Goal: Task Accomplishment & Management: Use online tool/utility

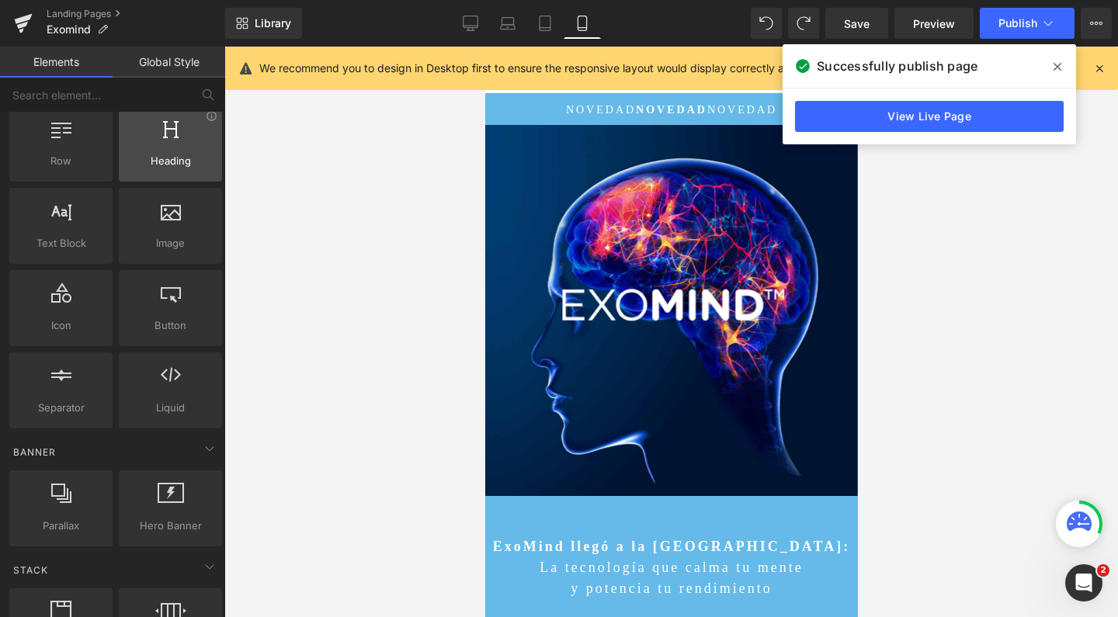
scroll to position [10045, 357]
click at [76, 12] on link "Landing Pages" at bounding box center [136, 14] width 179 height 12
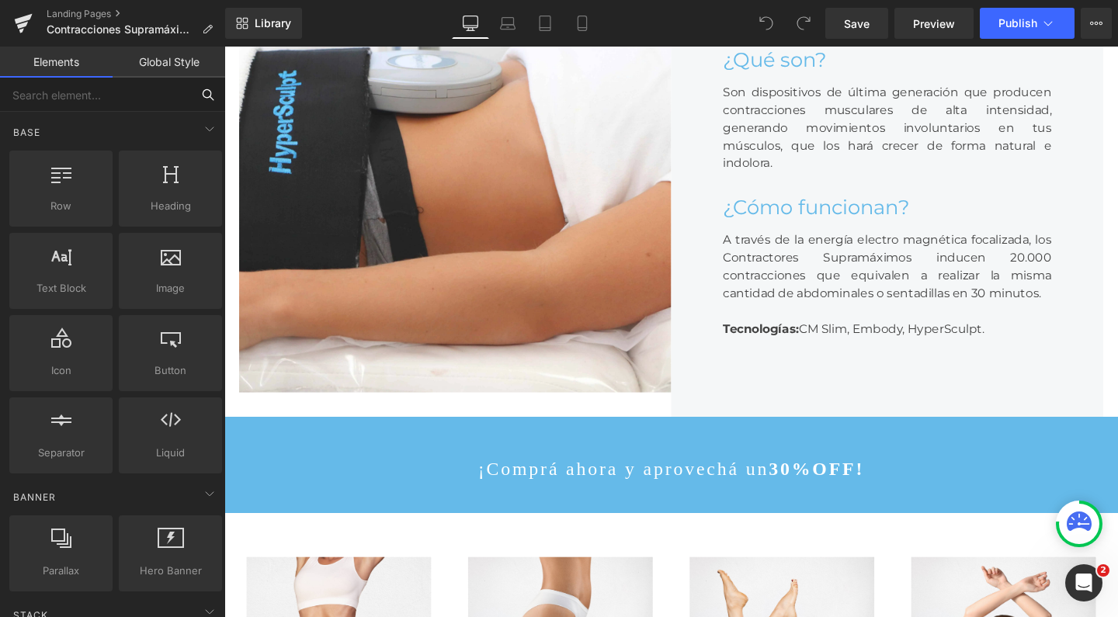
click at [155, 89] on input "text" at bounding box center [95, 95] width 191 height 34
type input "bu"
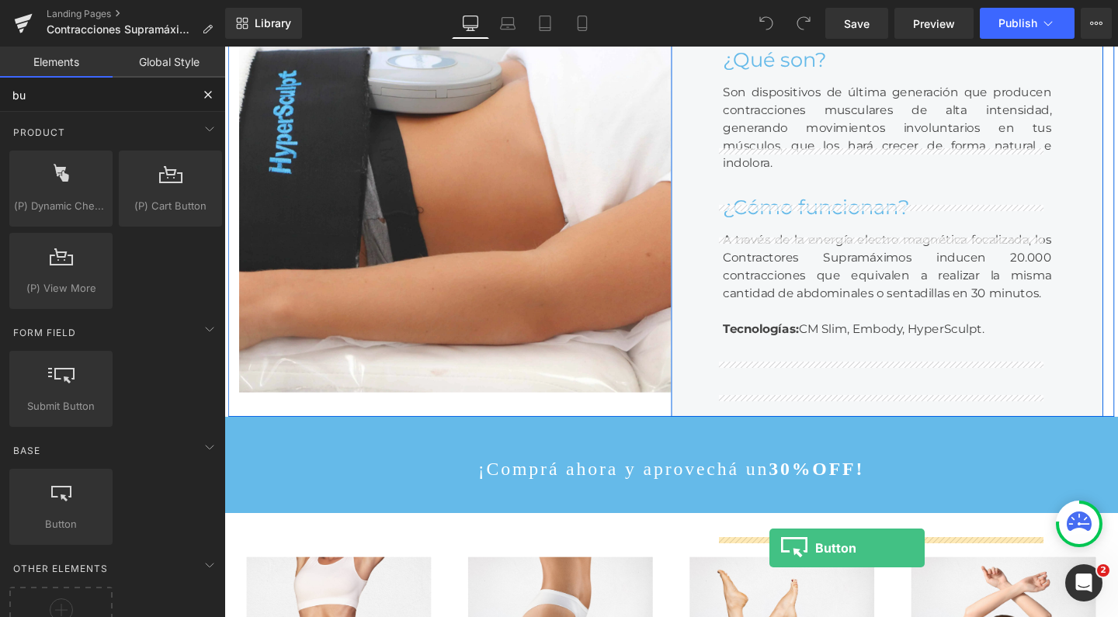
drag, startPoint x: 262, startPoint y: 538, endPoint x: 797, endPoint y: 574, distance: 536.9
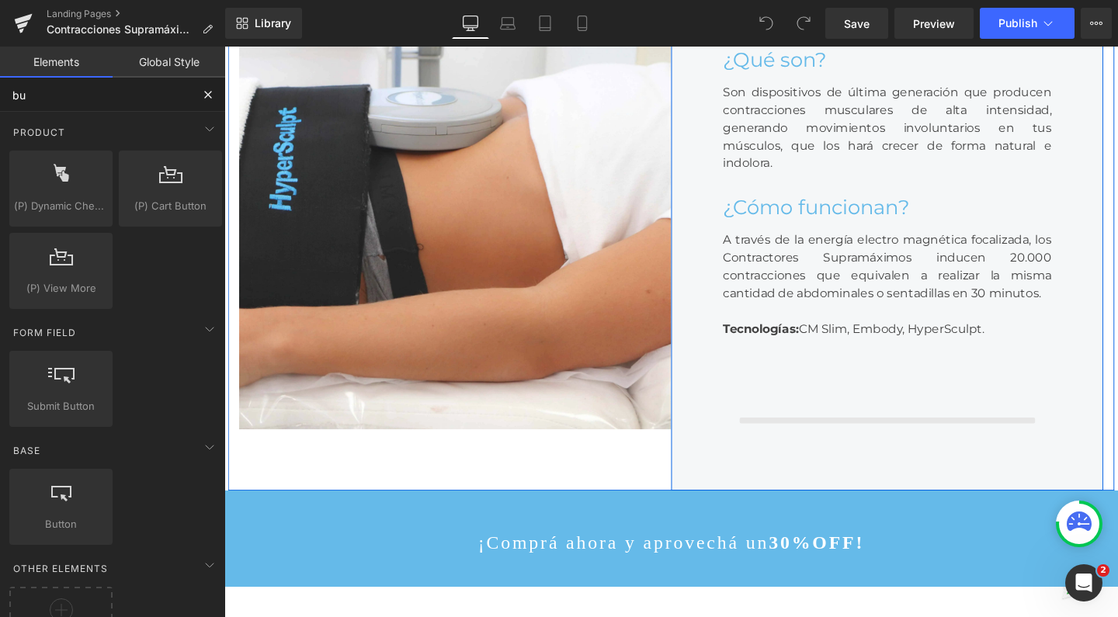
scroll to position [8, 8]
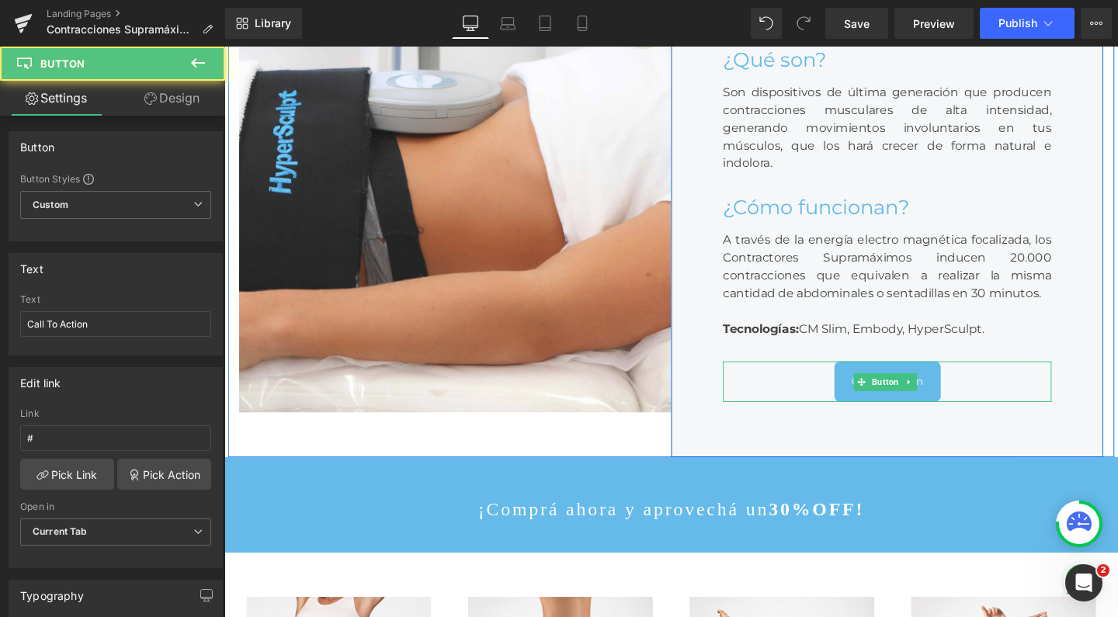
click at [920, 419] on link "Call To Action" at bounding box center [922, 398] width 112 height 42
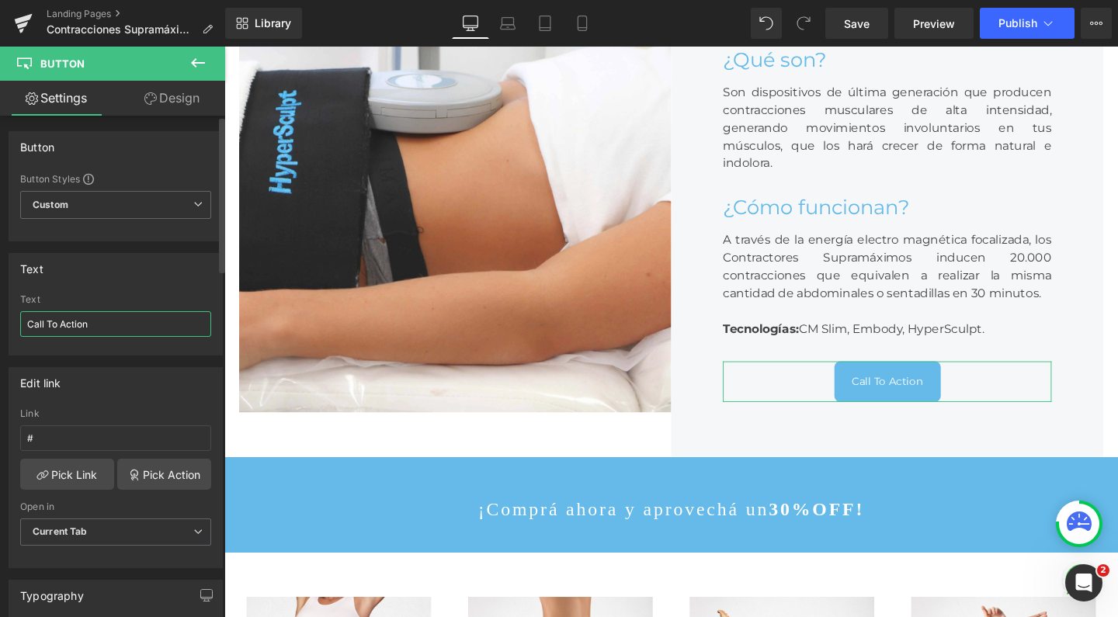
click at [62, 318] on input "Call To Action" at bounding box center [115, 324] width 191 height 26
click at [64, 441] on input "#" at bounding box center [115, 438] width 191 height 26
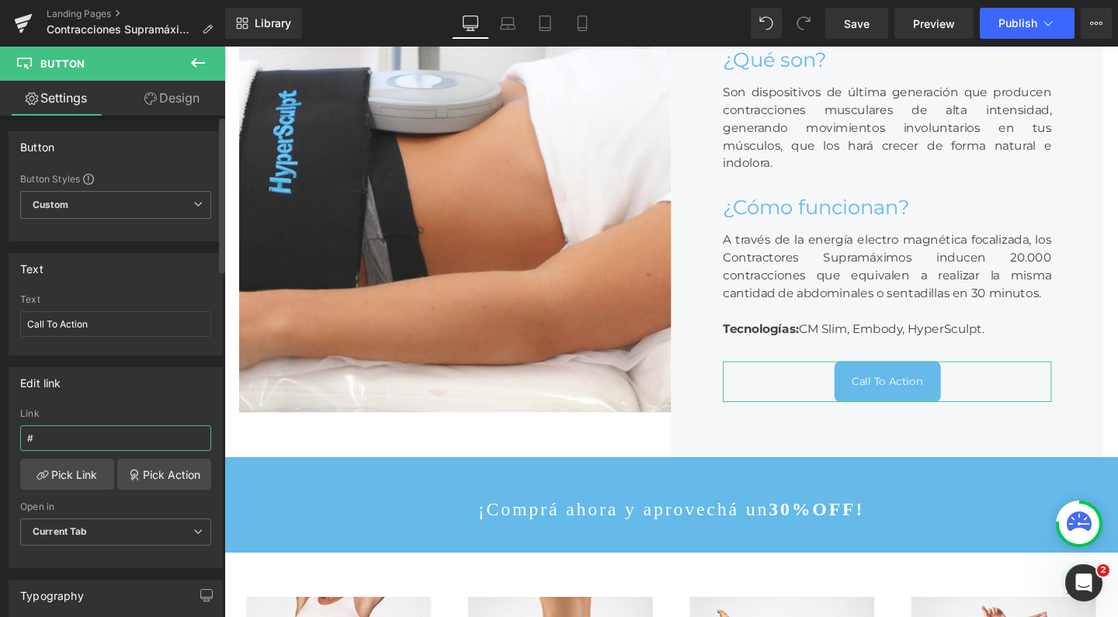
paste input "https://wa.link/edkfaf"
type input "https://wa.link/edkfaf"
click at [100, 325] on input "Call To Action" at bounding box center [115, 324] width 191 height 26
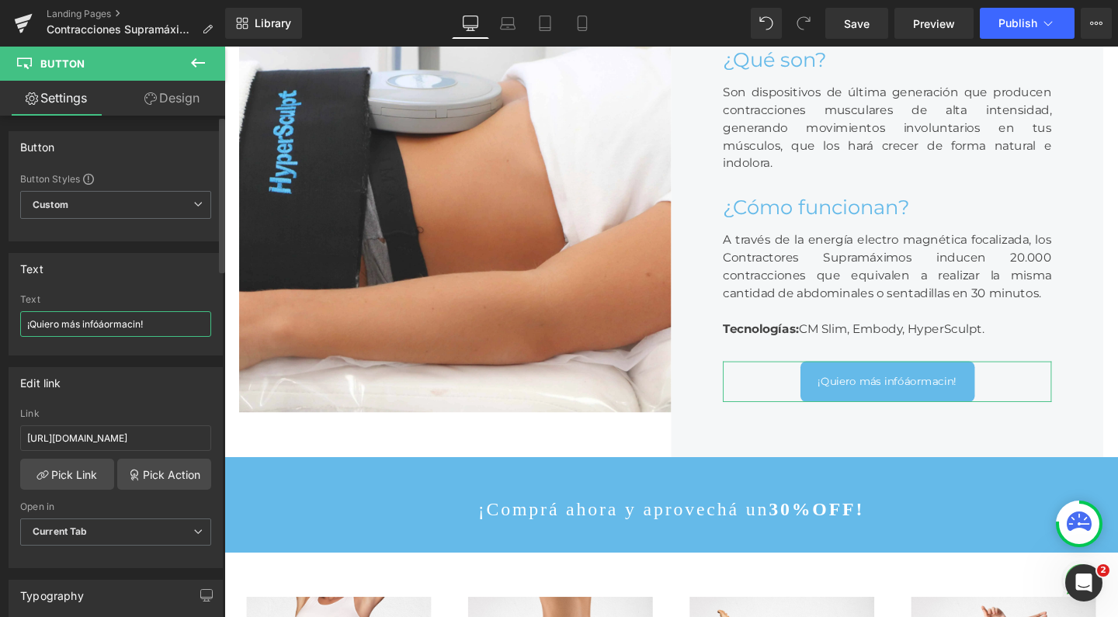
click at [108, 322] on input "¡Quiero más infóáormacin!" at bounding box center [115, 324] width 191 height 26
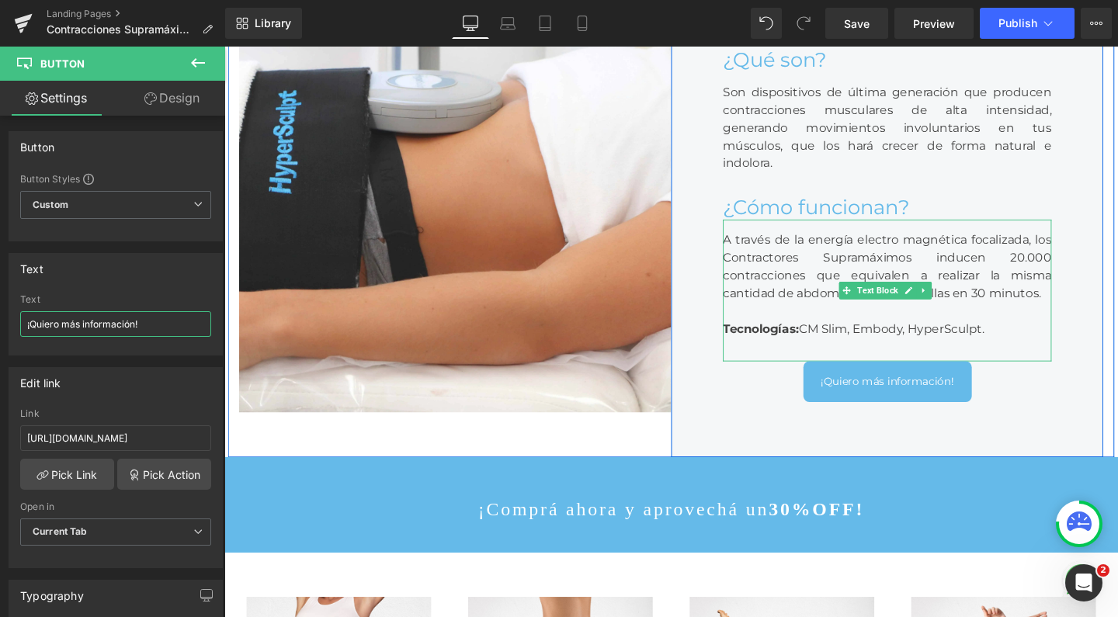
scroll to position [822, 0]
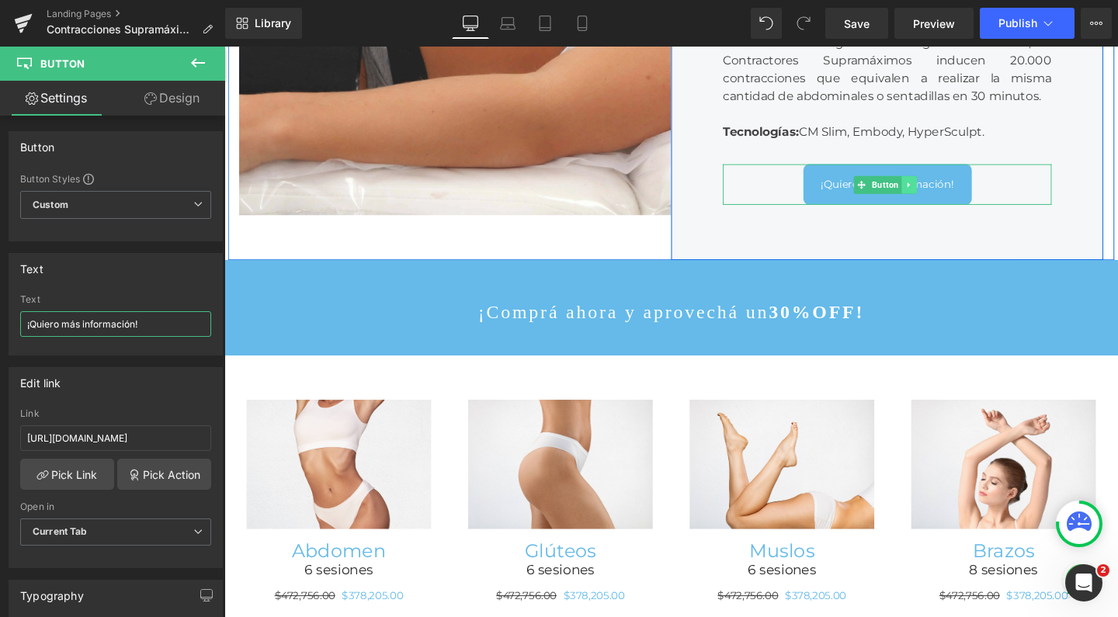
type input "¡Quiero más información!"
click at [936, 201] on link at bounding box center [944, 191] width 16 height 19
click at [932, 196] on icon at bounding box center [936, 191] width 9 height 9
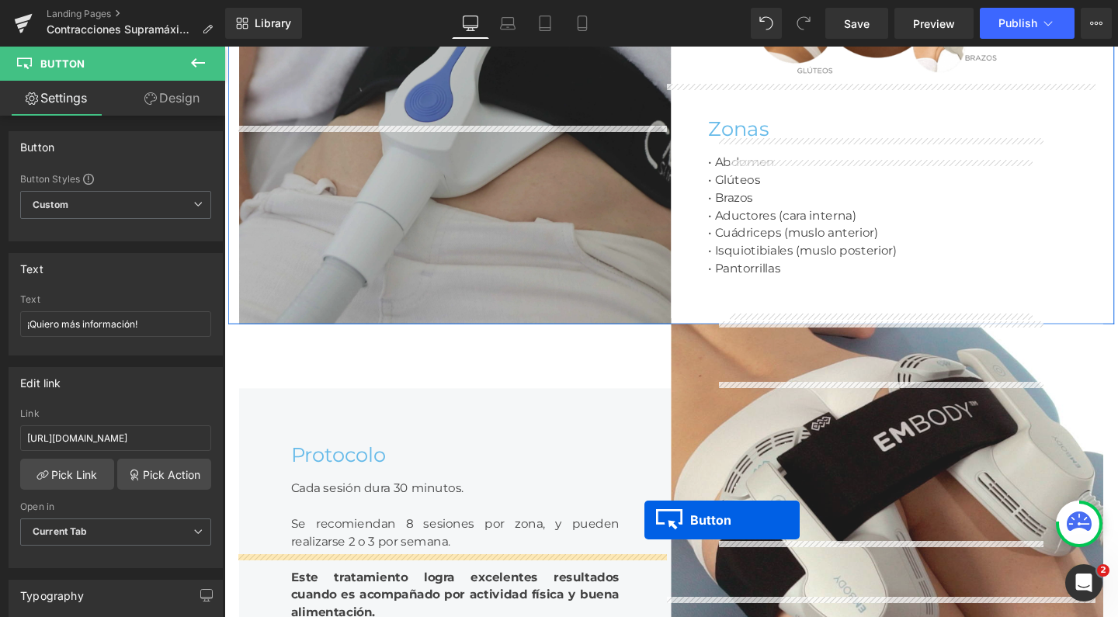
scroll to position [2624, 0]
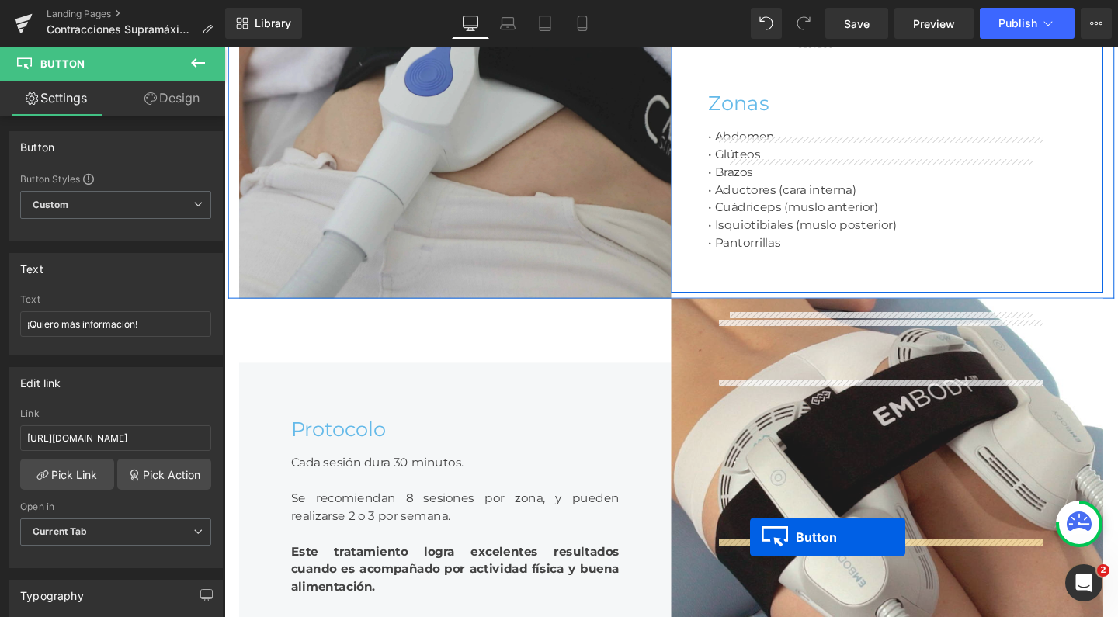
drag, startPoint x: 889, startPoint y: 414, endPoint x: 777, endPoint y: 562, distance: 185.7
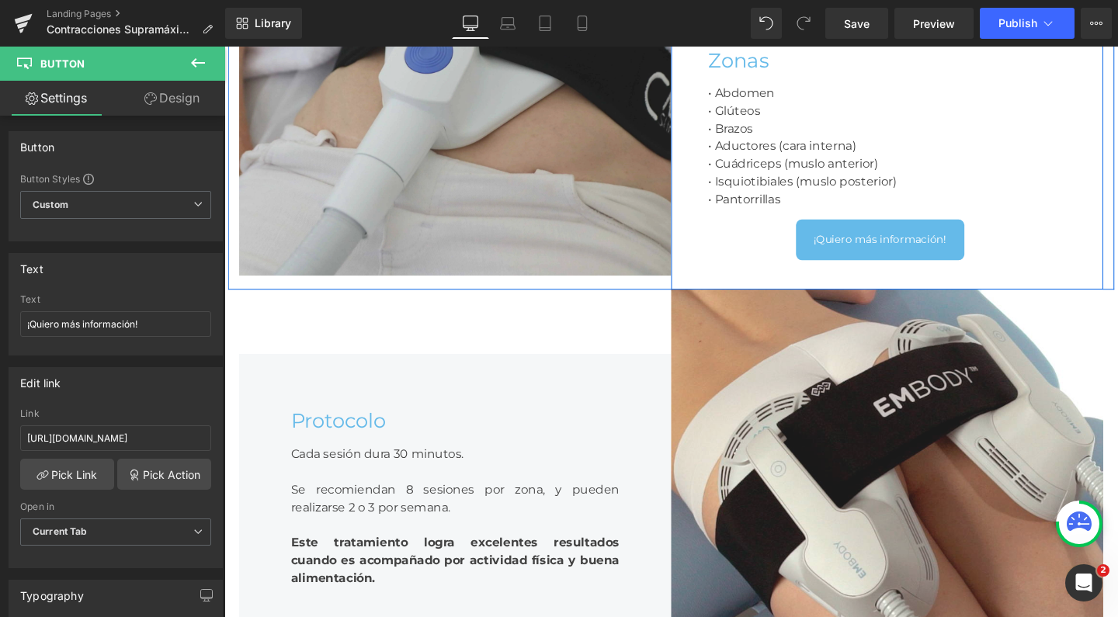
scroll to position [7240, 924]
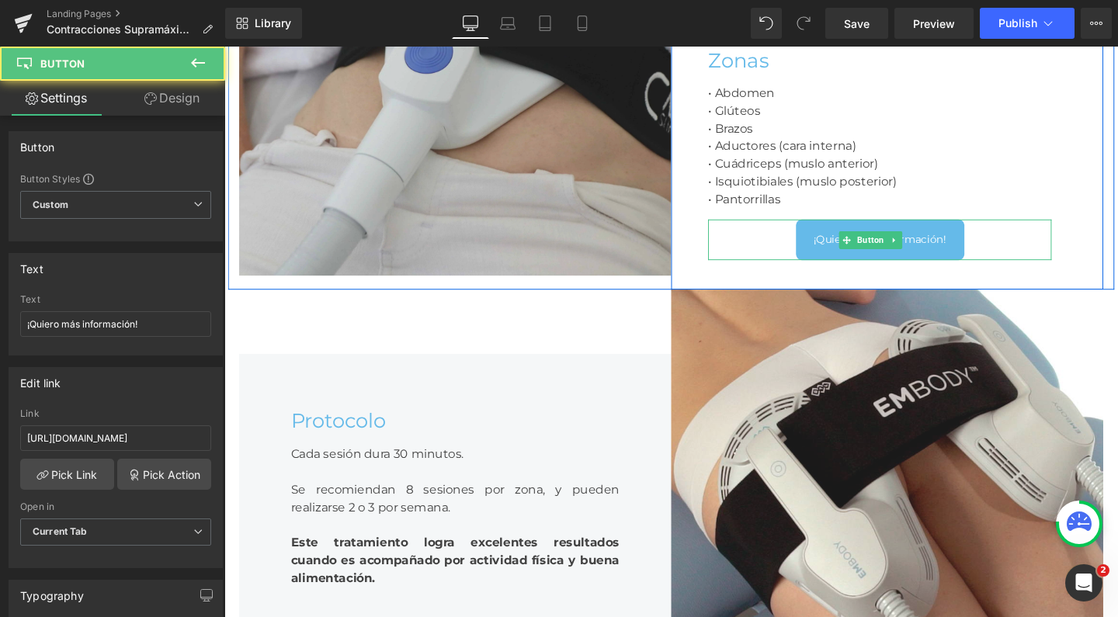
click at [852, 258] on span "¡Quiero más información!" at bounding box center [914, 249] width 140 height 17
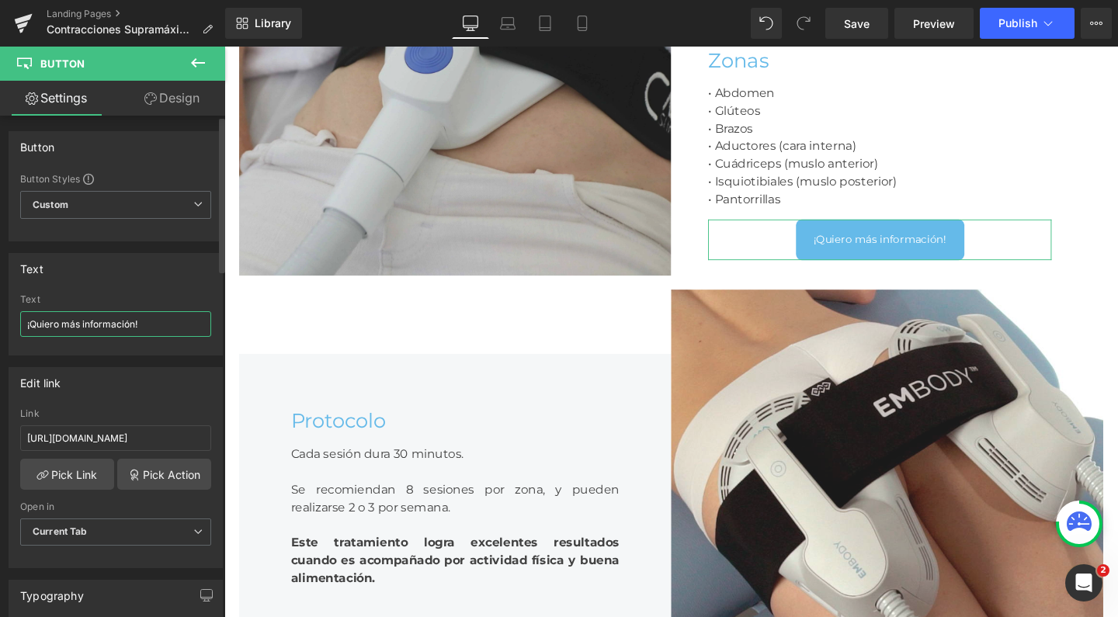
drag, startPoint x: 135, startPoint y: 325, endPoint x: 66, endPoint y: 321, distance: 69.2
click at [66, 321] on input "¡Quiero más información!" at bounding box center [115, 324] width 191 height 26
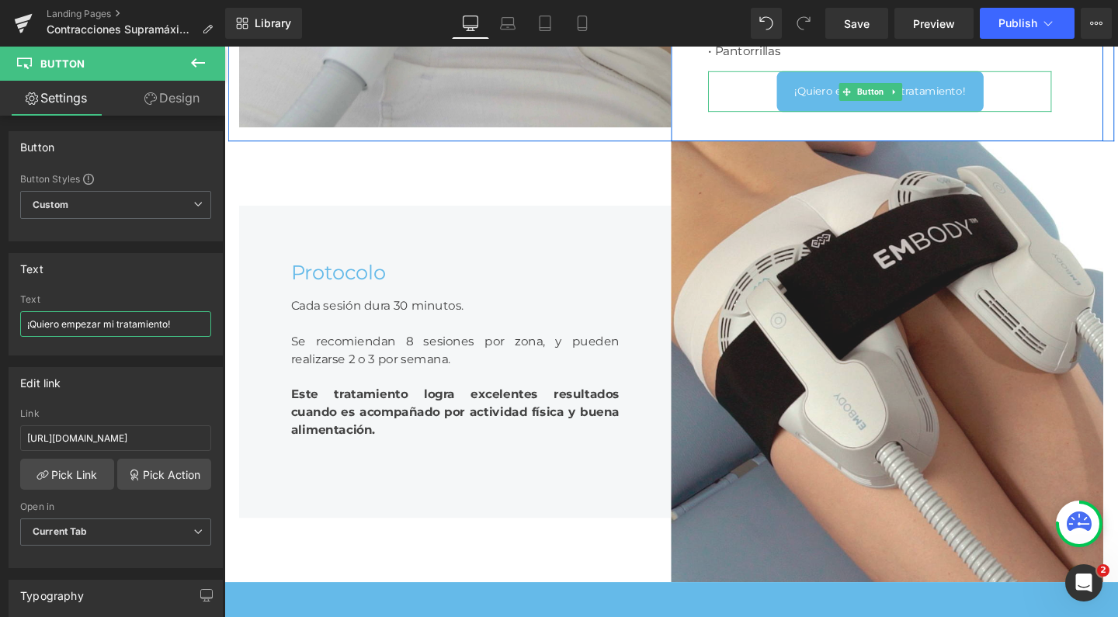
scroll to position [2781, 0]
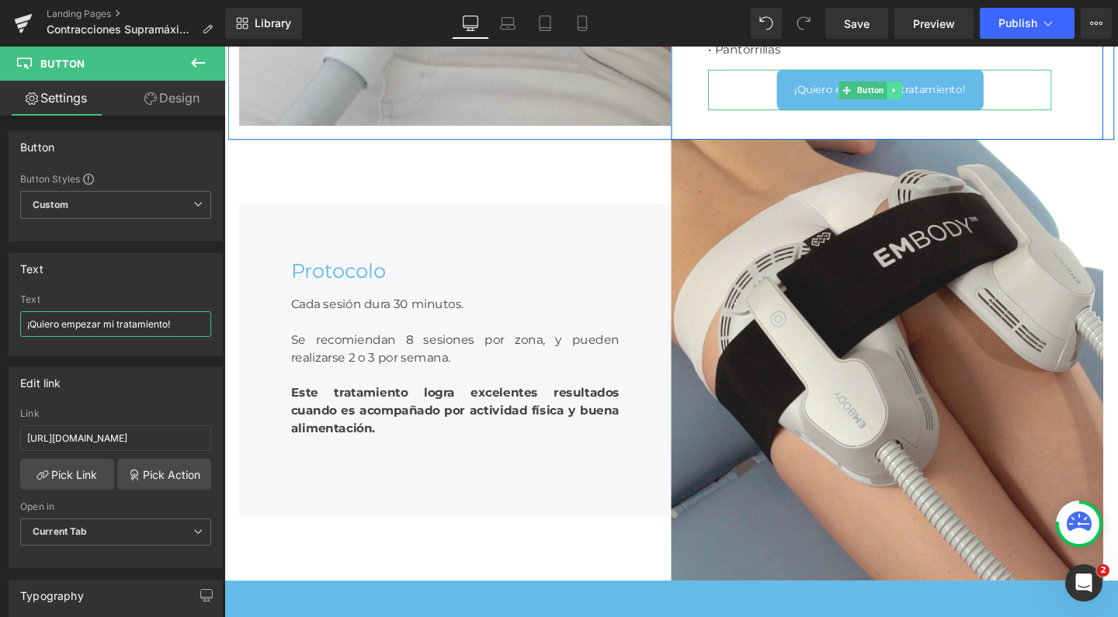
type input "¡Quiero empezar mi tratamiento!"
click at [933, 97] on icon at bounding box center [929, 92] width 9 height 9
click at [925, 96] on icon at bounding box center [920, 92] width 9 height 9
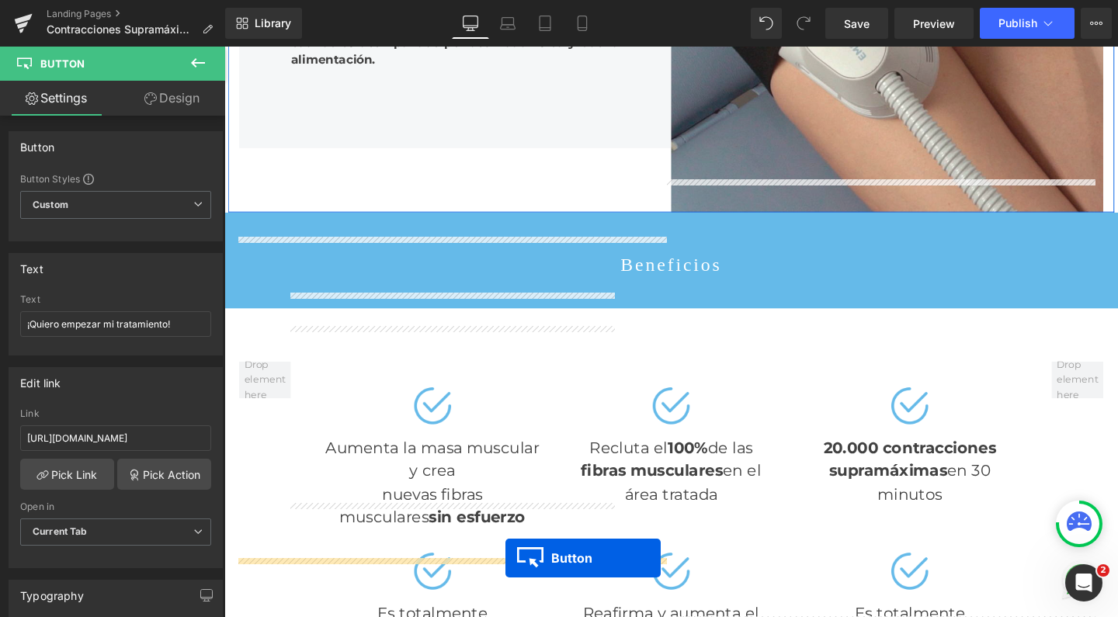
scroll to position [3230, 0]
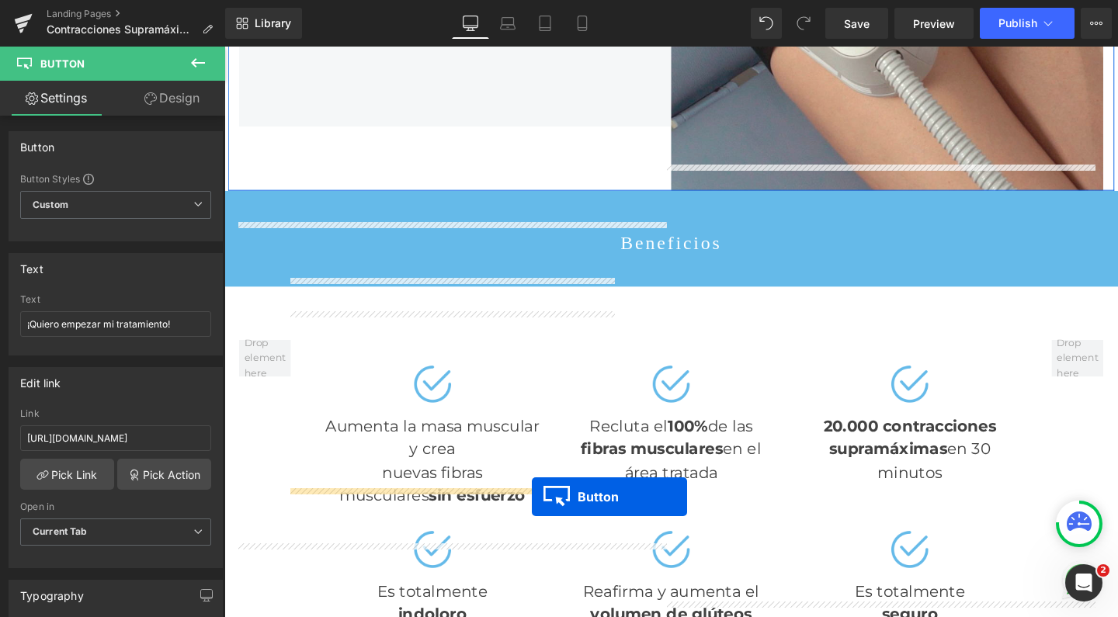
drag, startPoint x: 888, startPoint y: 256, endPoint x: 547, endPoint y: 520, distance: 431.1
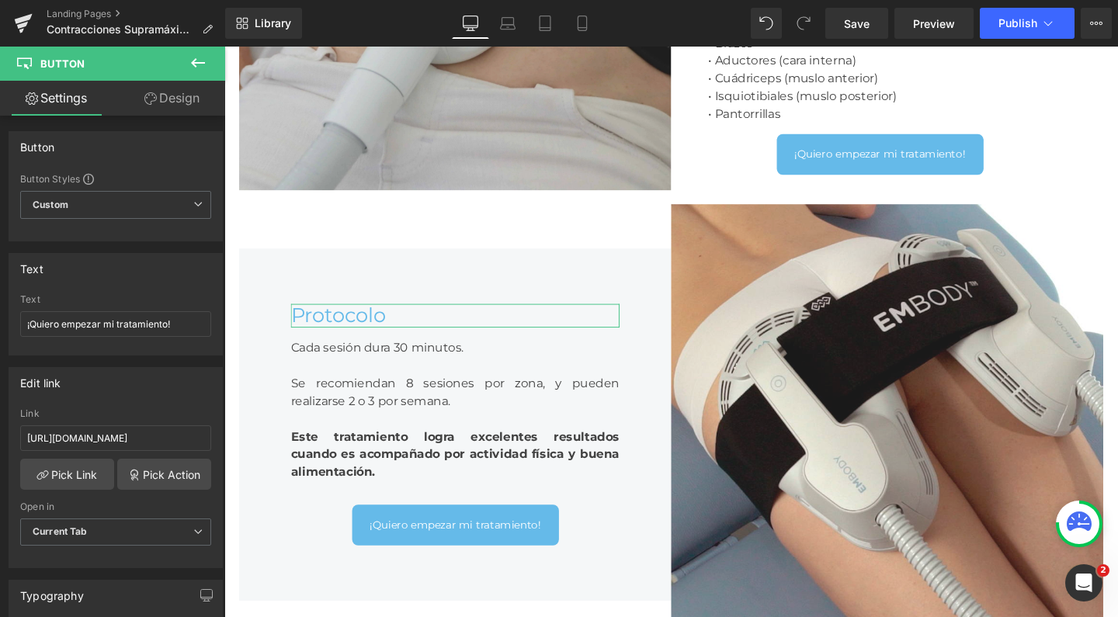
scroll to position [2755, 0]
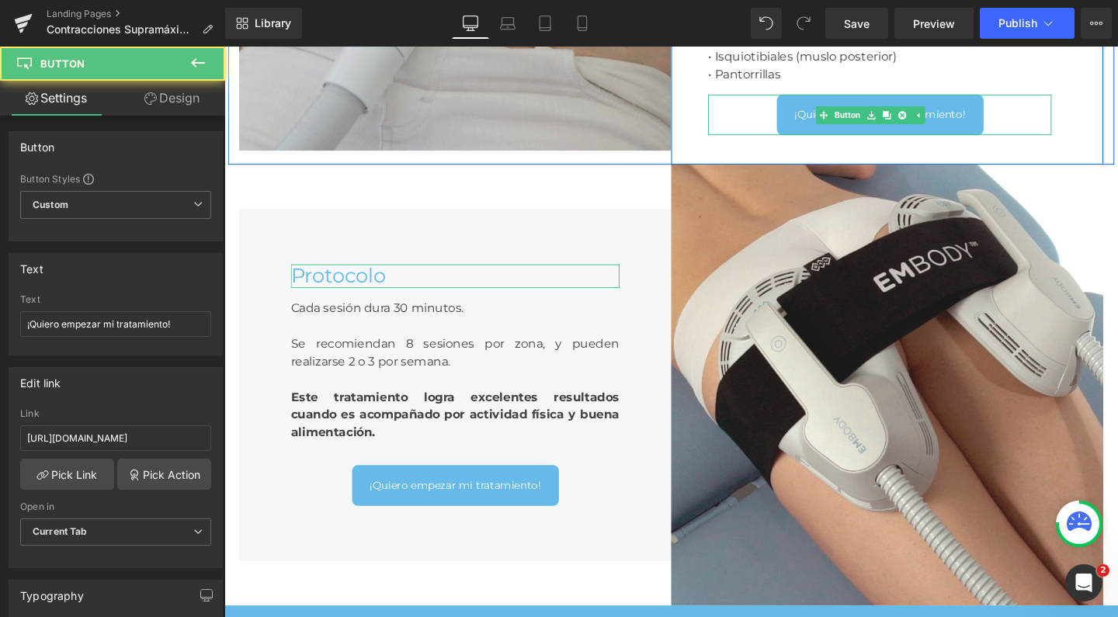
click at [831, 127] on span "¡Quiero empezar mi tratamiento!" at bounding box center [914, 117] width 180 height 17
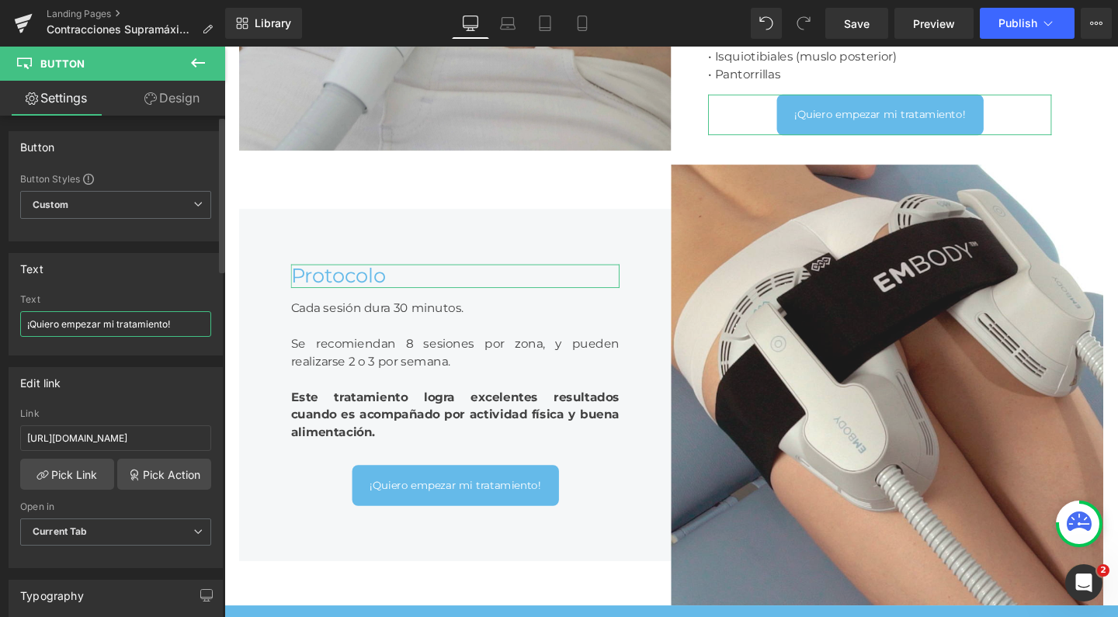
drag, startPoint x: 62, startPoint y: 325, endPoint x: 164, endPoint y: 324, distance: 101.7
click at [164, 324] on input "¡Quiero empezar mi tratamiento!" at bounding box center [115, 324] width 191 height 26
click at [123, 322] on input "¡Quiero más informaóción!" at bounding box center [115, 324] width 191 height 26
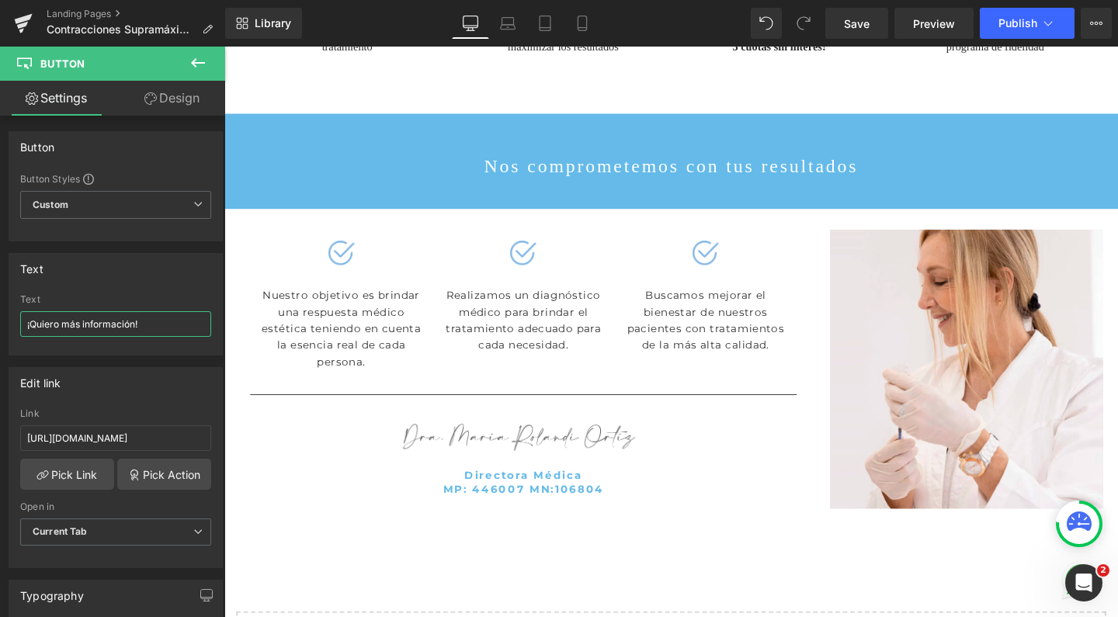
scroll to position [6056, 0]
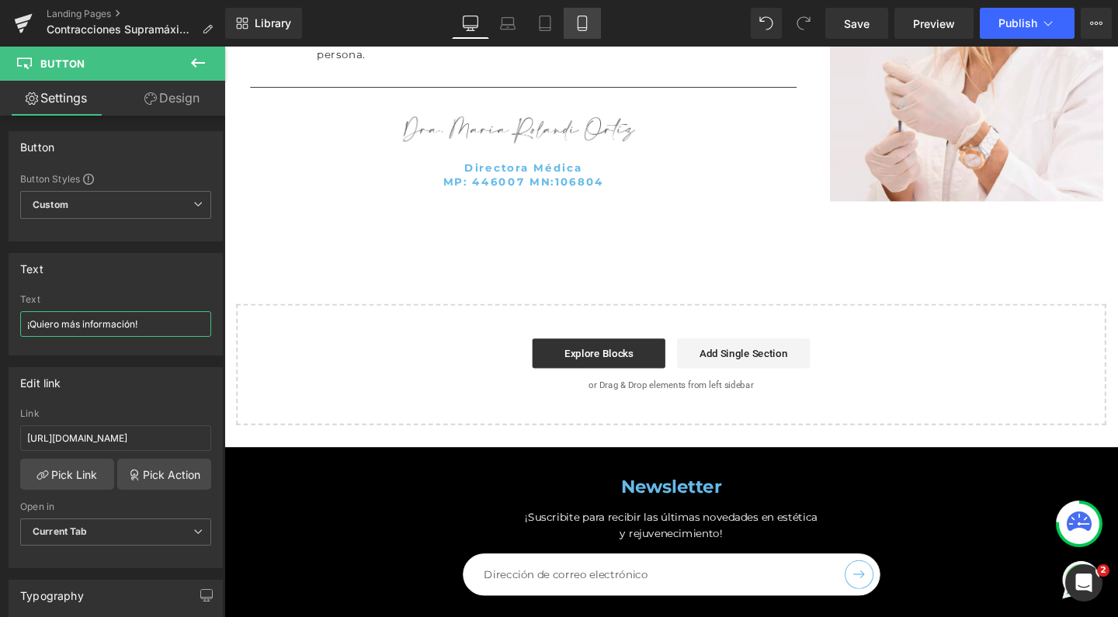
type input "¡Quiero más información!"
click at [580, 21] on icon at bounding box center [583, 24] width 16 height 16
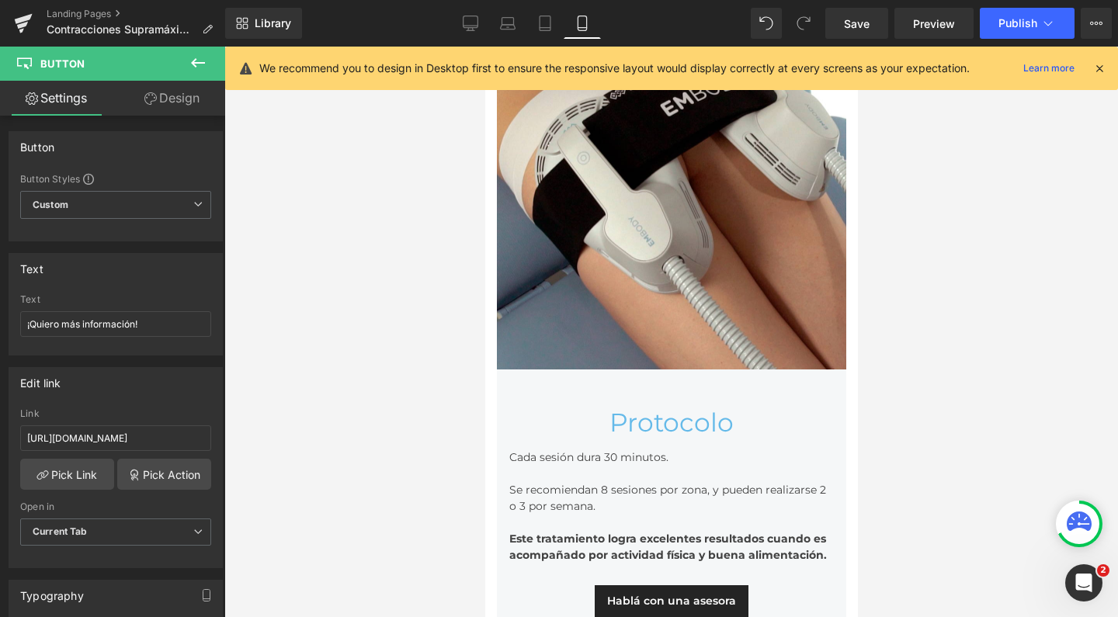
scroll to position [4900, 0]
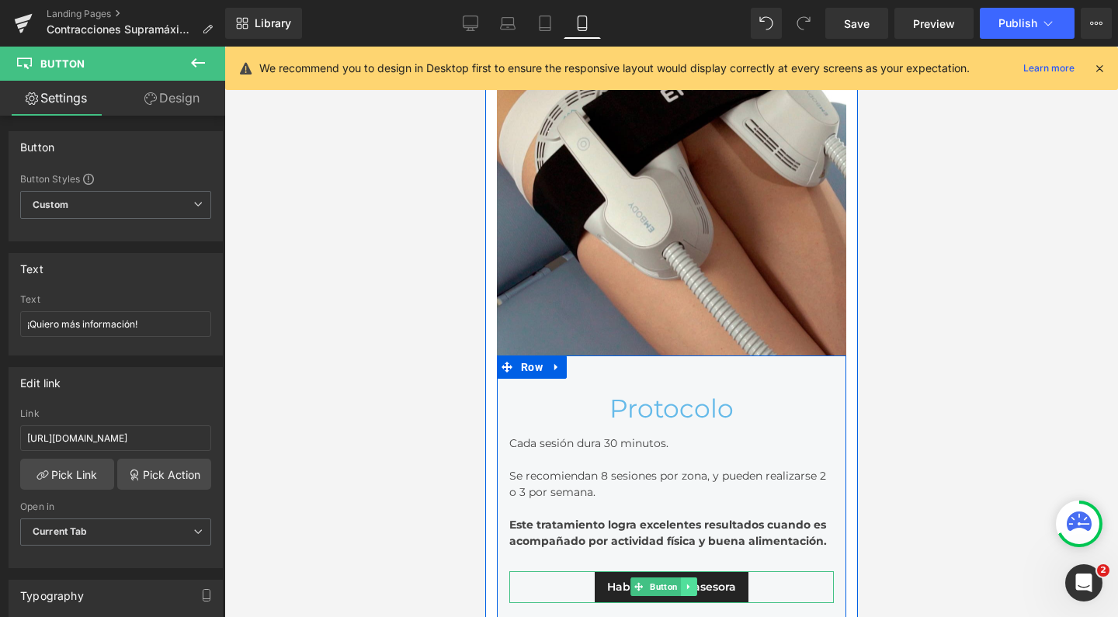
click at [693, 578] on link at bounding box center [688, 587] width 16 height 19
click at [700, 583] on icon at bounding box center [696, 587] width 9 height 9
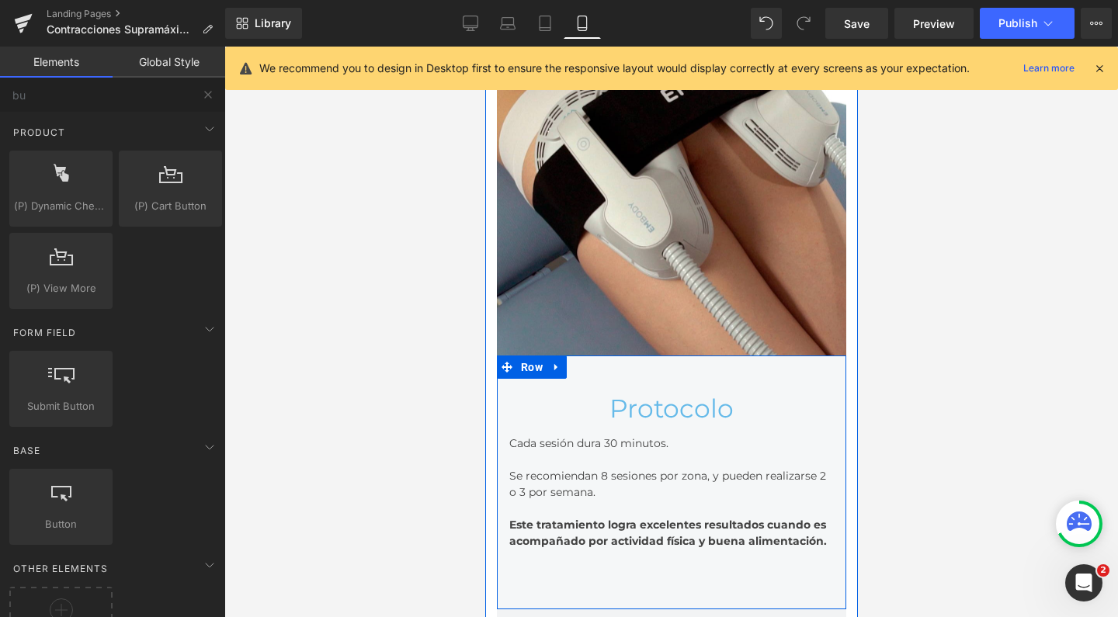
scroll to position [10930, 357]
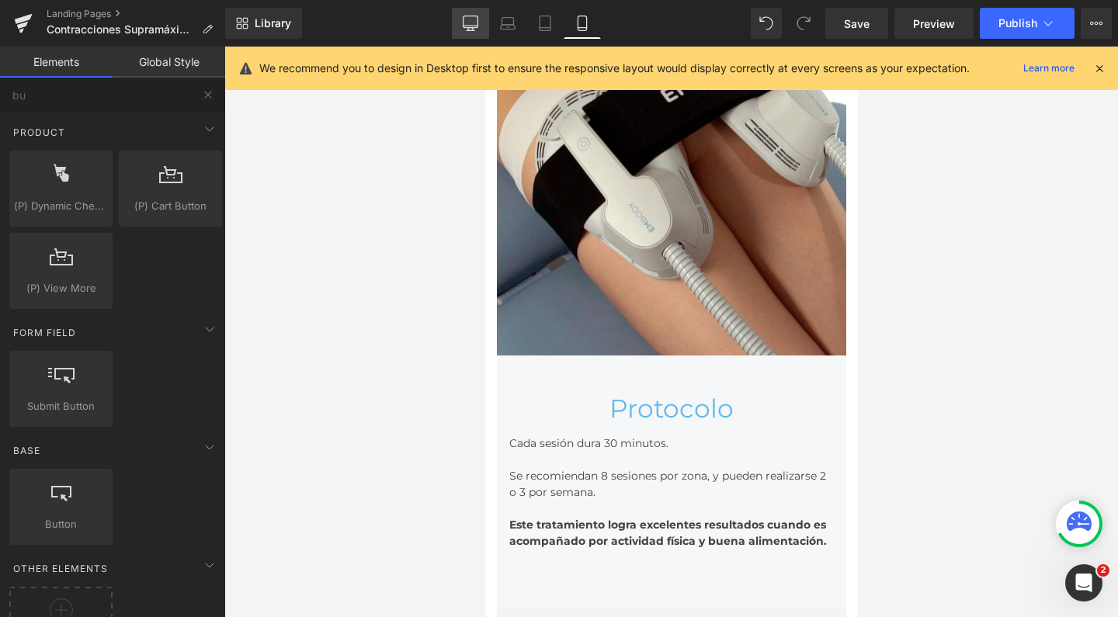
click at [473, 21] on icon at bounding box center [471, 24] width 16 height 16
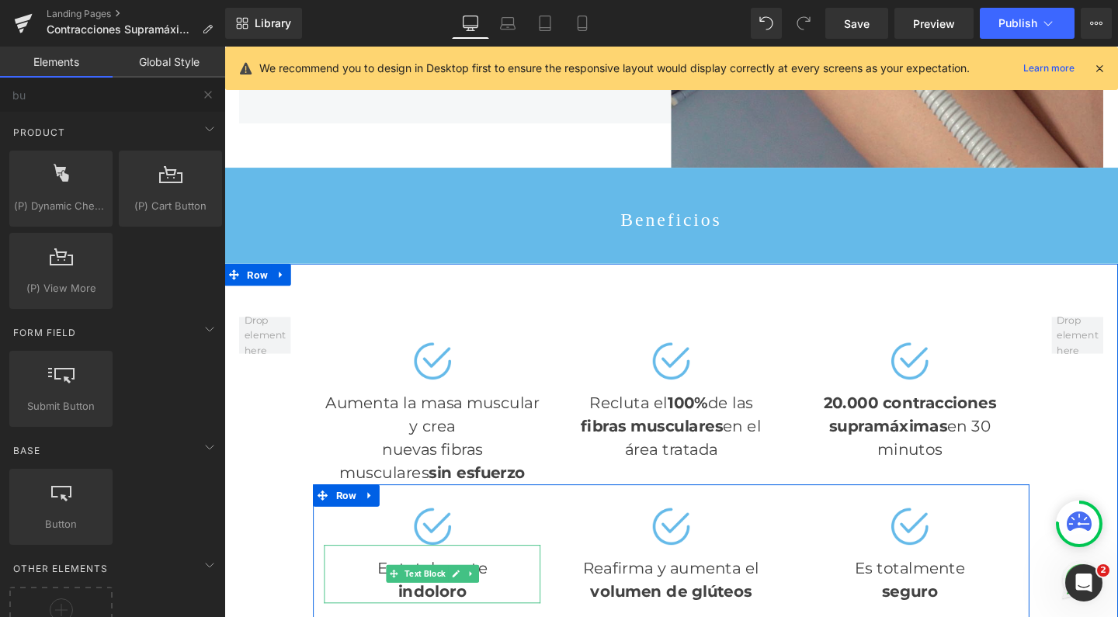
scroll to position [3216, 0]
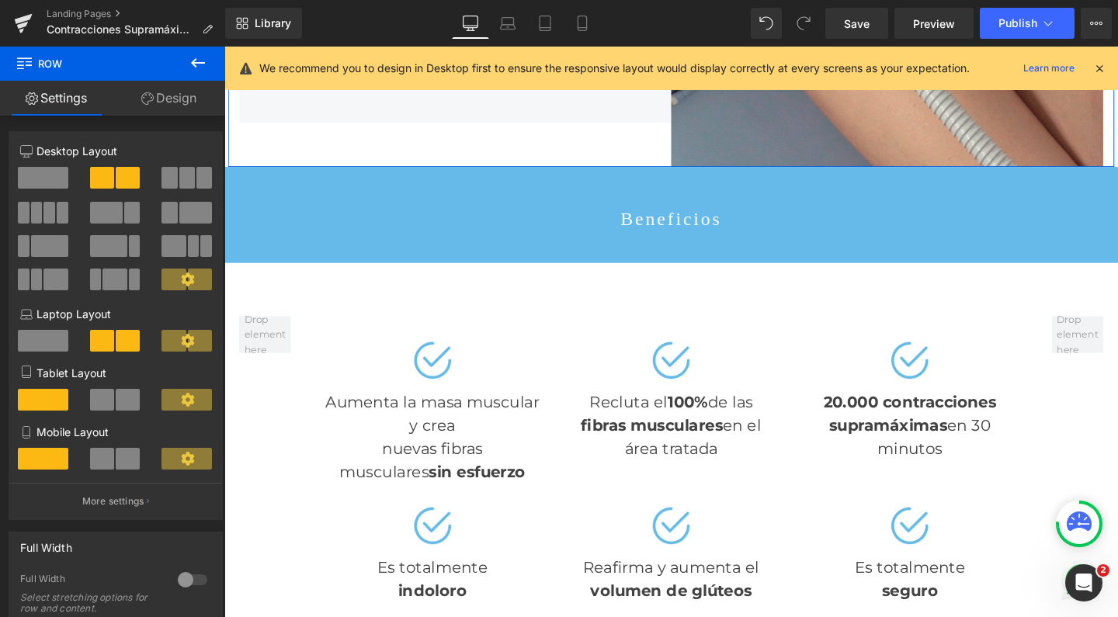
click at [165, 99] on link "Design" at bounding box center [169, 98] width 113 height 35
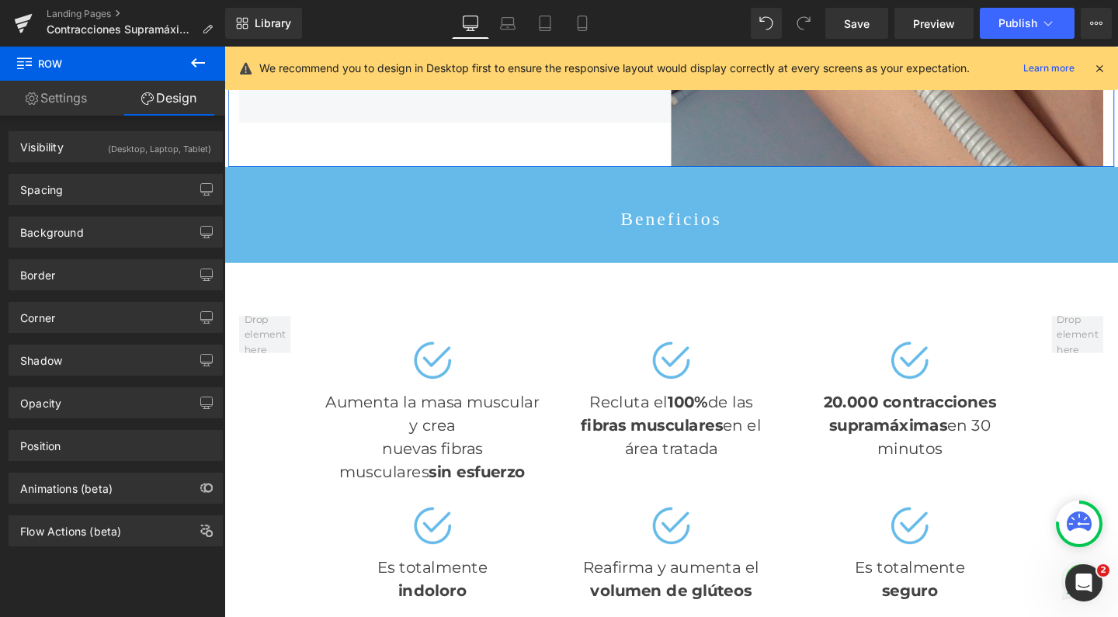
click at [140, 151] on div "(Desktop, Laptop, Tablet)" at bounding box center [159, 145] width 103 height 26
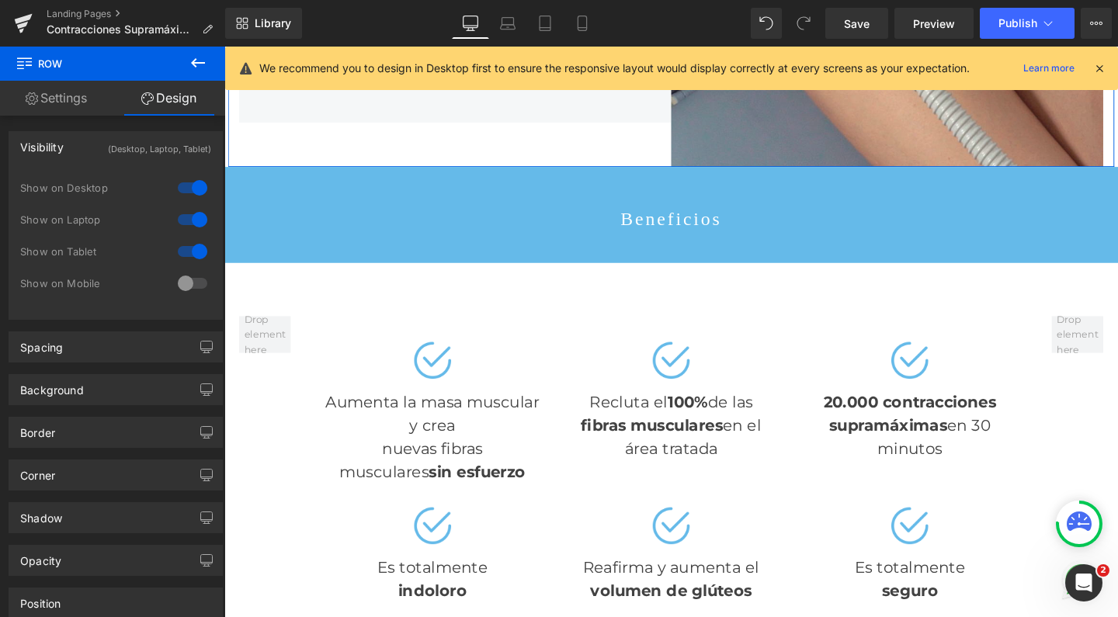
click at [182, 285] on div at bounding box center [192, 283] width 37 height 25
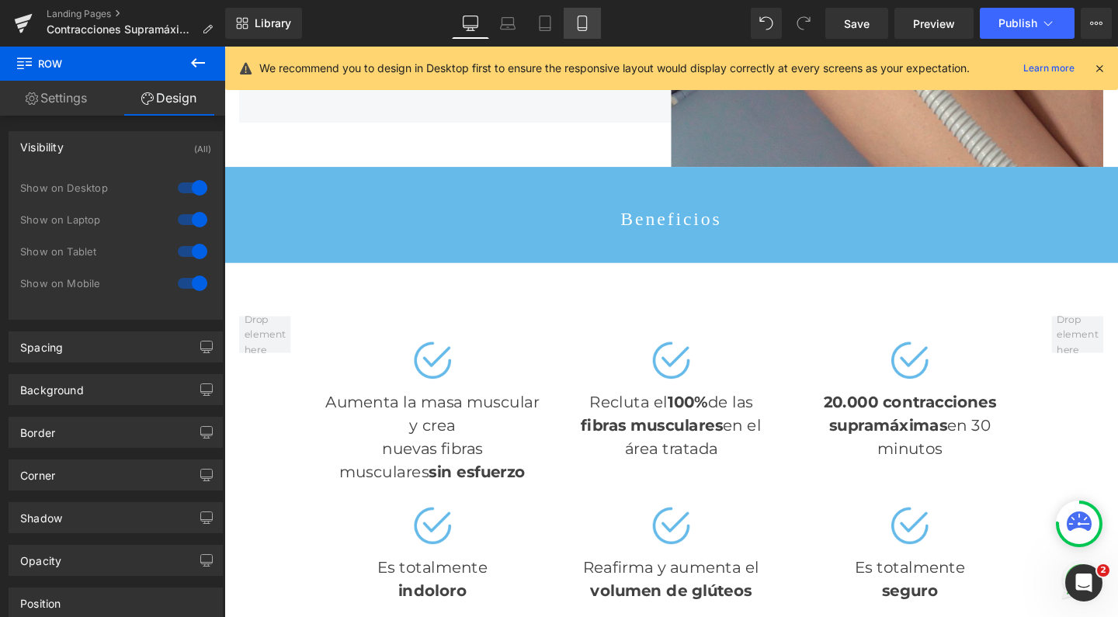
click at [582, 22] on icon at bounding box center [583, 24] width 16 height 16
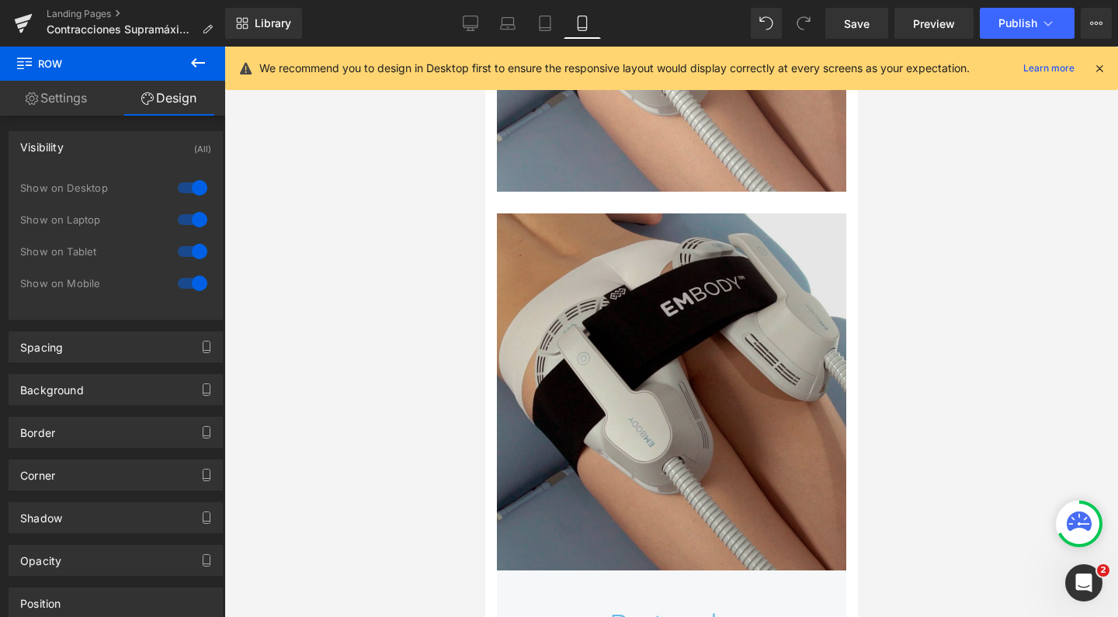
scroll to position [5325, 0]
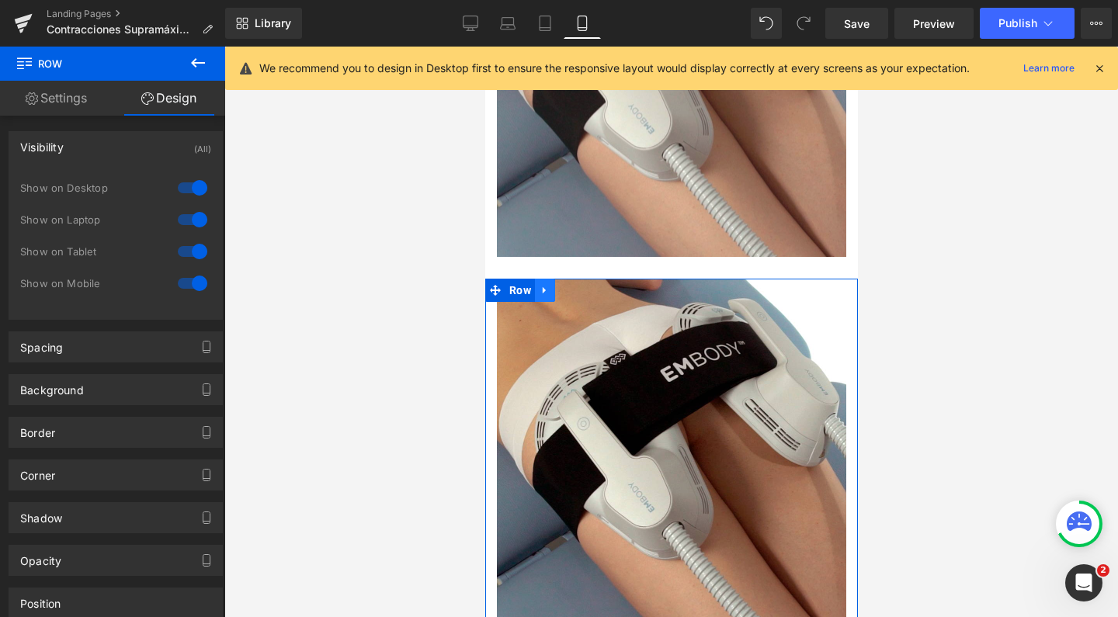
click at [547, 285] on icon at bounding box center [544, 291] width 11 height 12
click at [581, 285] on icon at bounding box center [584, 290] width 11 height 11
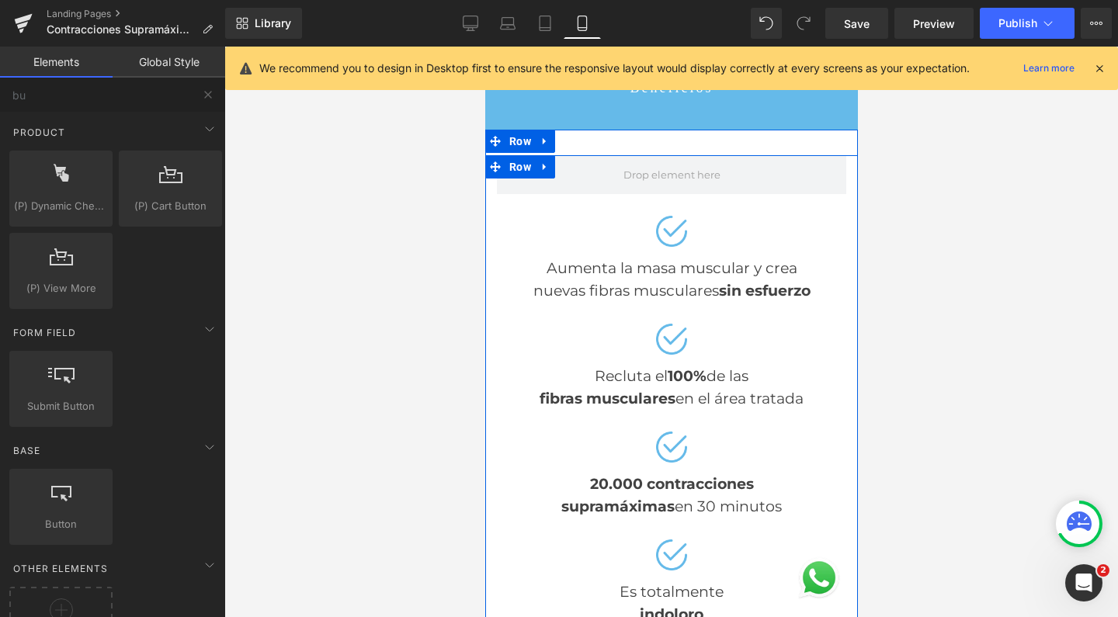
scroll to position [5526, 0]
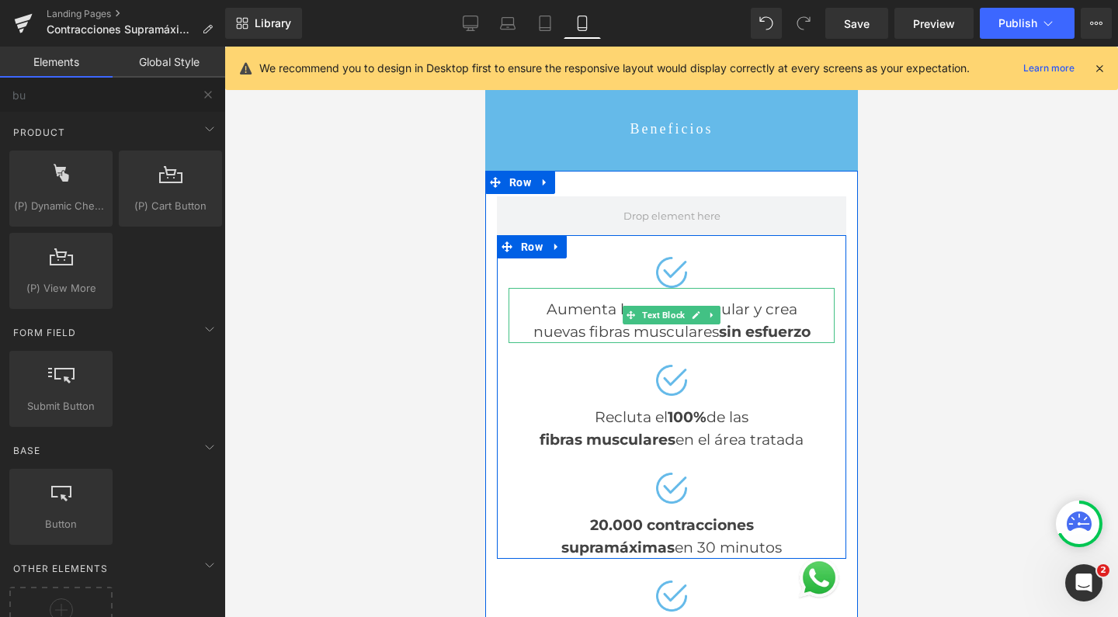
click at [741, 288] on div "Aumenta la masa muscular y crea nuevas fibras musculares sin esfuerzo" at bounding box center [671, 315] width 326 height 55
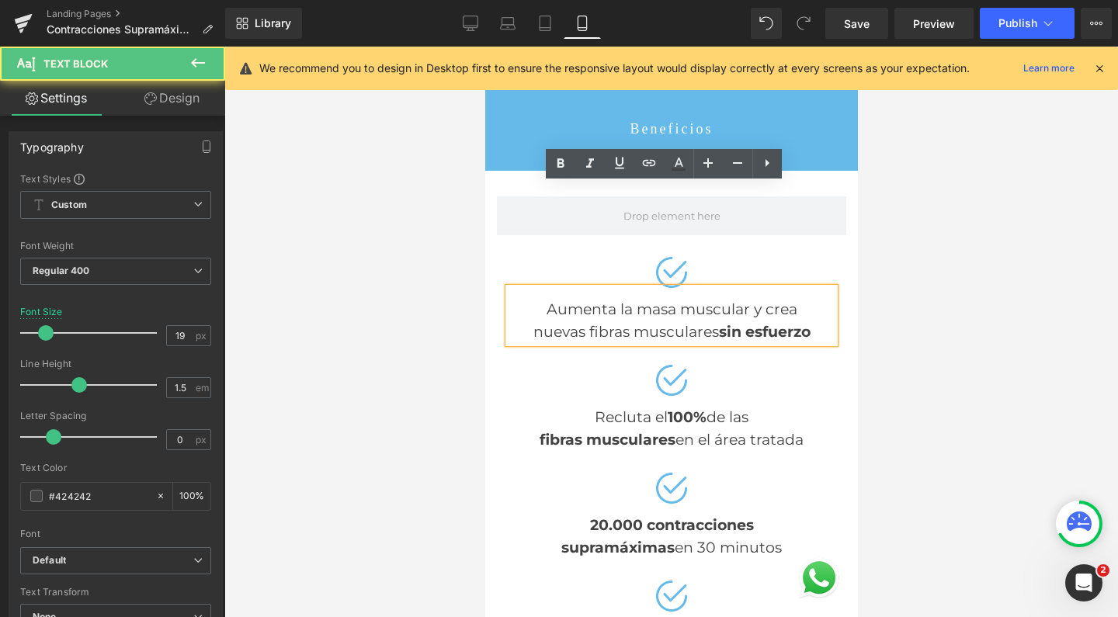
click at [726, 288] on div "Aumenta la masa muscular y crea nuevas fibras musculares sin esfuerzo" at bounding box center [671, 315] width 326 height 55
click at [745, 288] on div "Aumenta la masa muscular y crea nuevas fibras musculares sin esfuerzo" at bounding box center [671, 315] width 326 height 55
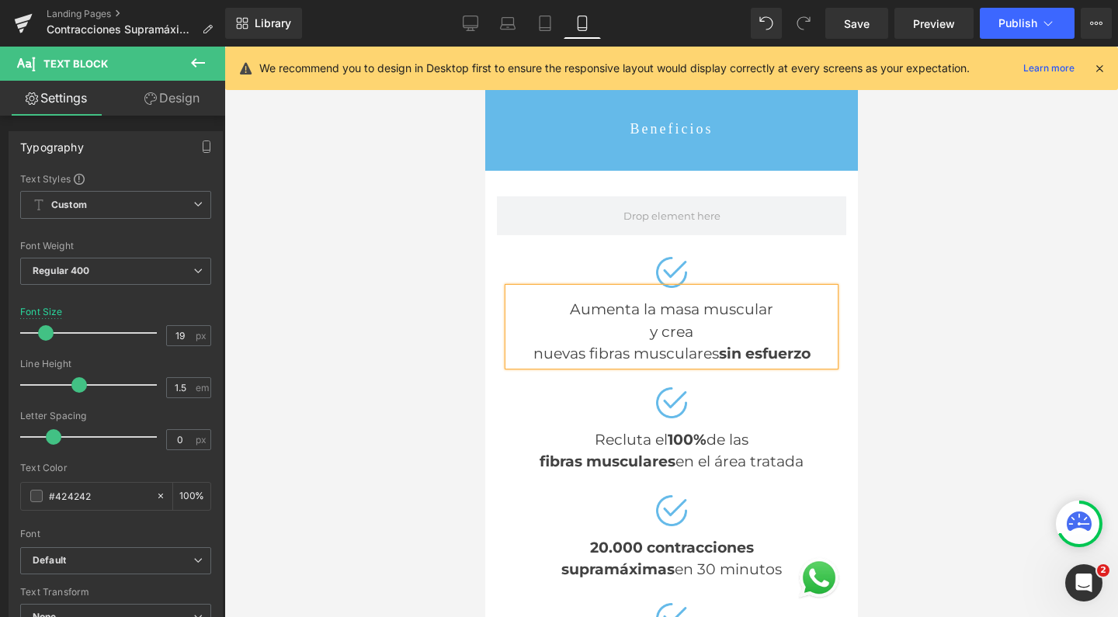
scroll to position [10985, 357]
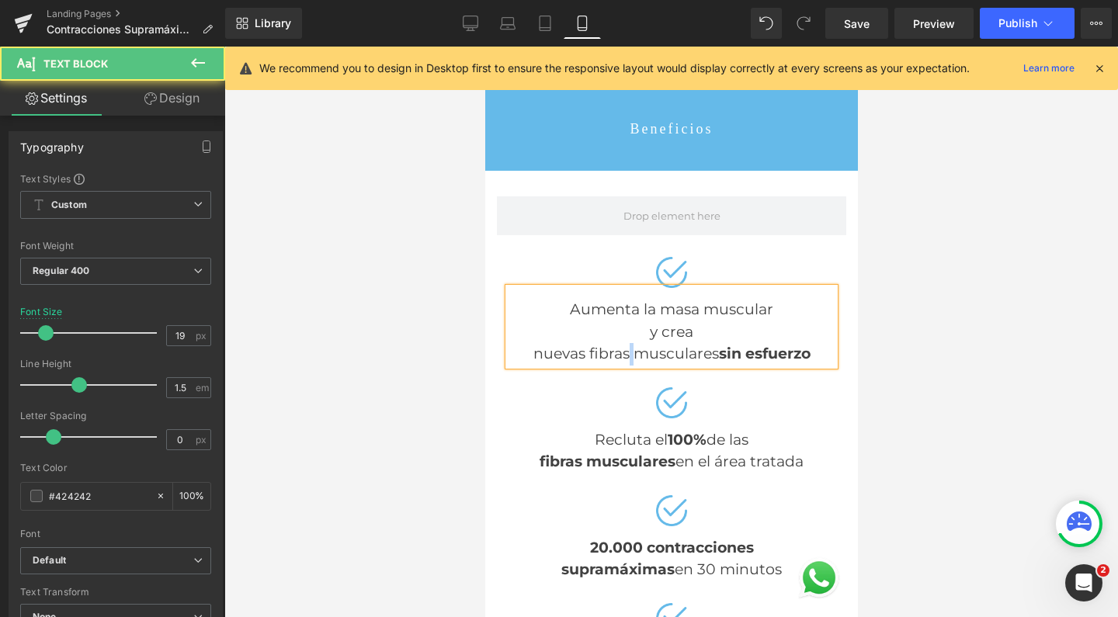
click at [620, 343] on div "nuevas fibras musculares sin esfuerzo" at bounding box center [671, 354] width 326 height 23
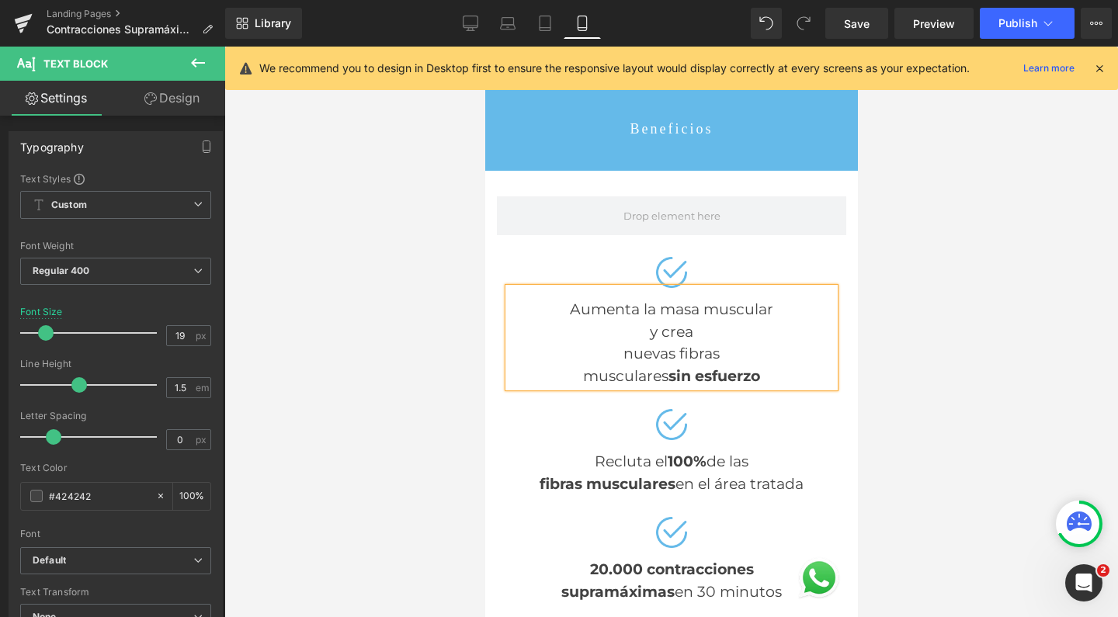
scroll to position [11007, 357]
click at [611, 343] on div "nuevas fibras" at bounding box center [671, 354] width 326 height 23
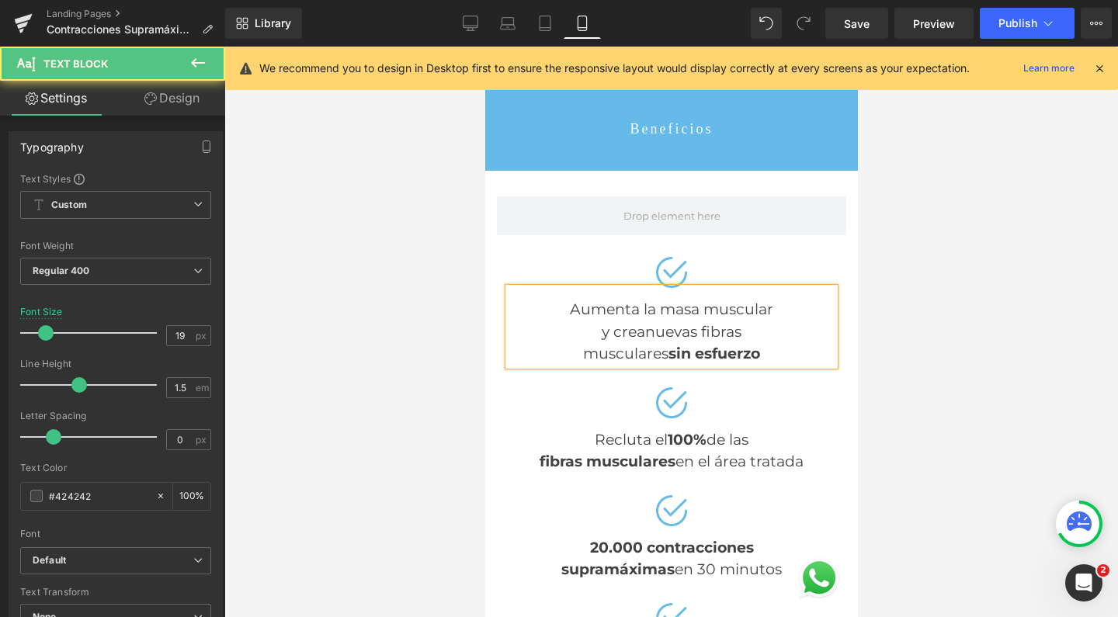
scroll to position [10985, 357]
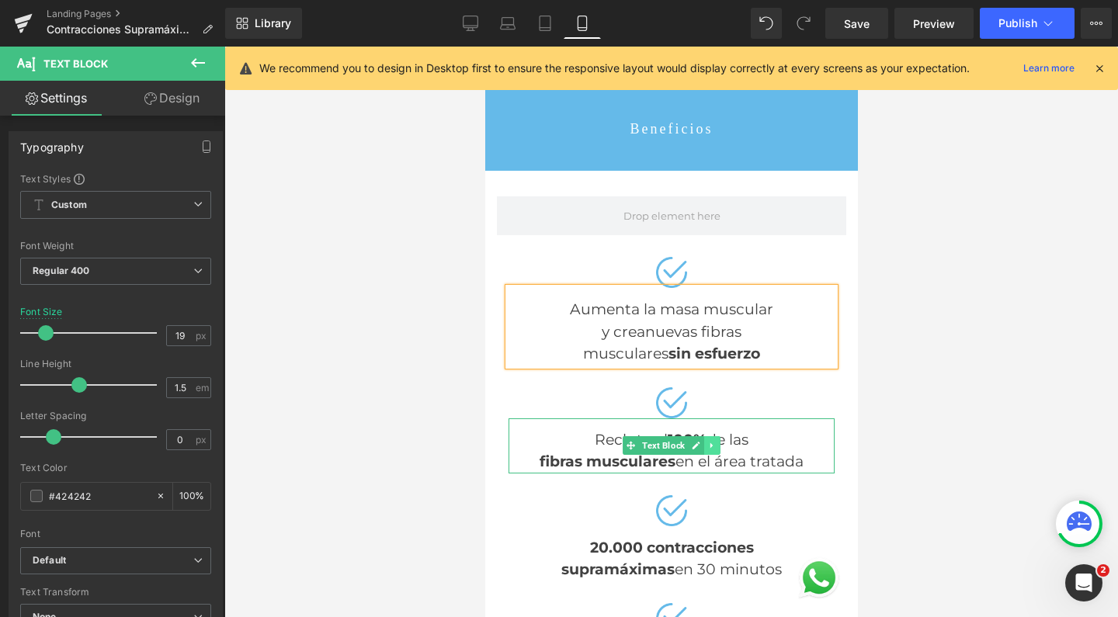
click at [710, 443] on icon at bounding box center [711, 445] width 2 height 5
drag, startPoint x: 741, startPoint y: 319, endPoint x: 759, endPoint y: 356, distance: 41.3
click at [741, 418] on div "Recluta el 100% de las fibras musculares en el área tratada" at bounding box center [671, 445] width 326 height 55
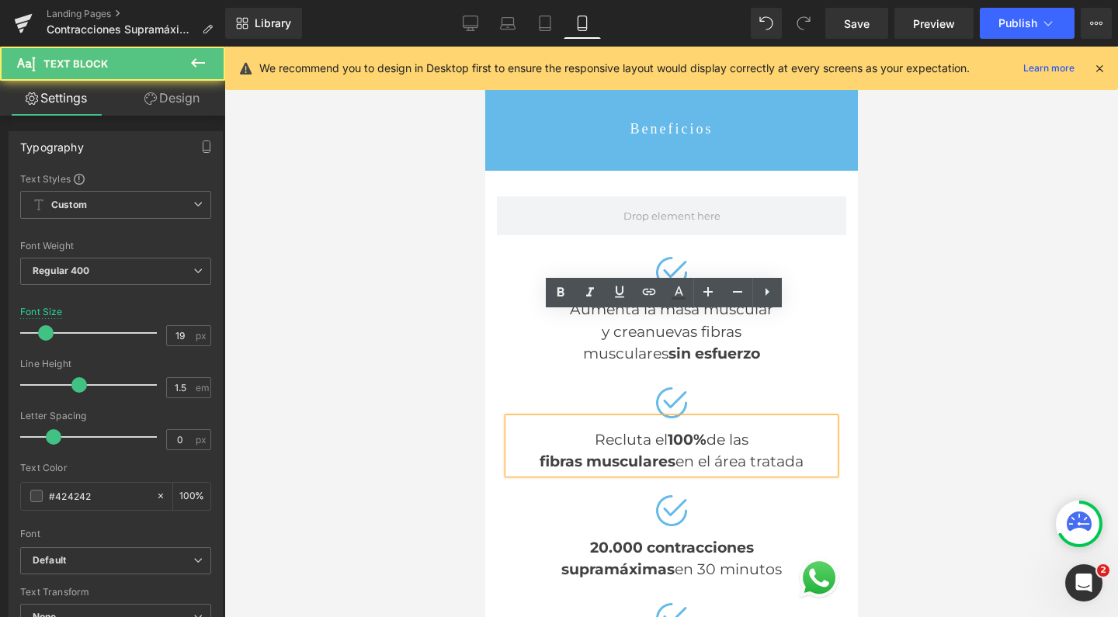
click at [759, 451] on div "fibras musculares en el área tratada" at bounding box center [671, 462] width 326 height 23
click at [700, 418] on div "Recluta el 100% de las fibras musculares en el área tratada" at bounding box center [671, 445] width 326 height 55
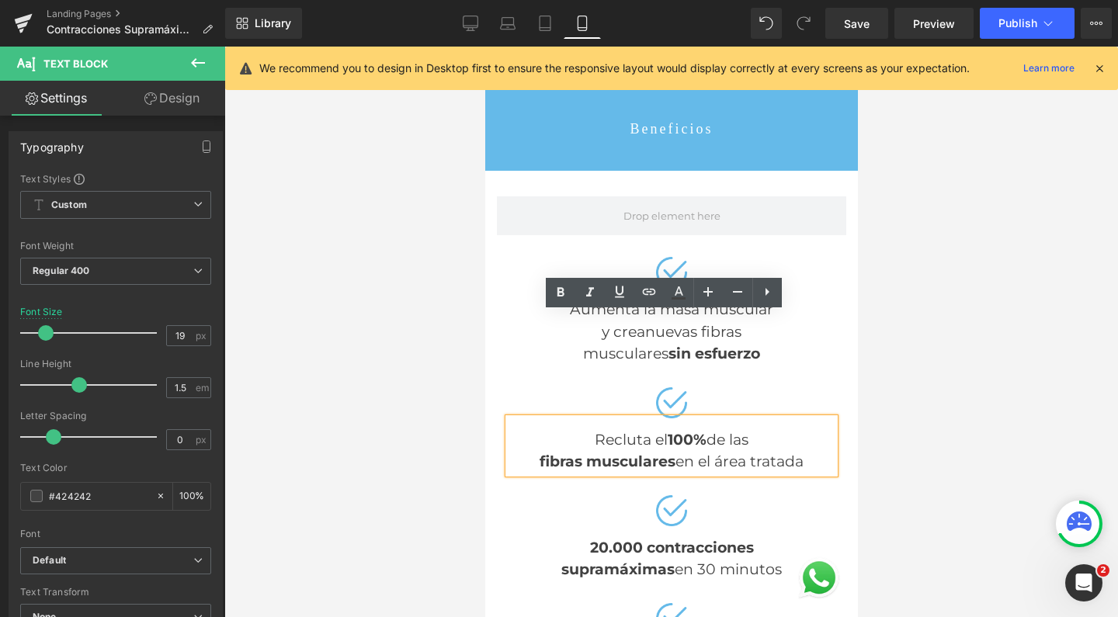
click at [700, 418] on div "Recluta el 100% de las fibras musculares en el área tratada" at bounding box center [671, 445] width 326 height 55
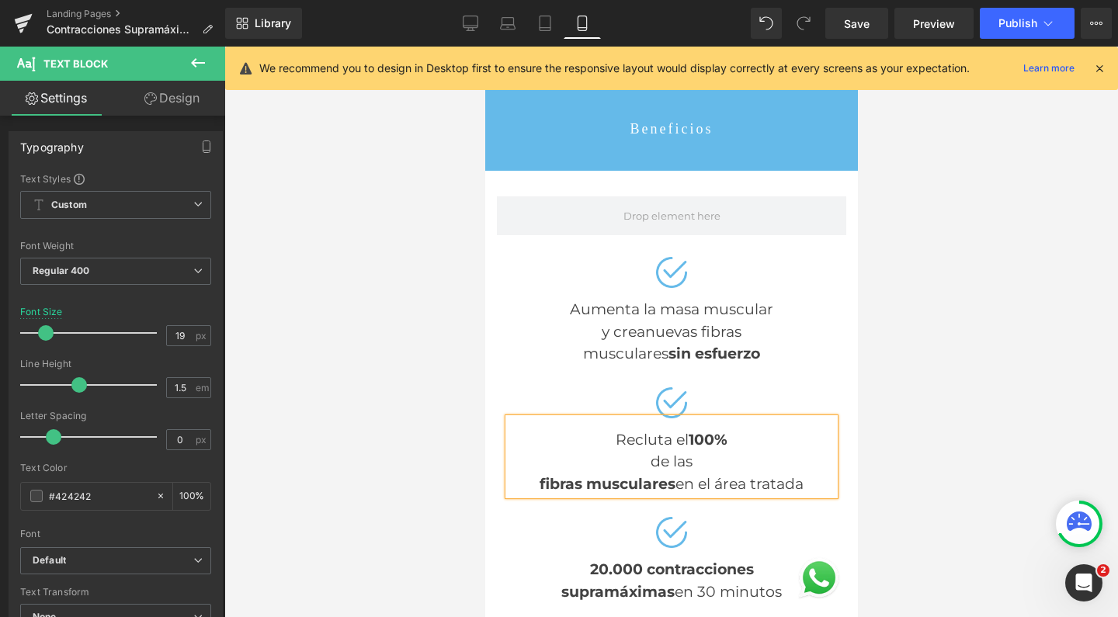
scroll to position [11007, 357]
click at [539, 475] on strong "fibras musculares" at bounding box center [607, 484] width 136 height 18
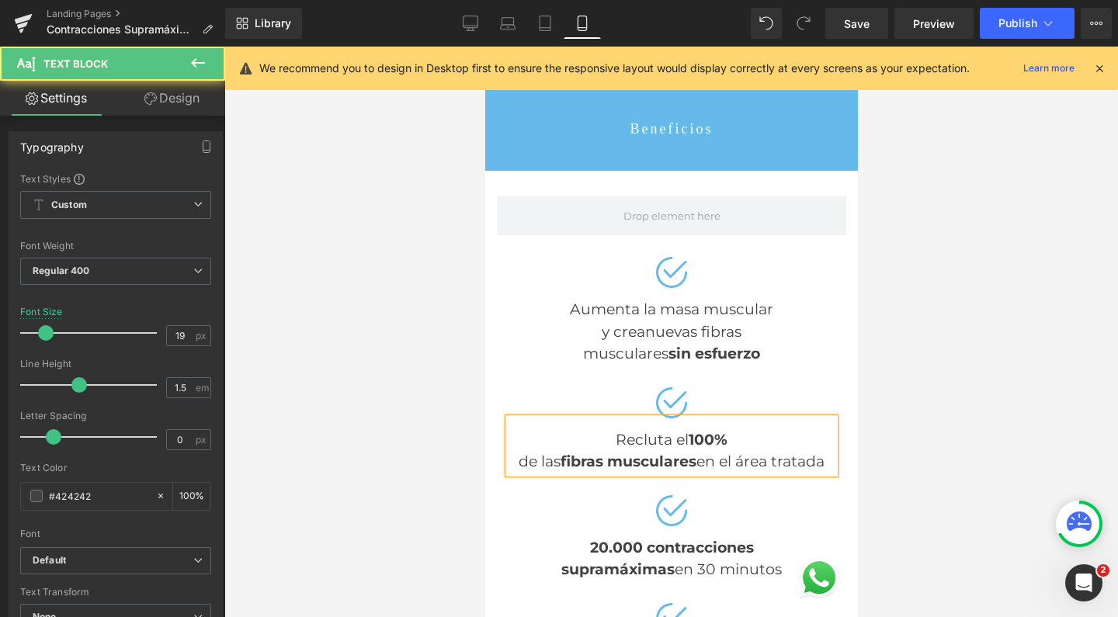
scroll to position [10985, 357]
click at [690, 451] on div "de las fibras musculares en el área tratada" at bounding box center [671, 462] width 326 height 23
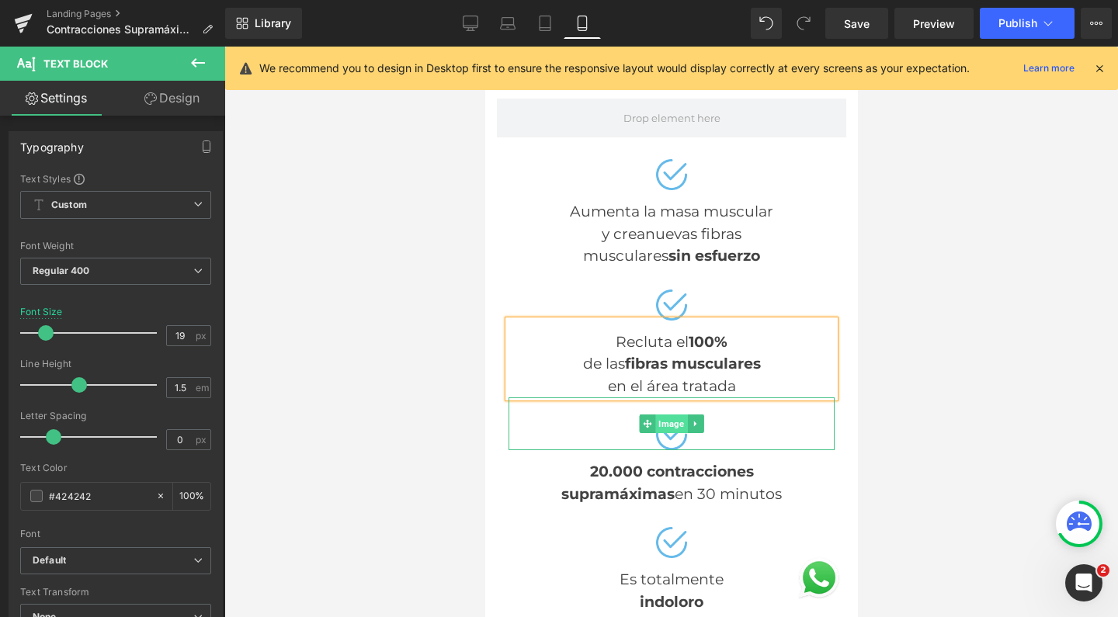
scroll to position [5640, 0]
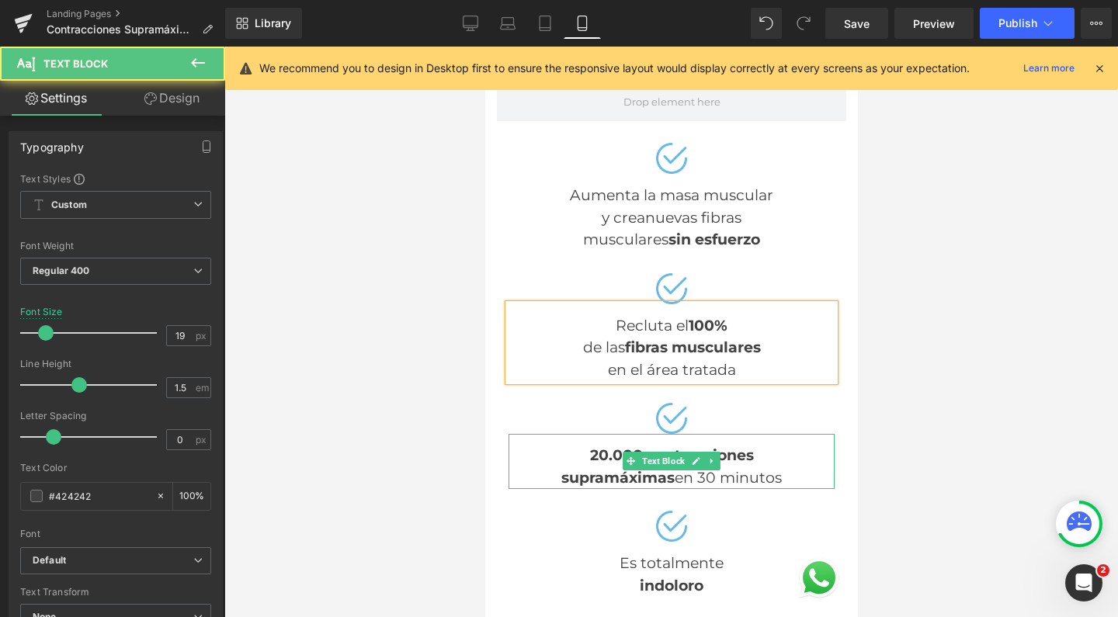
click at [667, 467] on div "supramáximas en 30 minutos" at bounding box center [671, 478] width 326 height 23
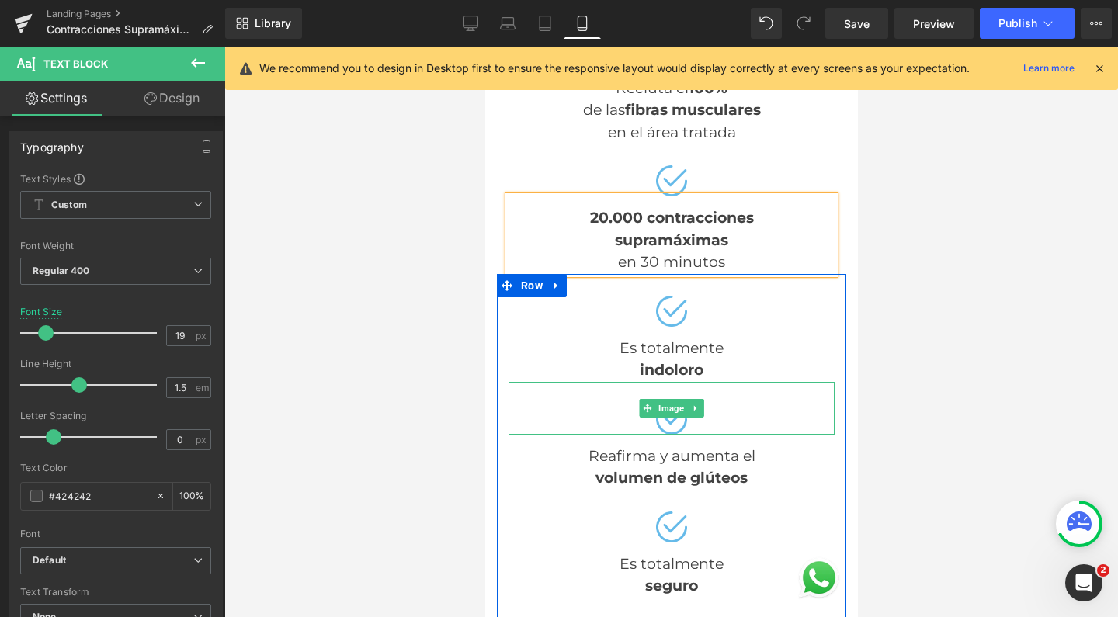
scroll to position [5905, 0]
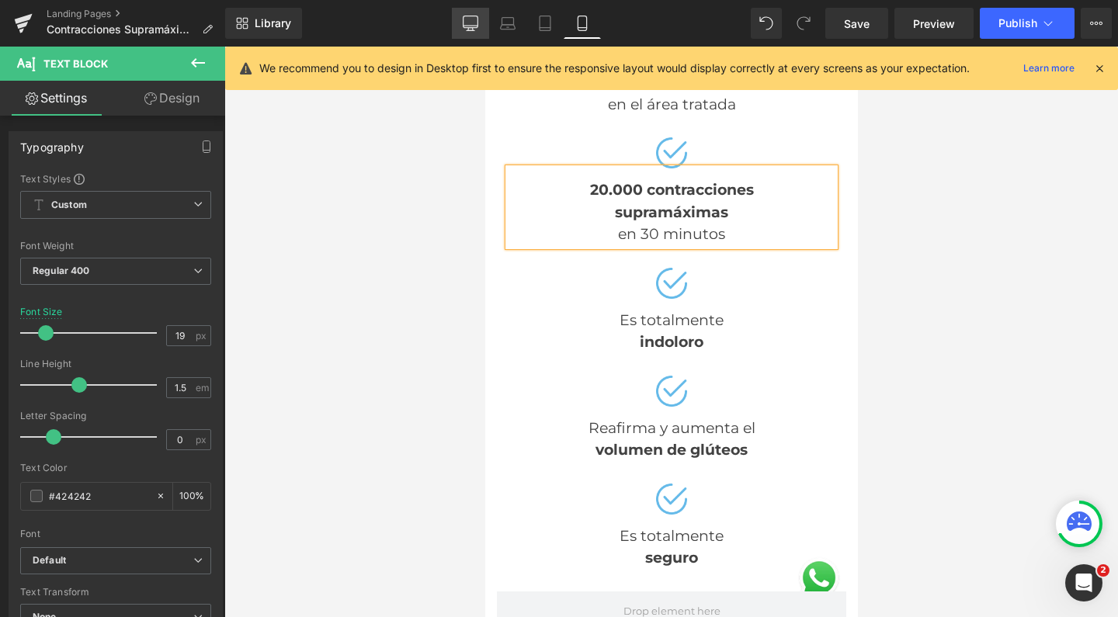
click at [474, 33] on link "Desktop" at bounding box center [470, 23] width 37 height 31
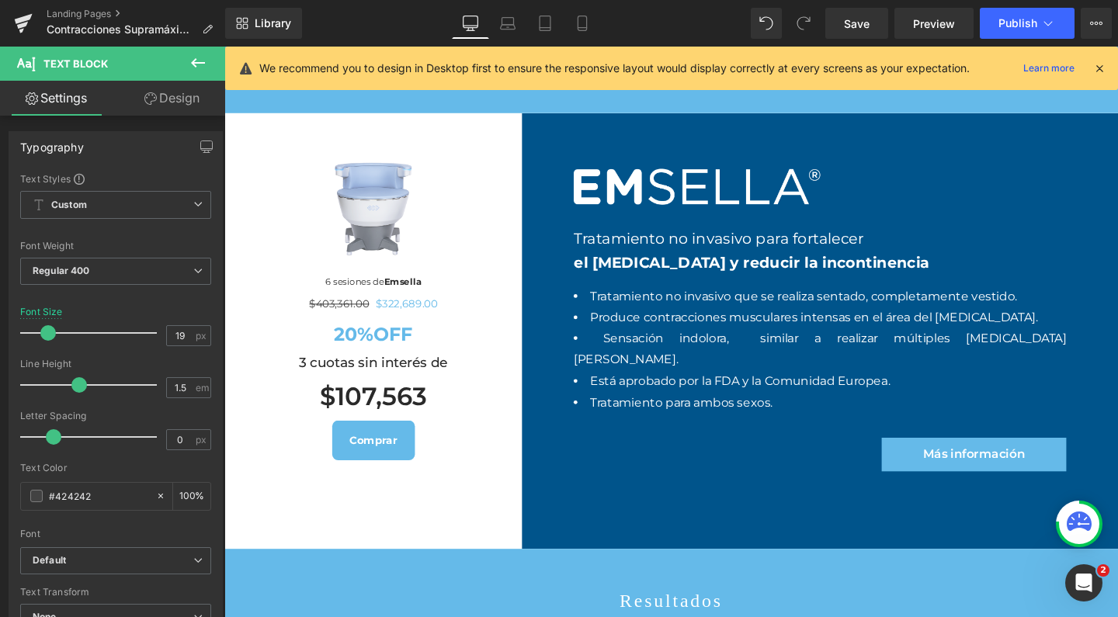
scroll to position [3910, 0]
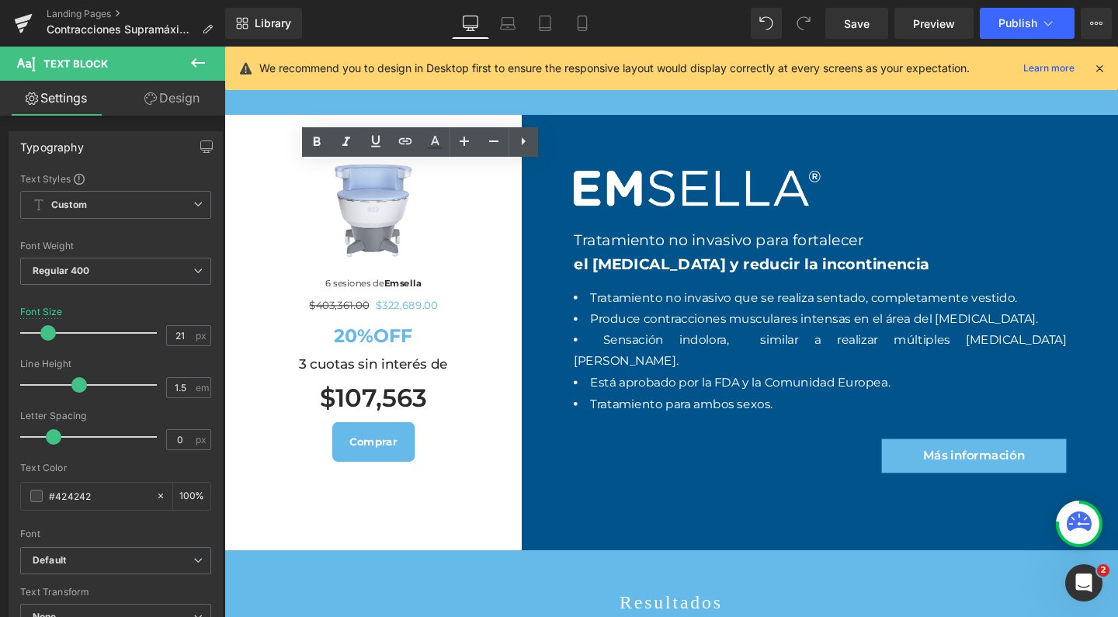
drag, startPoint x: 365, startPoint y: 222, endPoint x: 356, endPoint y: 222, distance: 8.5
click at [316, 144] on icon at bounding box center [316, 142] width 19 height 19
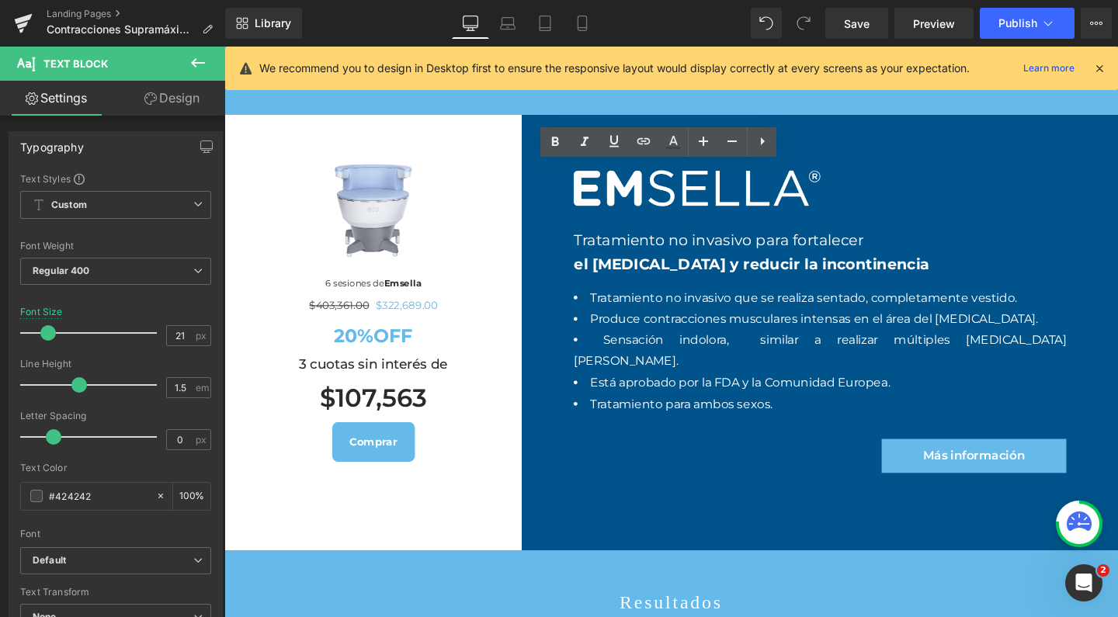
drag, startPoint x: 585, startPoint y: 219, endPoint x: 760, endPoint y: 240, distance: 176.7
click at [552, 137] on icon at bounding box center [555, 142] width 19 height 19
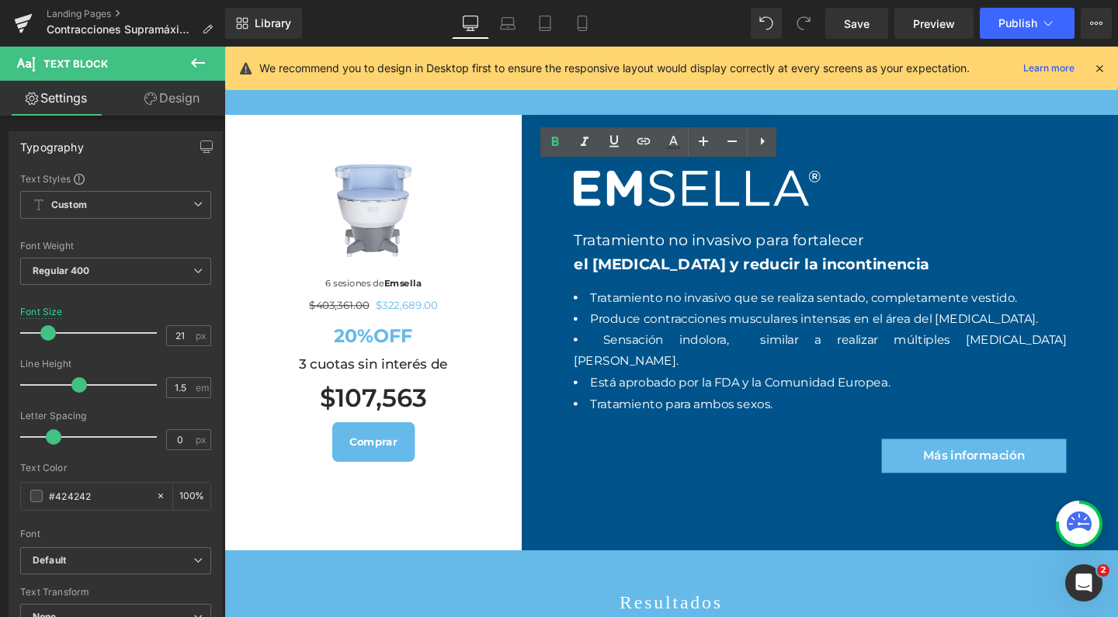
drag, startPoint x: 763, startPoint y: 250, endPoint x: 585, endPoint y: 216, distance: 181.8
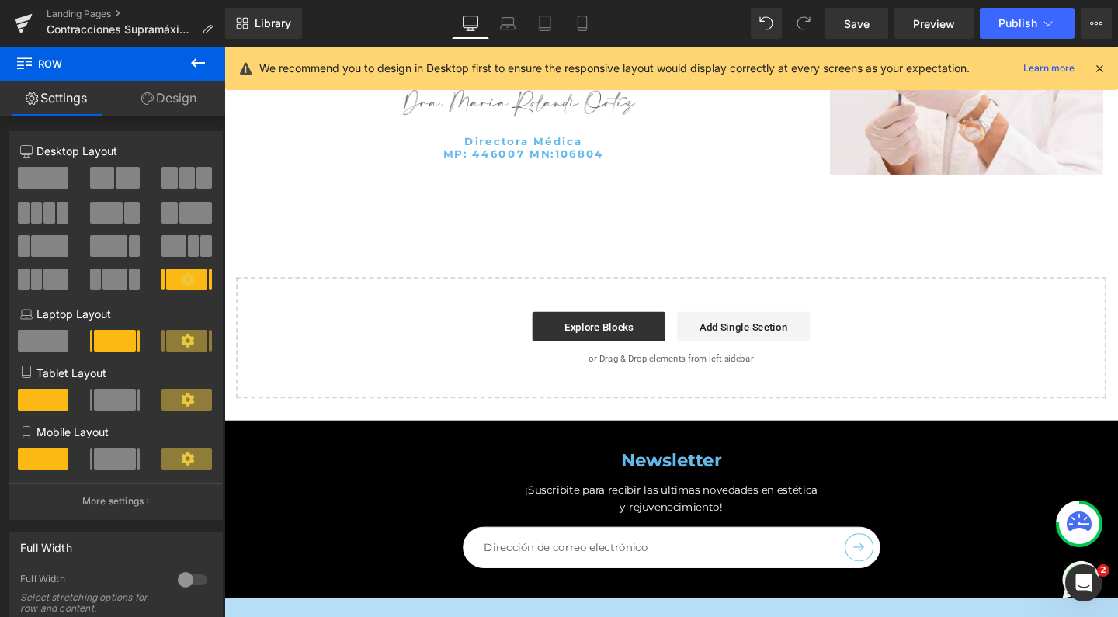
scroll to position [6117, 0]
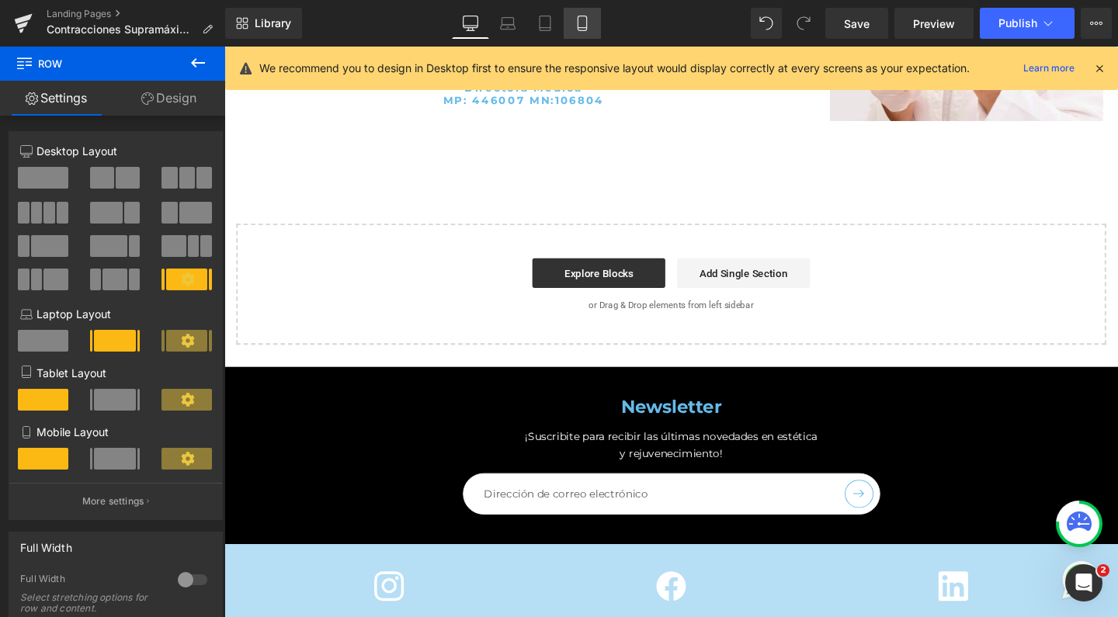
click at [582, 23] on icon at bounding box center [583, 24] width 16 height 16
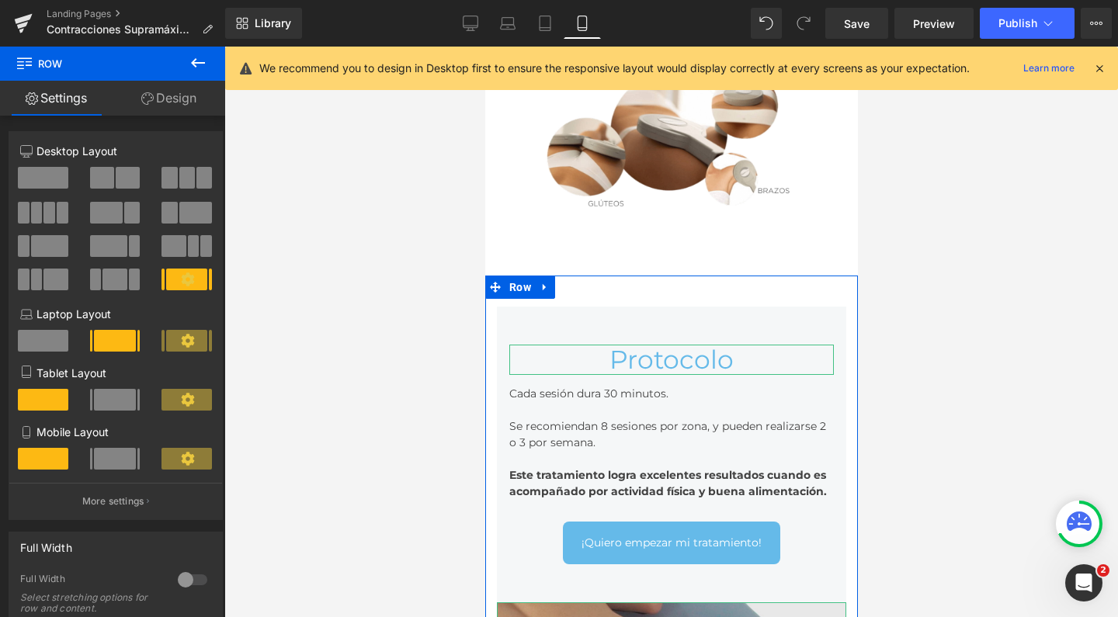
scroll to position [4599, 0]
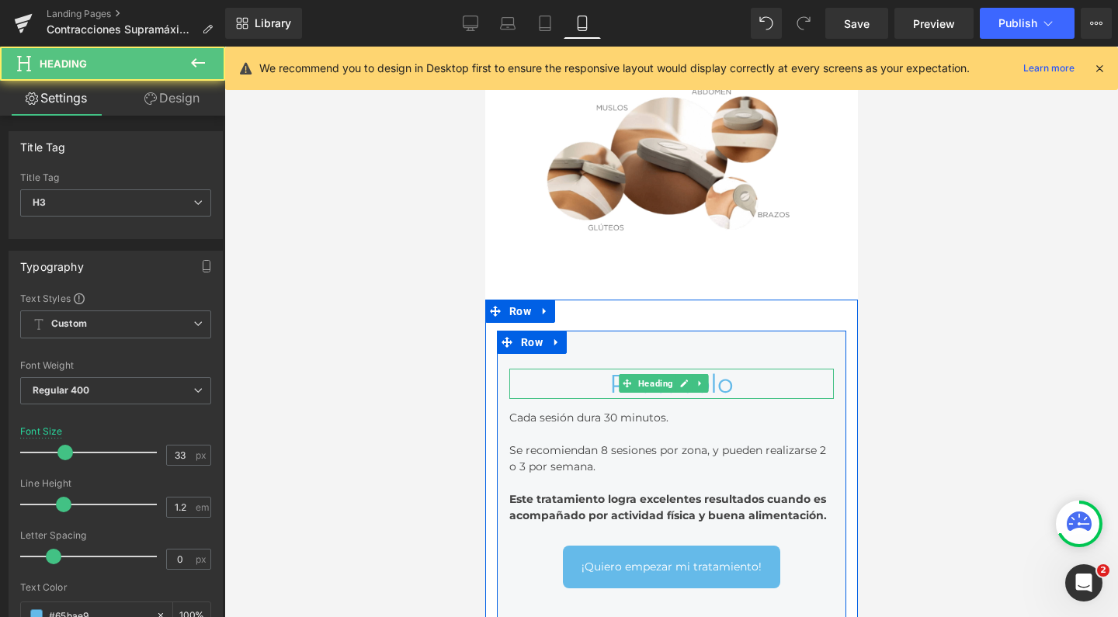
click at [605, 369] on div "Protocolo" at bounding box center [671, 384] width 325 height 31
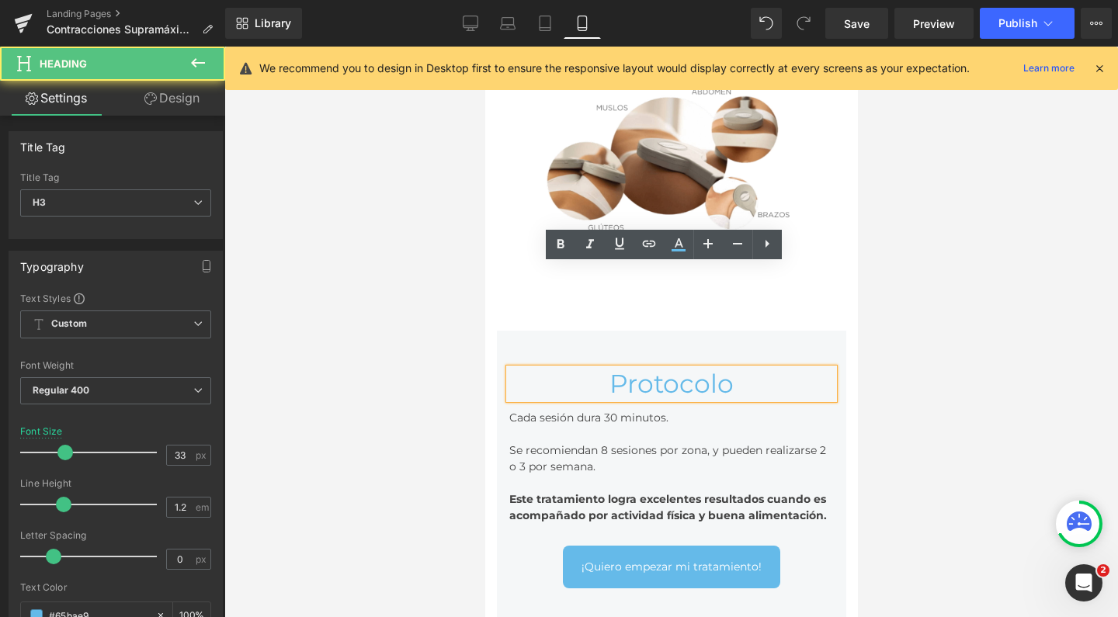
click at [678, 426] on div at bounding box center [671, 434] width 325 height 16
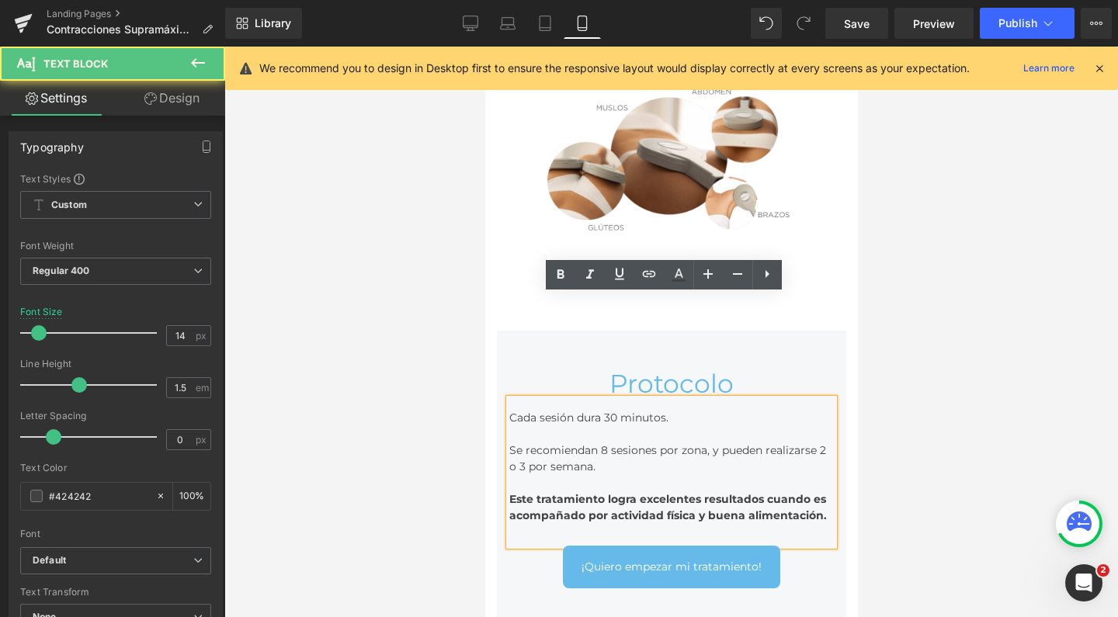
click at [658, 443] on div "Se recomiendan 8 sesiones por zona, y pueden realizarse 2 o 3 por semana." at bounding box center [671, 459] width 325 height 33
click at [916, 278] on div at bounding box center [671, 332] width 894 height 571
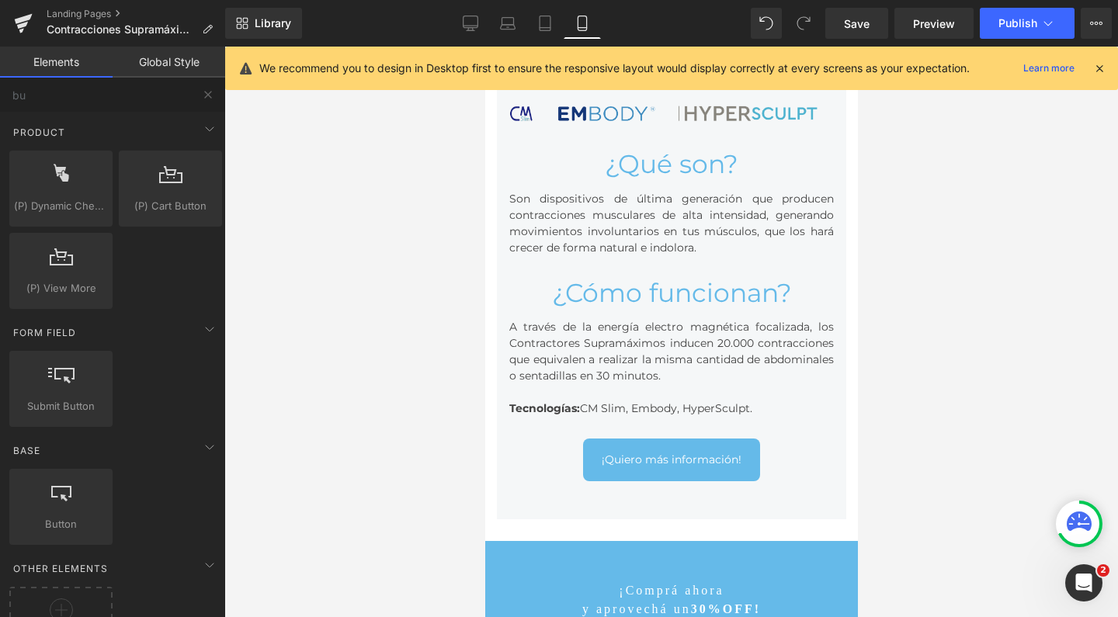
scroll to position [881, 0]
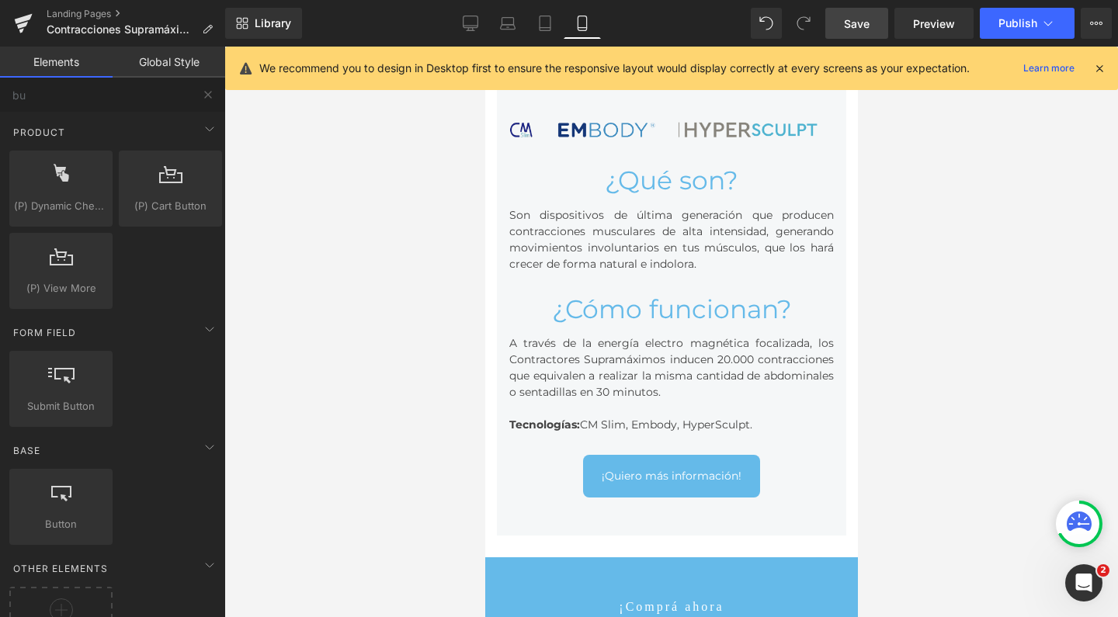
click at [853, 30] on span "Save" at bounding box center [857, 24] width 26 height 16
click at [999, 30] on button "Publish" at bounding box center [1027, 23] width 95 height 31
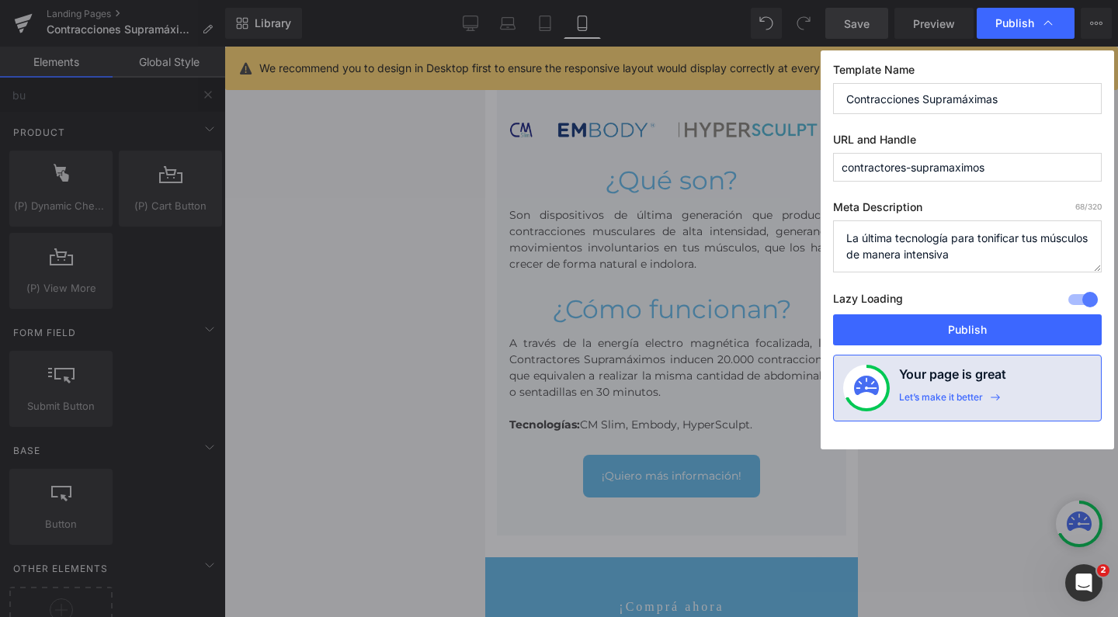
click at [988, 248] on textarea "La última tecnología para tonificar tus músculos de manera intensiva" at bounding box center [967, 247] width 269 height 52
click at [1027, 255] on textarea "La última tecnología para tonificar tus músculos de manera intensiva" at bounding box center [967, 247] width 269 height 52
drag, startPoint x: 1043, startPoint y: 264, endPoint x: 821, endPoint y: 224, distance: 225.7
click at [821, 224] on div "Template Name Contracciones Supramáximas URL and Handle contractores-supramaxim…" at bounding box center [967, 249] width 293 height 399
paste textarea ""Lográ un cuerpo más firme y definido con contracciones supramáximas: la tecnol…"
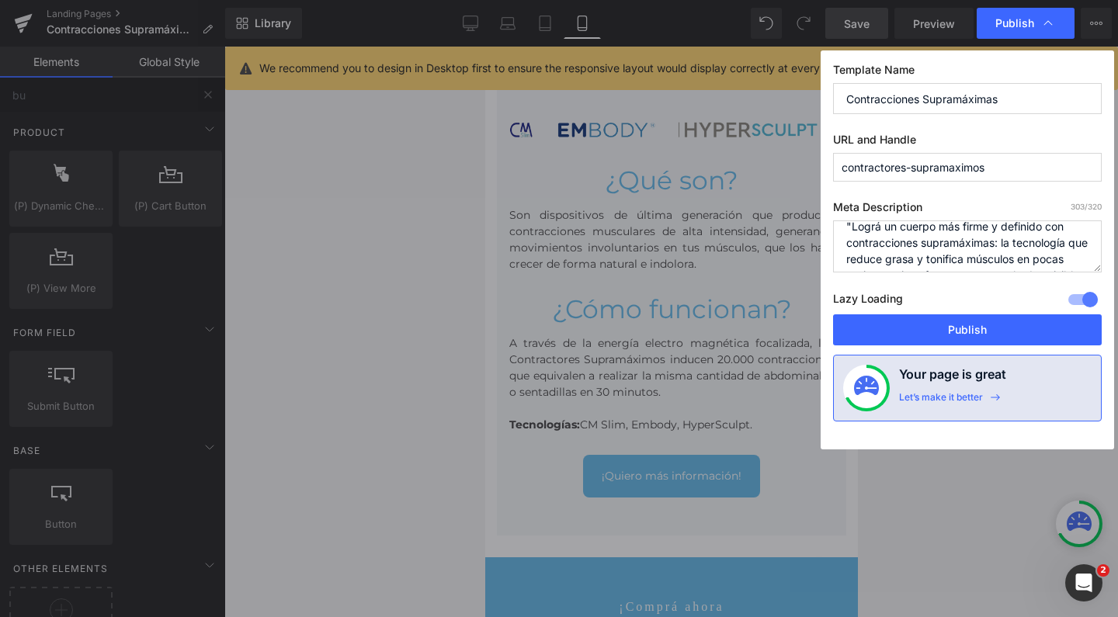
scroll to position [12, 0]
click at [851, 227] on textarea "La última tecnología para tonificar tus músculos de manera intensiva" at bounding box center [967, 247] width 269 height 52
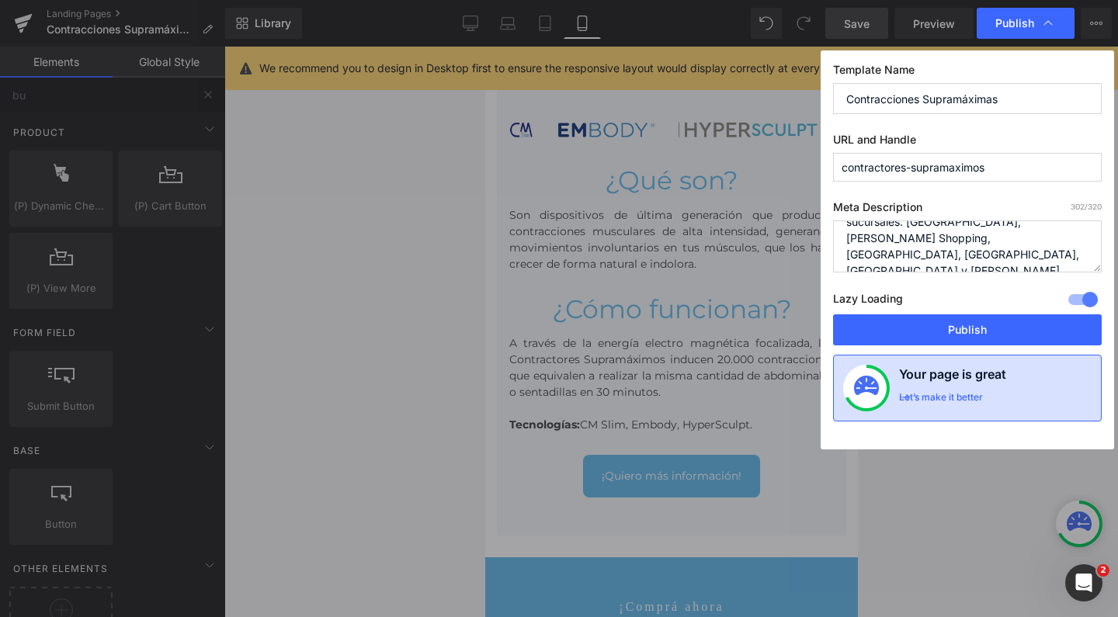
type textarea "Lográ un cuerpo más firme y definido con contracciones supramáximas: la tecnolo…"
click at [971, 388] on h4 "Your page is great" at bounding box center [952, 378] width 107 height 26
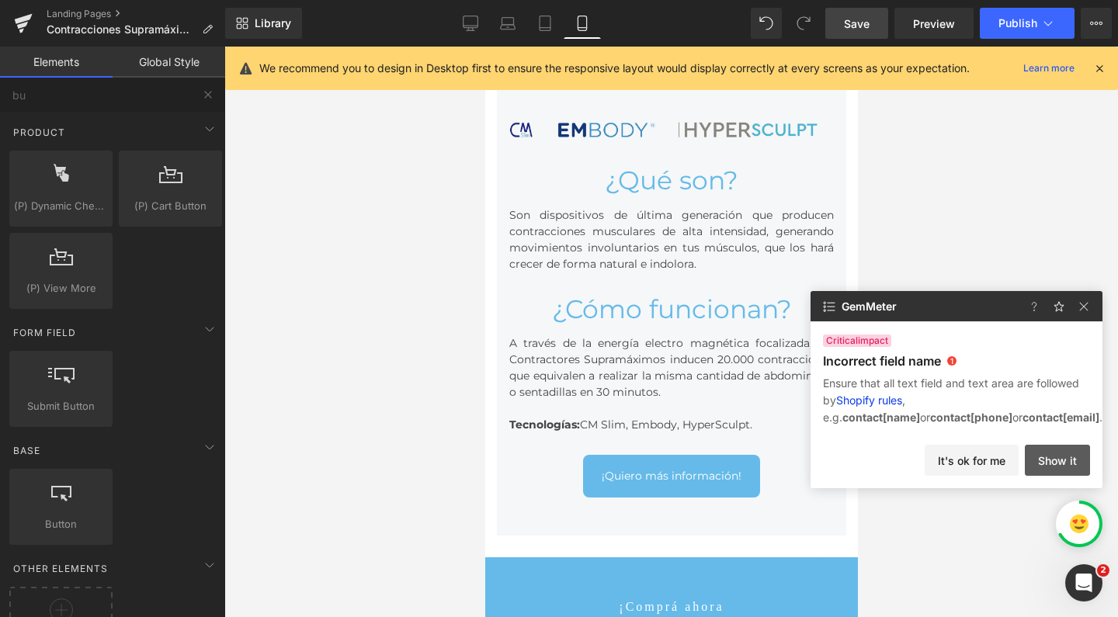
click at [1027, 461] on button "Show it" at bounding box center [1057, 460] width 65 height 31
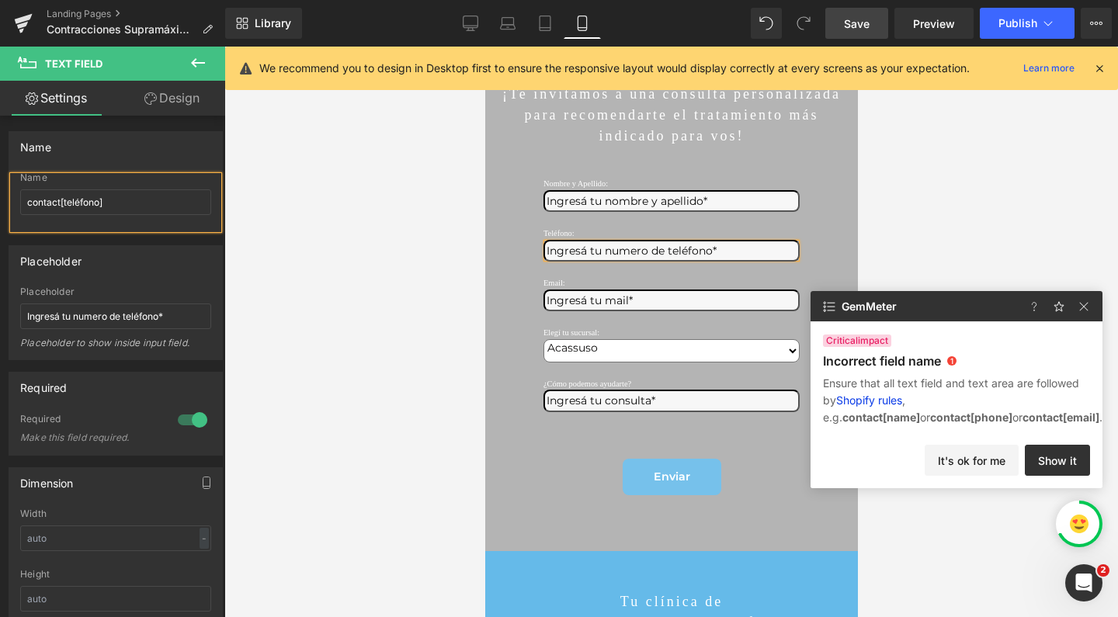
scroll to position [18, 0]
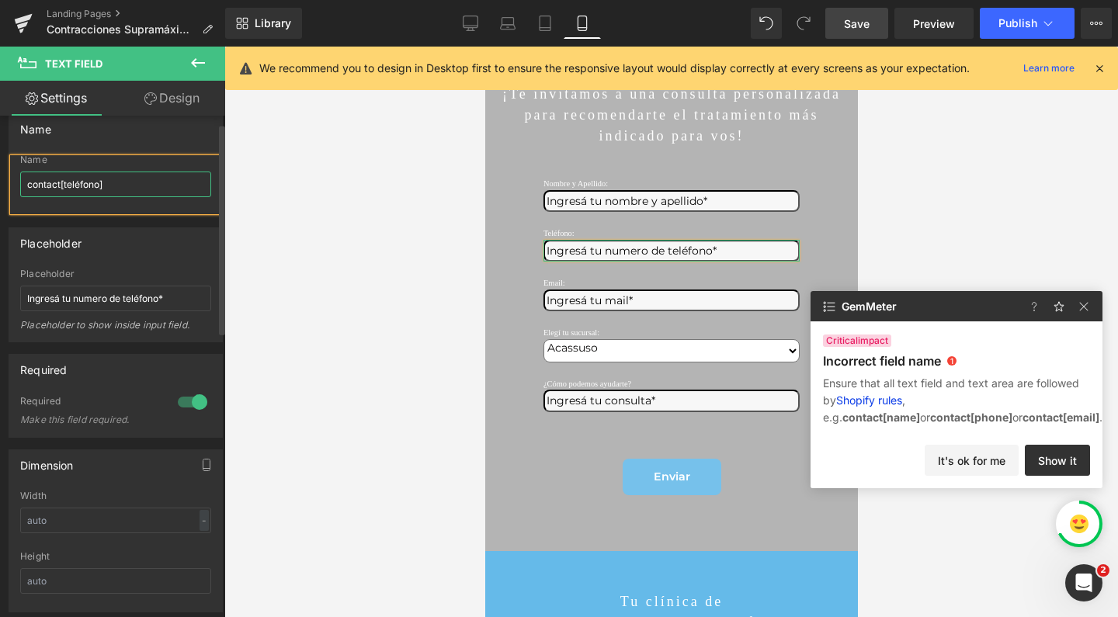
drag, startPoint x: 100, startPoint y: 186, endPoint x: 64, endPoint y: 180, distance: 36.1
click at [64, 180] on input "contact[teléfono]" at bounding box center [115, 185] width 191 height 26
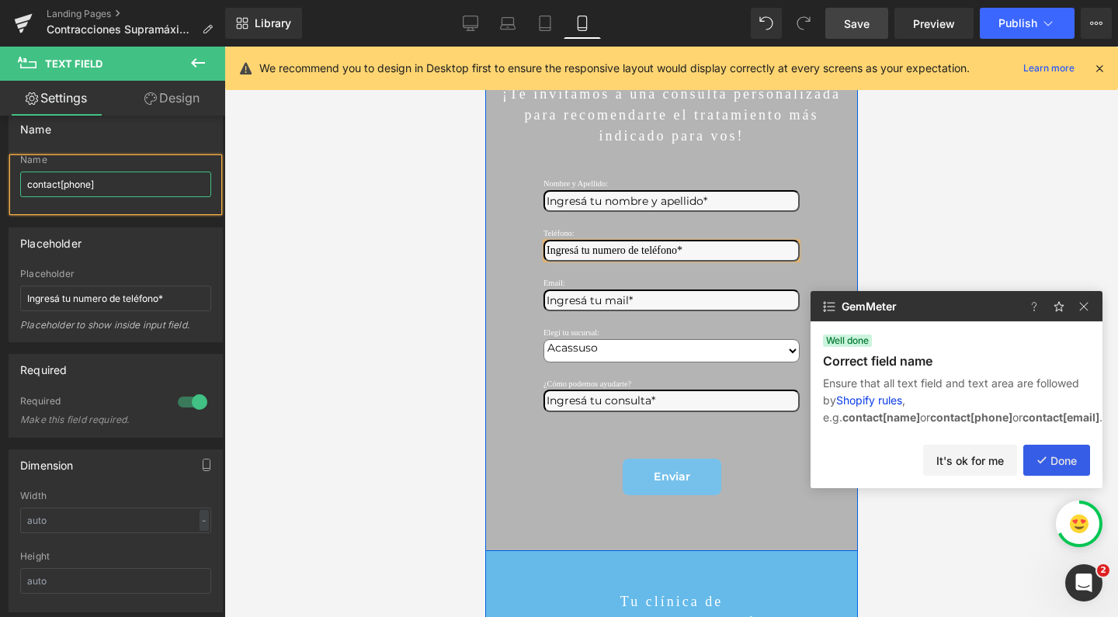
type input "contact[phone]"
click at [1060, 458] on button "Done" at bounding box center [1056, 460] width 67 height 31
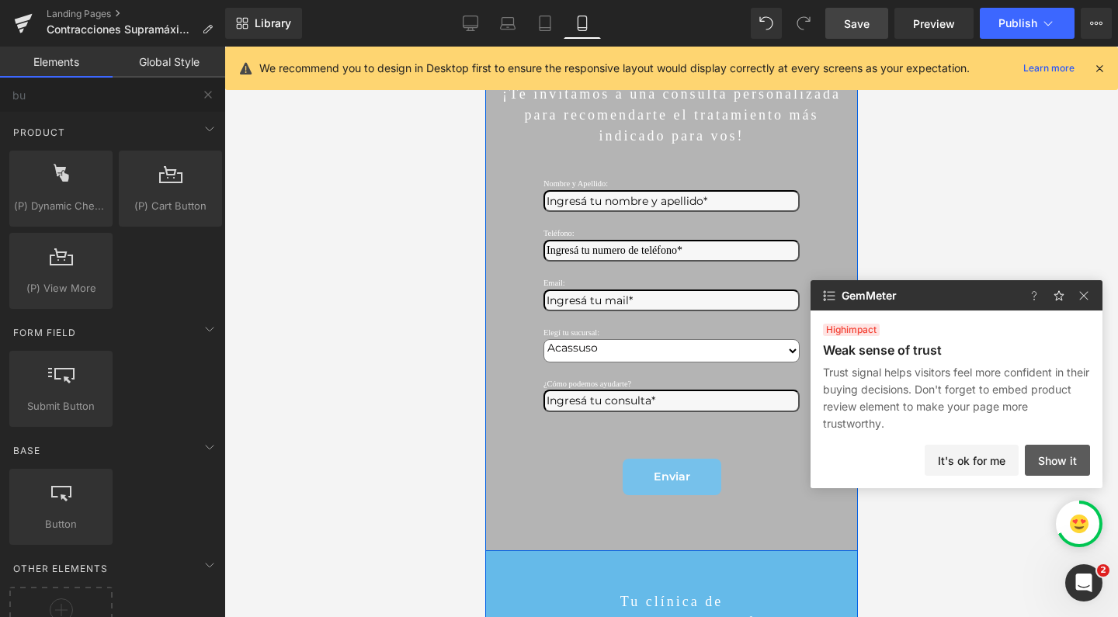
click at [1061, 460] on button "Show it" at bounding box center [1057, 460] width 65 height 31
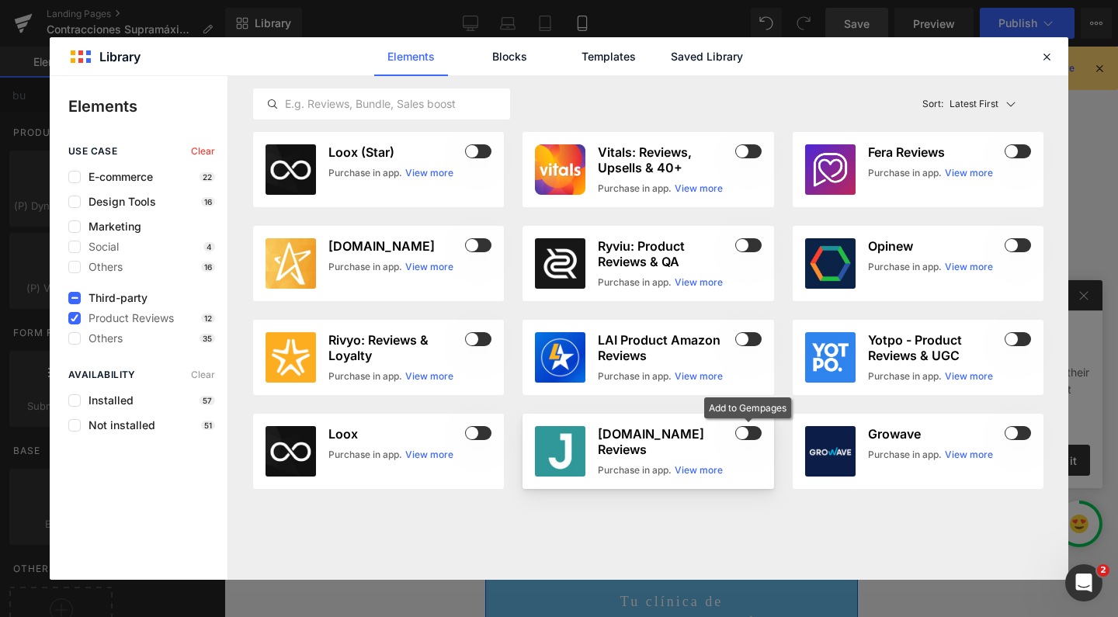
click at [746, 436] on span at bounding box center [748, 433] width 26 height 14
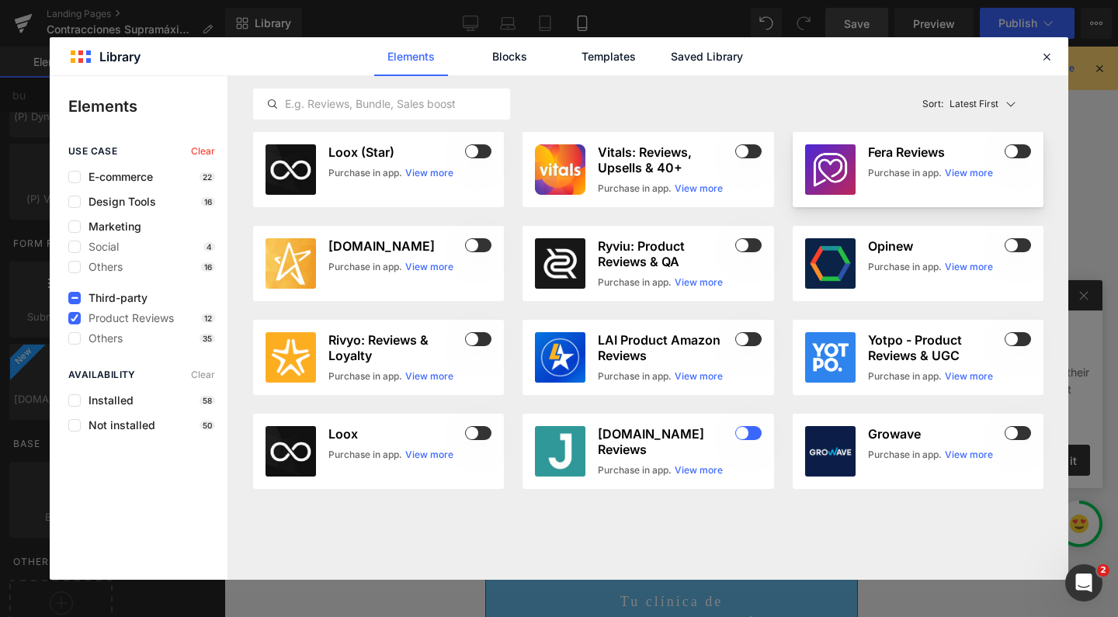
scroll to position [141, 0]
click at [1044, 57] on icon at bounding box center [1047, 57] width 14 height 14
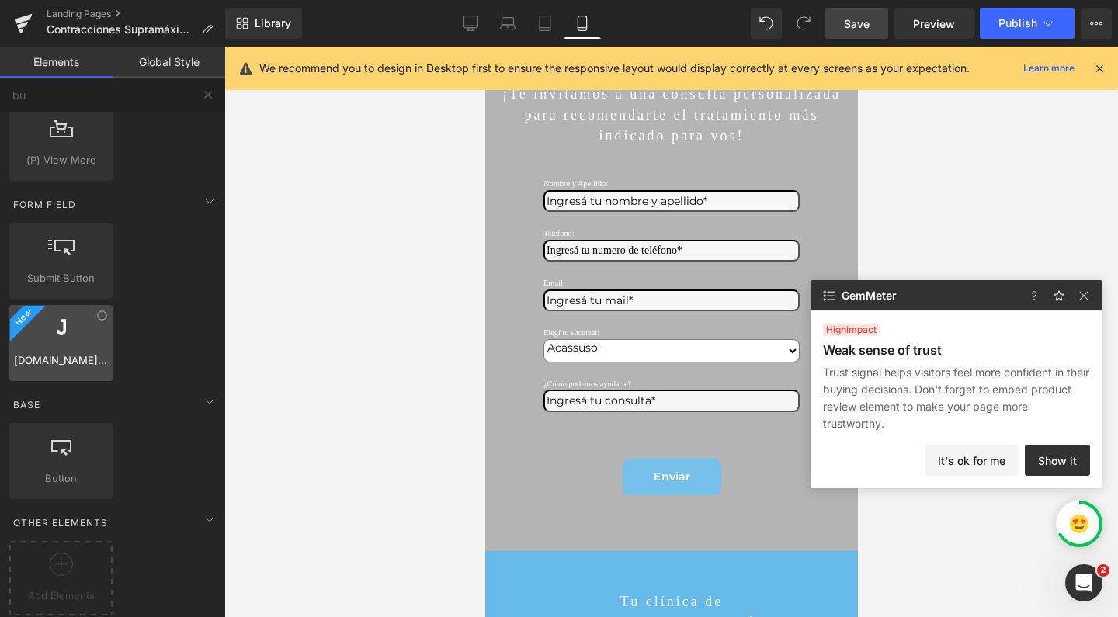
click at [63, 327] on div at bounding box center [61, 335] width 94 height 35
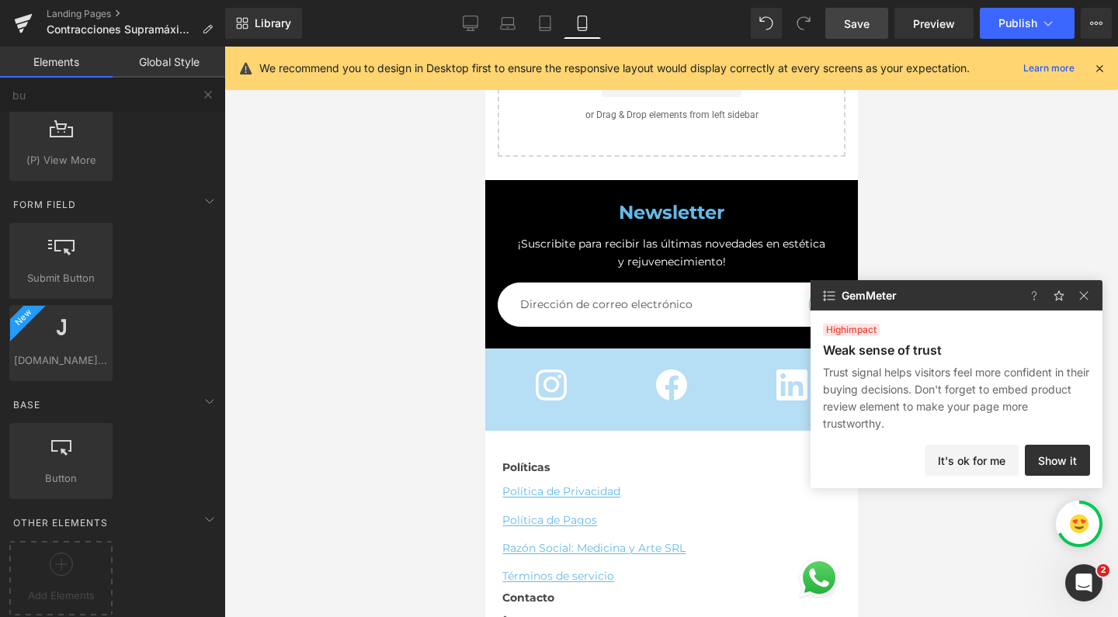
scroll to position [10458, 0]
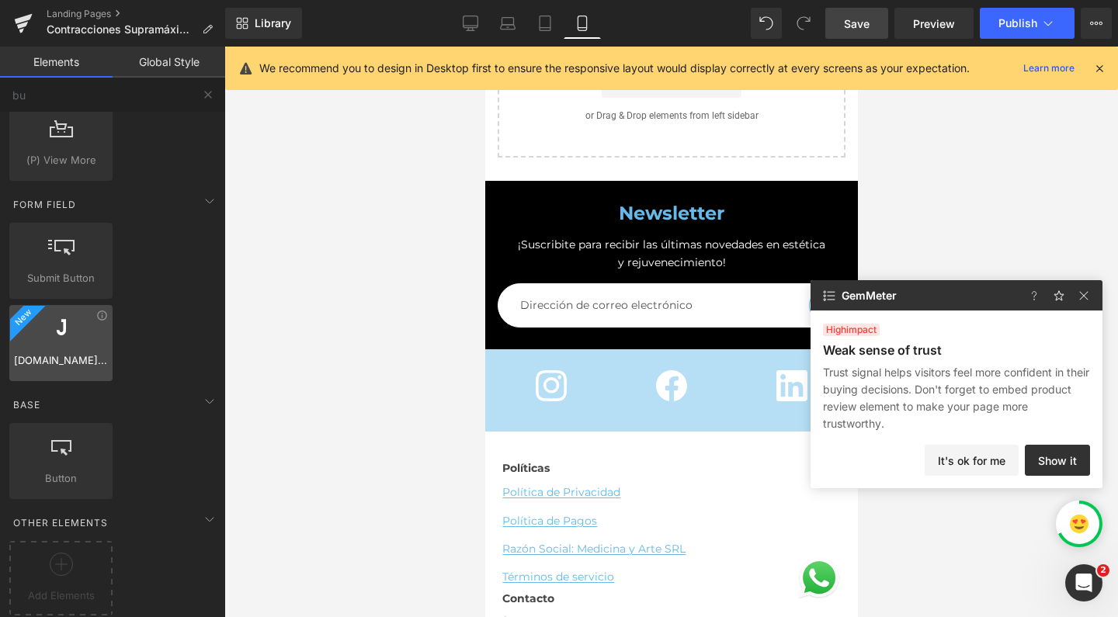
click at [23, 328] on div at bounding box center [61, 335] width 94 height 35
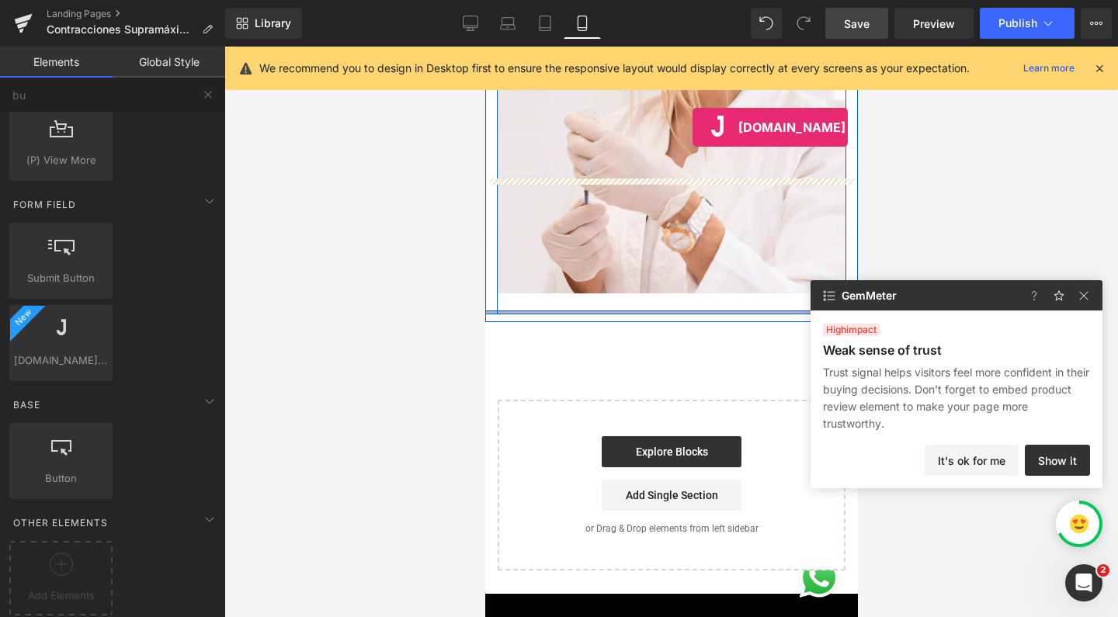
scroll to position [10030, 0]
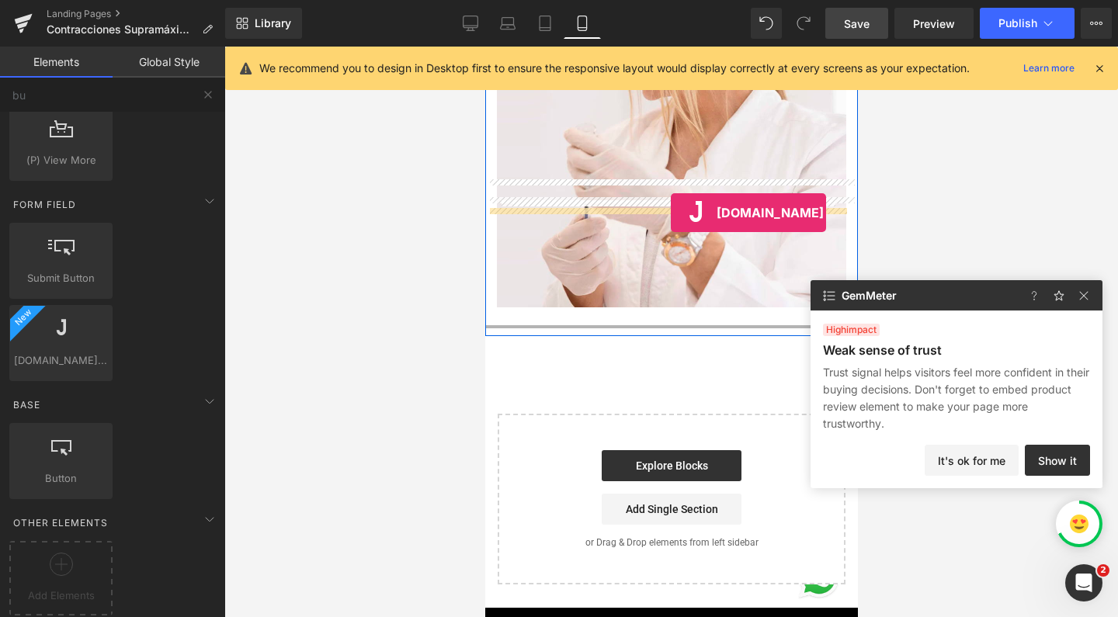
drag, startPoint x: 540, startPoint y: 366, endPoint x: 670, endPoint y: 213, distance: 201.6
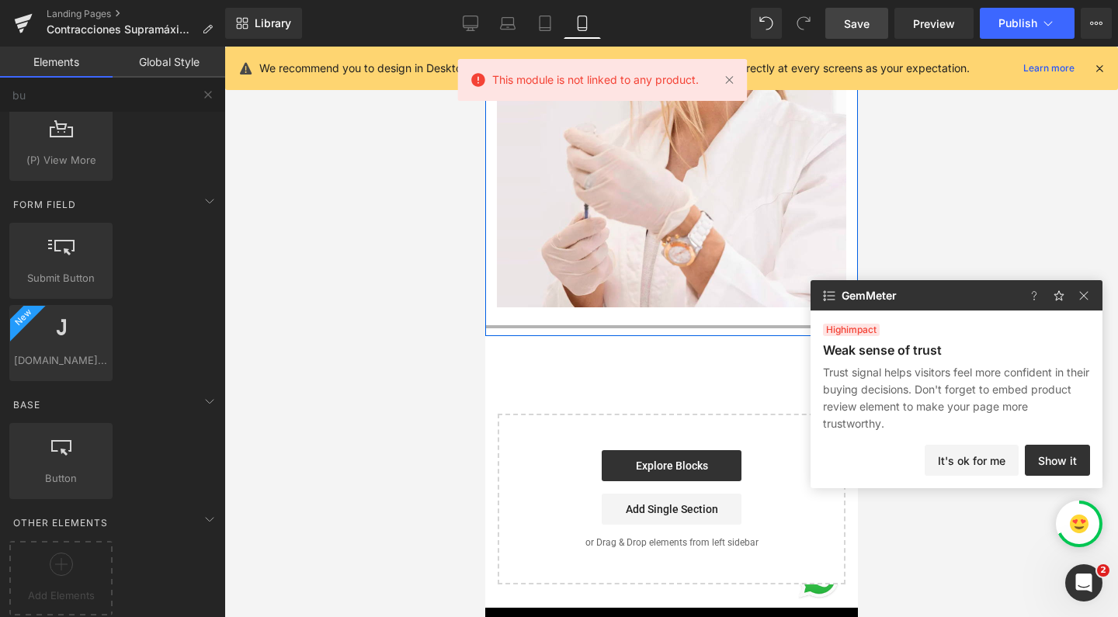
scroll to position [11029, 357]
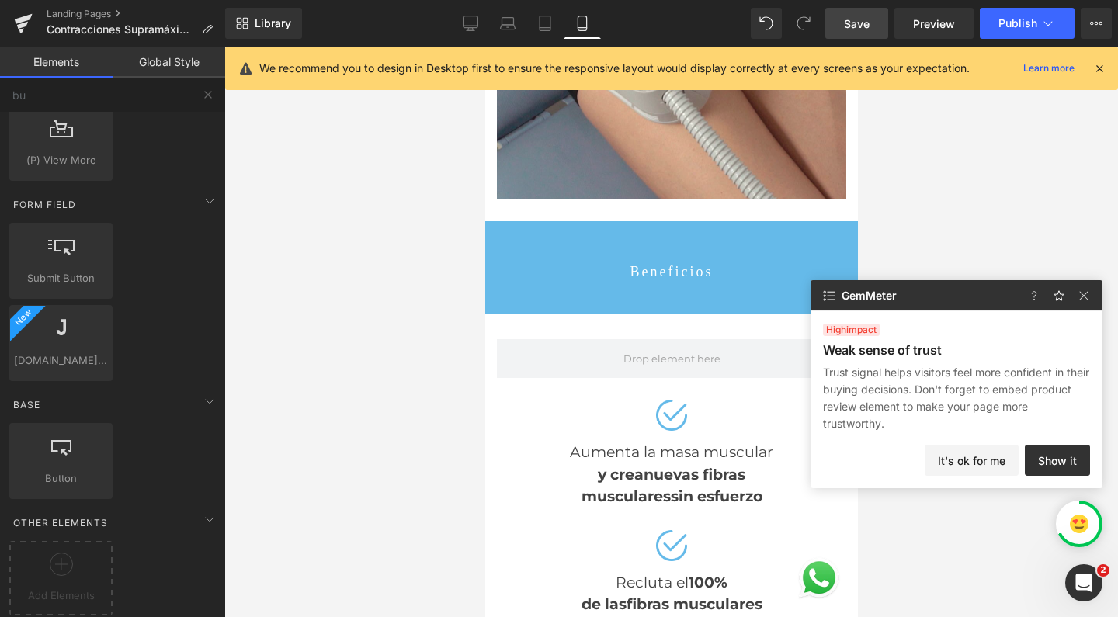
scroll to position [5072, 0]
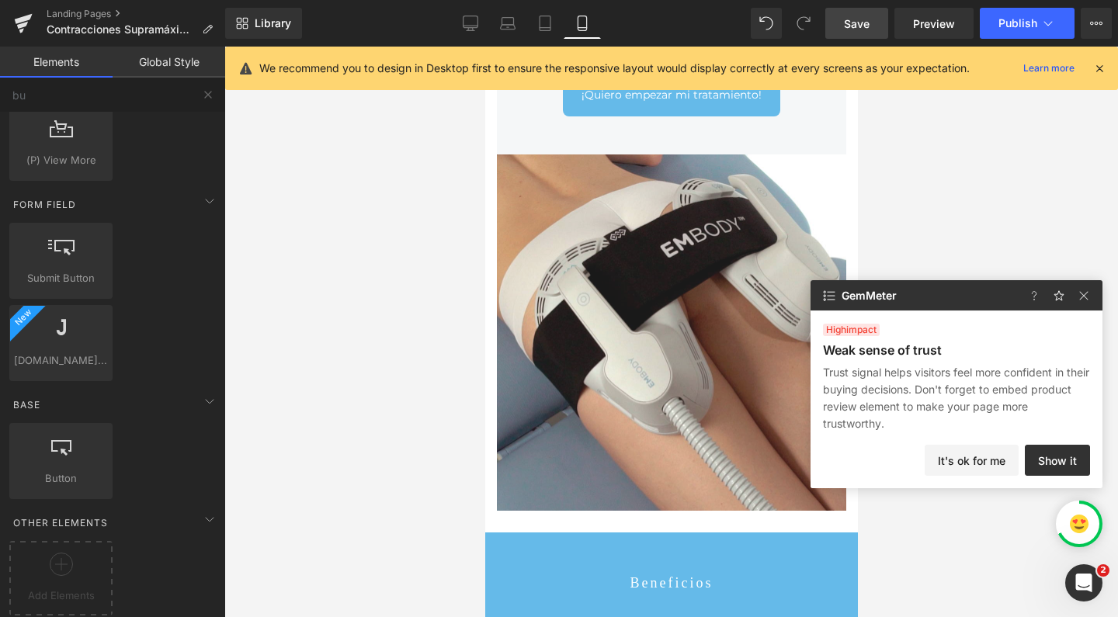
click at [853, 19] on span "Save" at bounding box center [857, 24] width 26 height 16
click at [988, 466] on button "It's ok for me" at bounding box center [972, 460] width 94 height 31
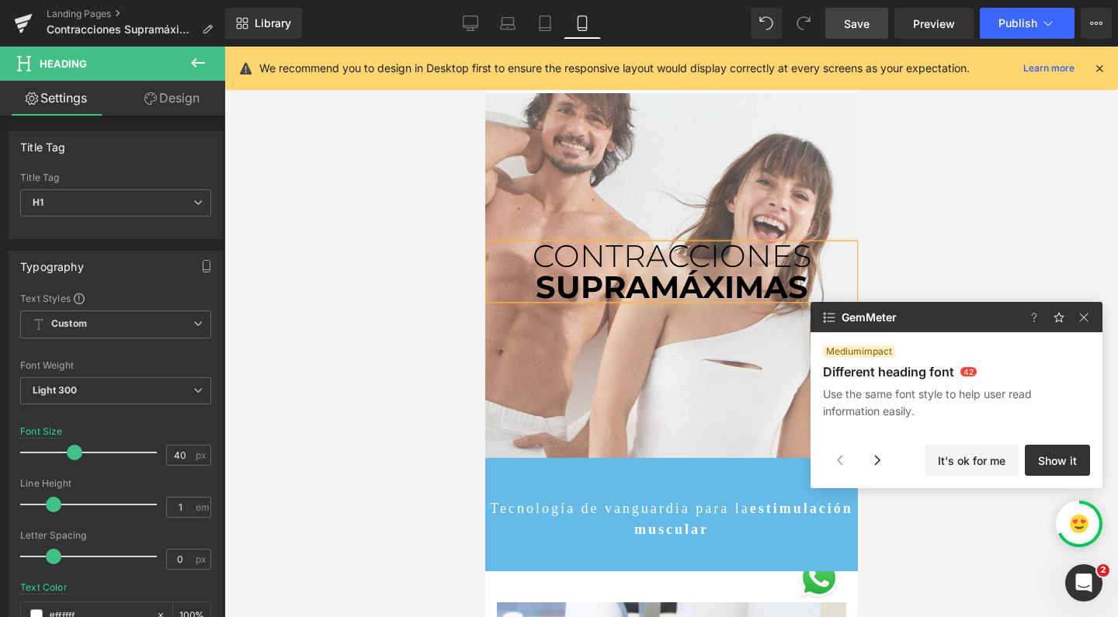
scroll to position [496, 0]
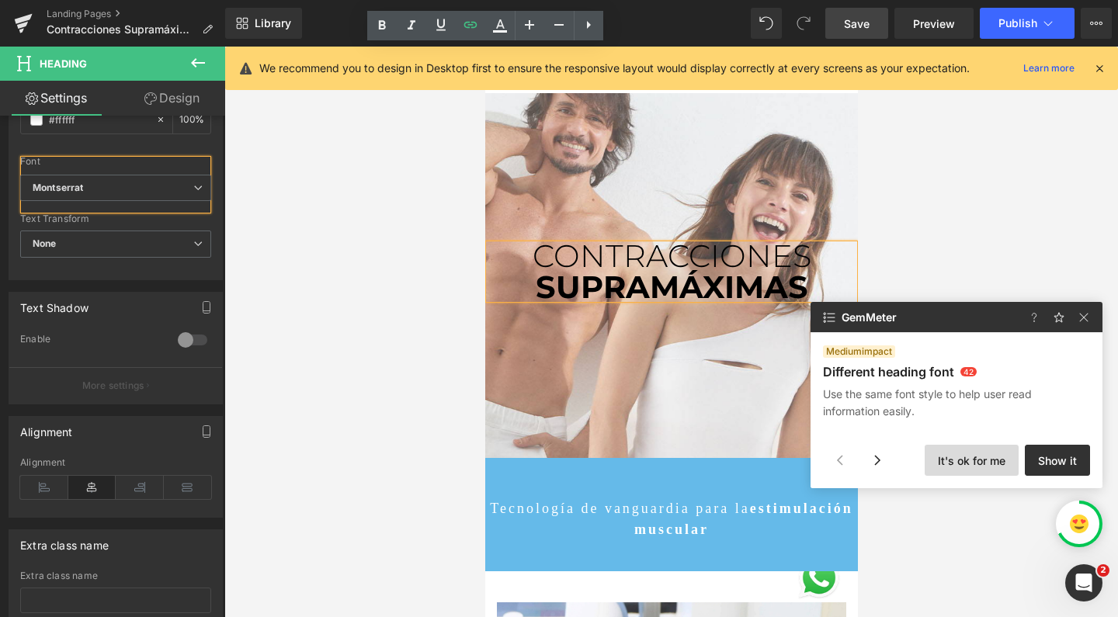
click at [974, 459] on button "It's ok for me" at bounding box center [972, 460] width 94 height 31
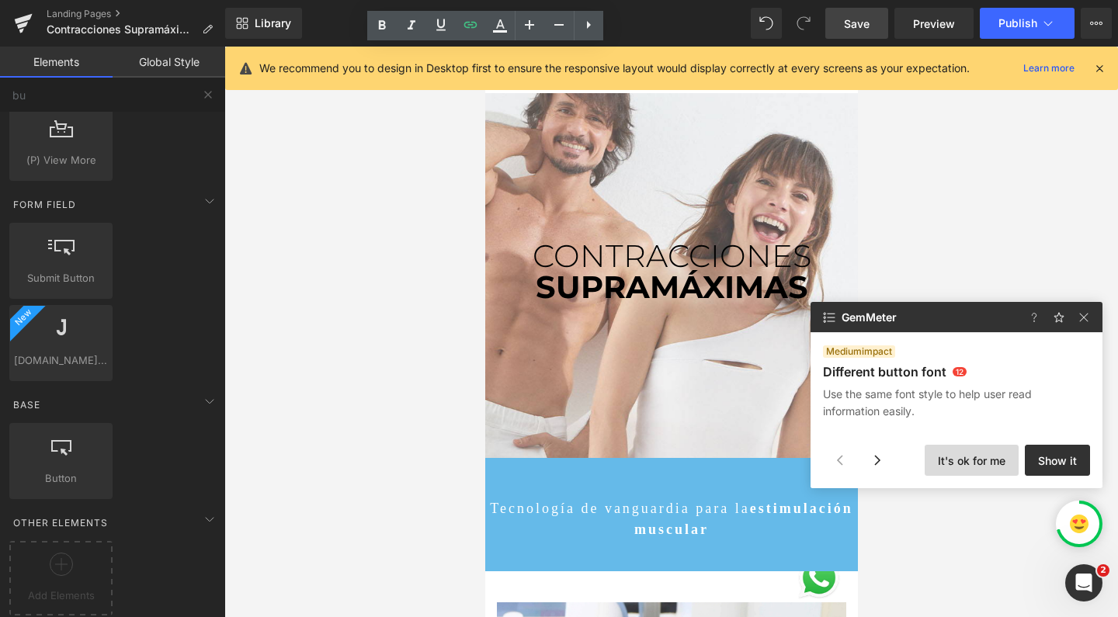
click at [994, 465] on button "It's ok for me" at bounding box center [972, 460] width 94 height 31
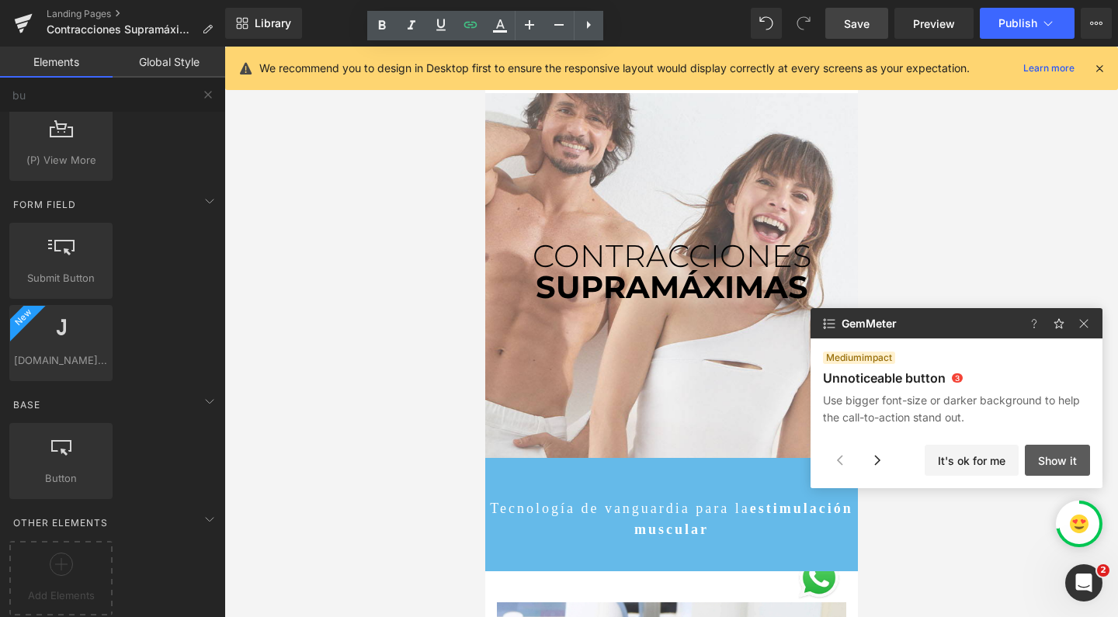
click at [1061, 461] on button "Show it" at bounding box center [1057, 460] width 65 height 31
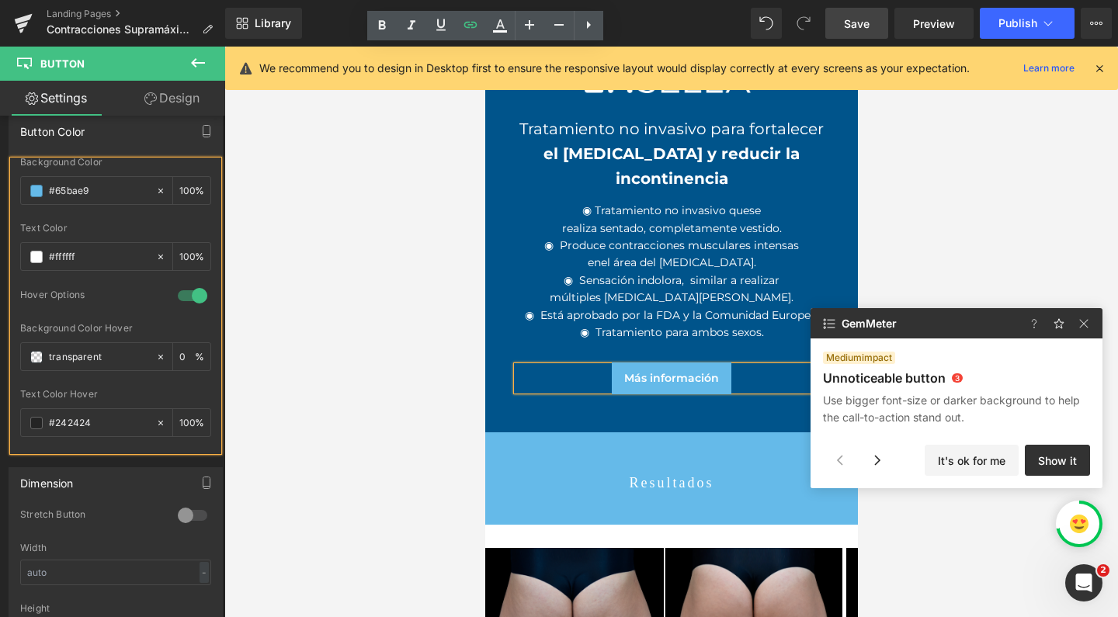
scroll to position [7090, 0]
click at [962, 452] on button "It's ok for me" at bounding box center [972, 460] width 94 height 31
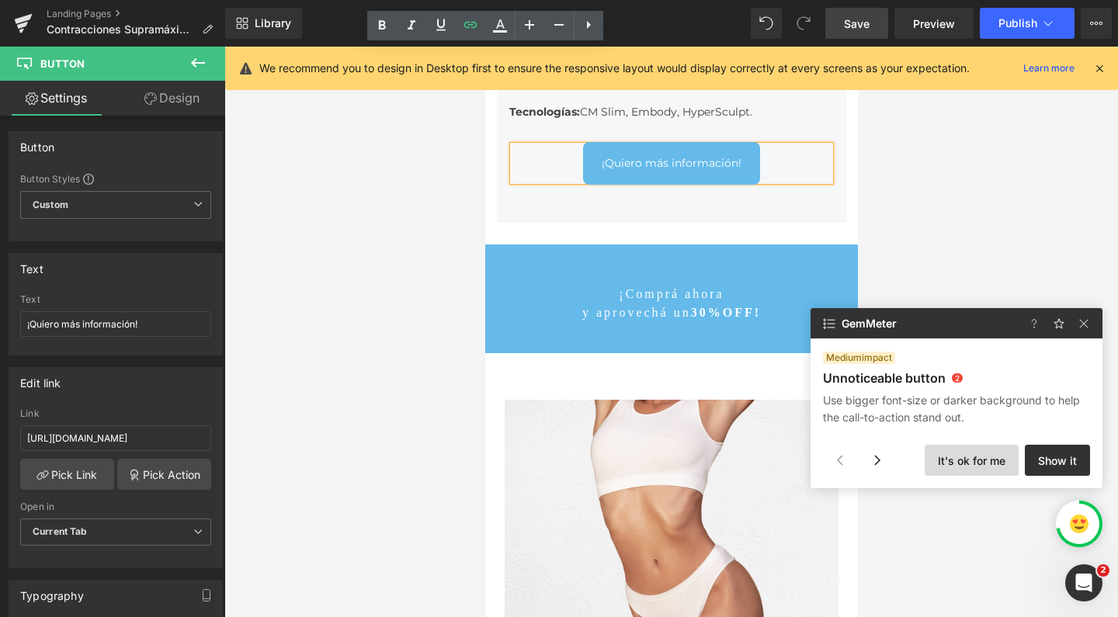
scroll to position [759, 0]
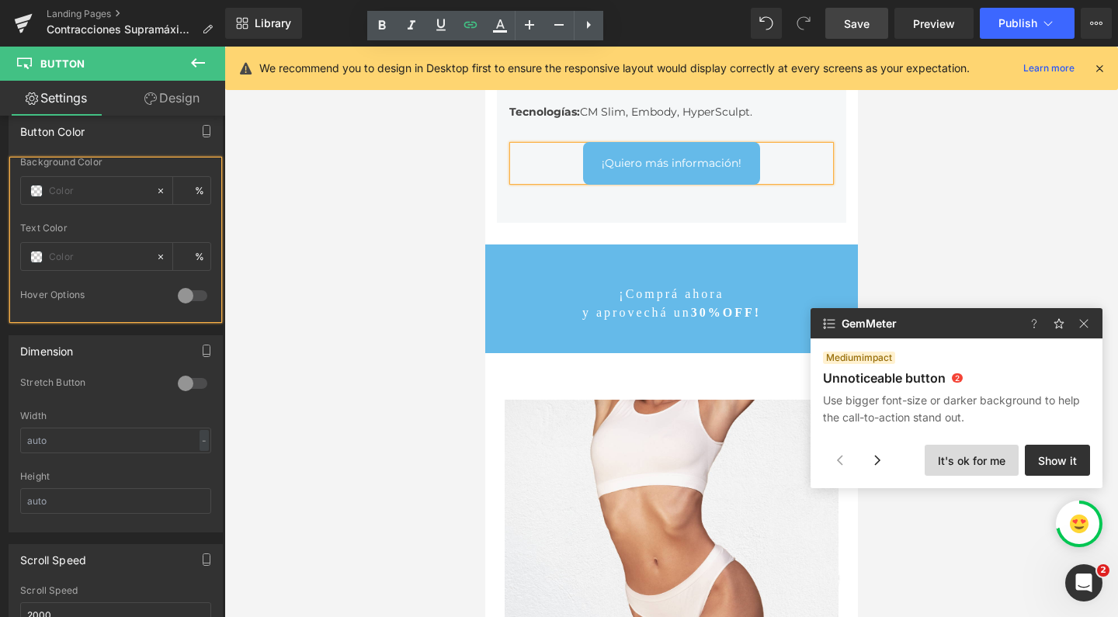
click at [988, 467] on button "It's ok for me" at bounding box center [972, 460] width 94 height 31
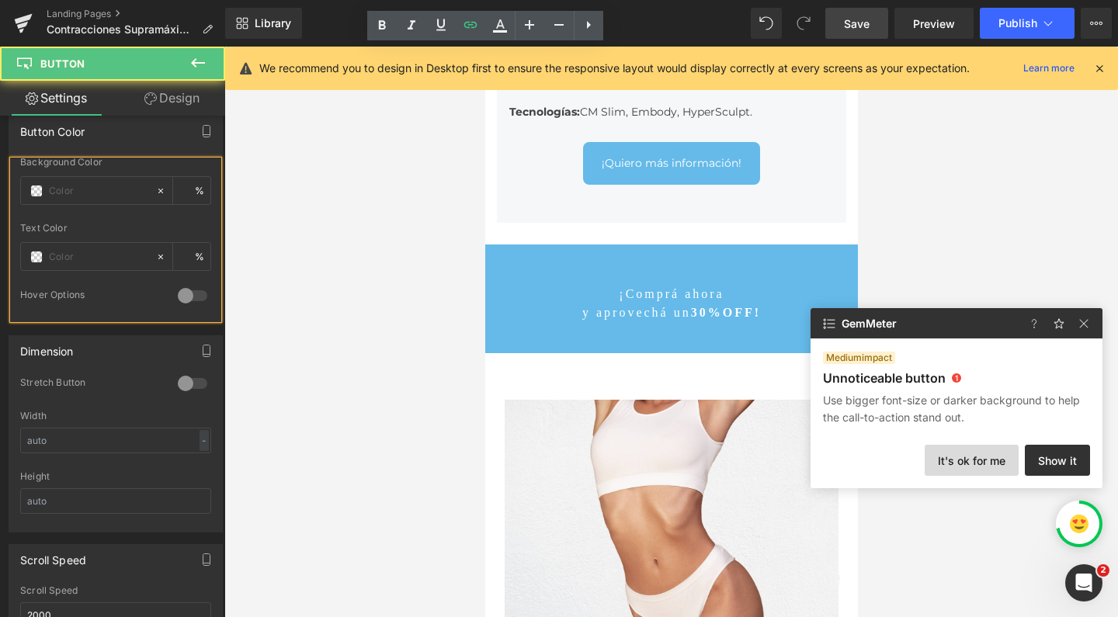
scroll to position [4933, 0]
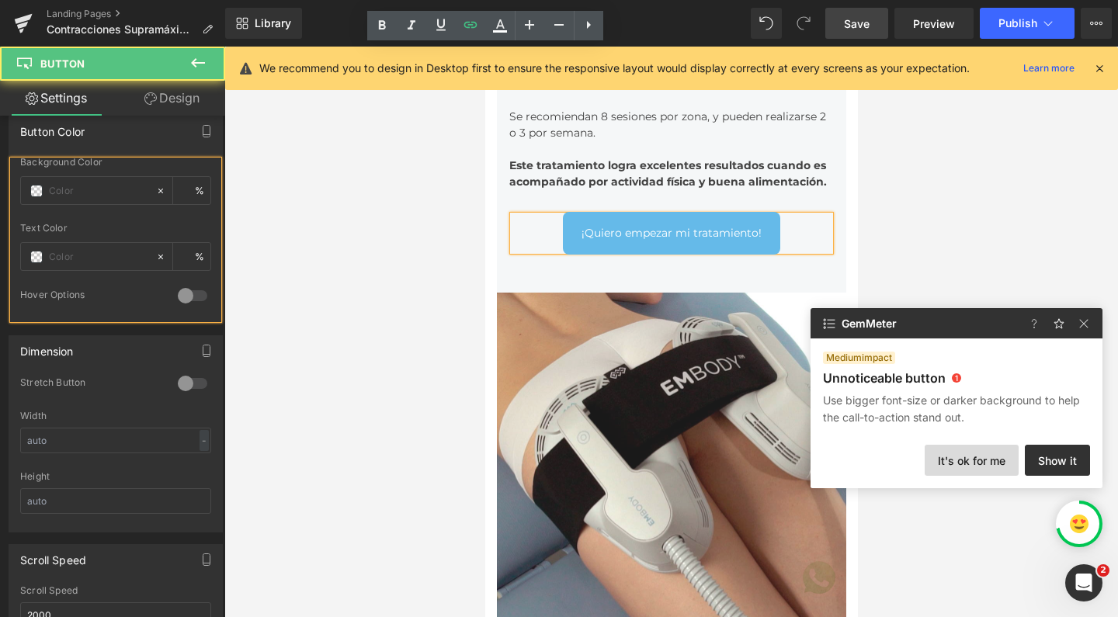
click at [988, 467] on button "It's ok for me" at bounding box center [972, 460] width 94 height 31
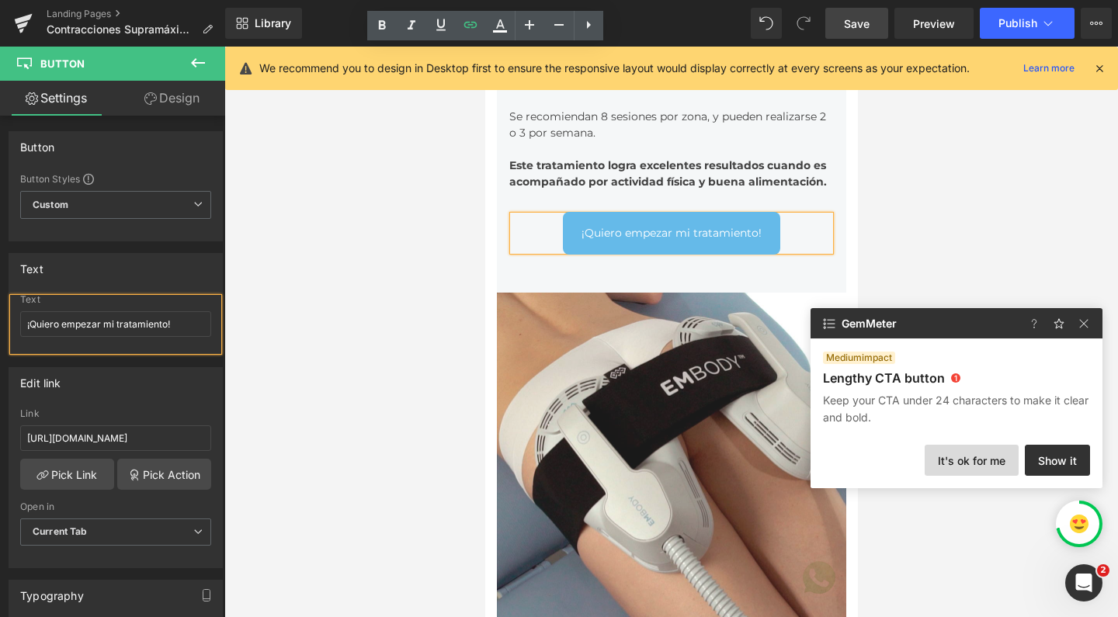
scroll to position [140, 0]
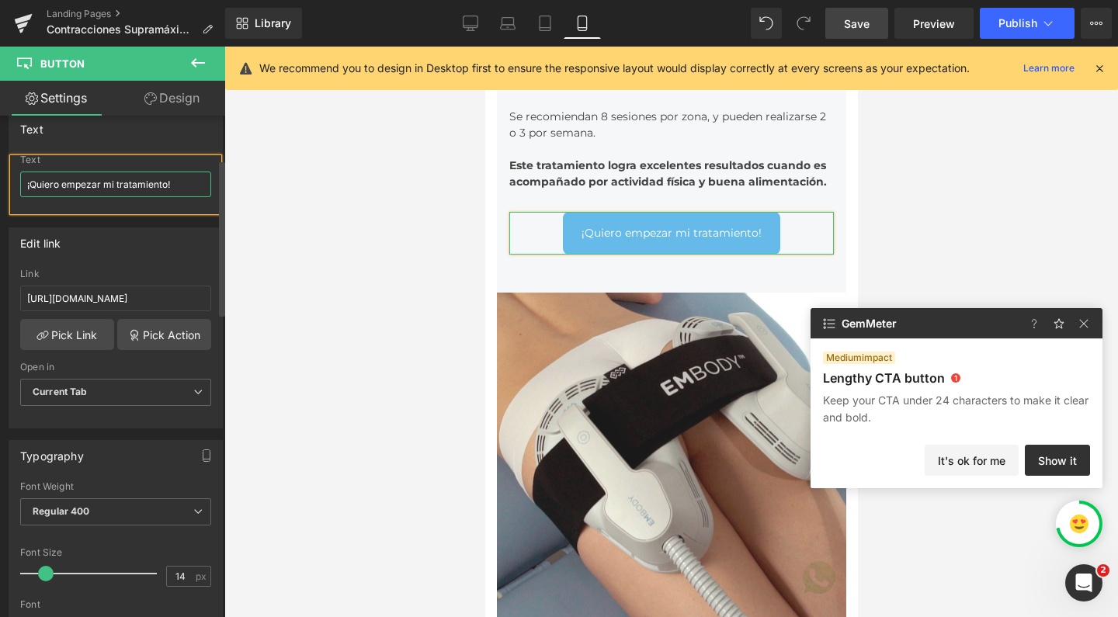
drag, startPoint x: 165, startPoint y: 186, endPoint x: 100, endPoint y: 186, distance: 65.2
click at [100, 186] on input "¡Quiero empezar mi tratamiento!" at bounding box center [115, 185] width 191 height 26
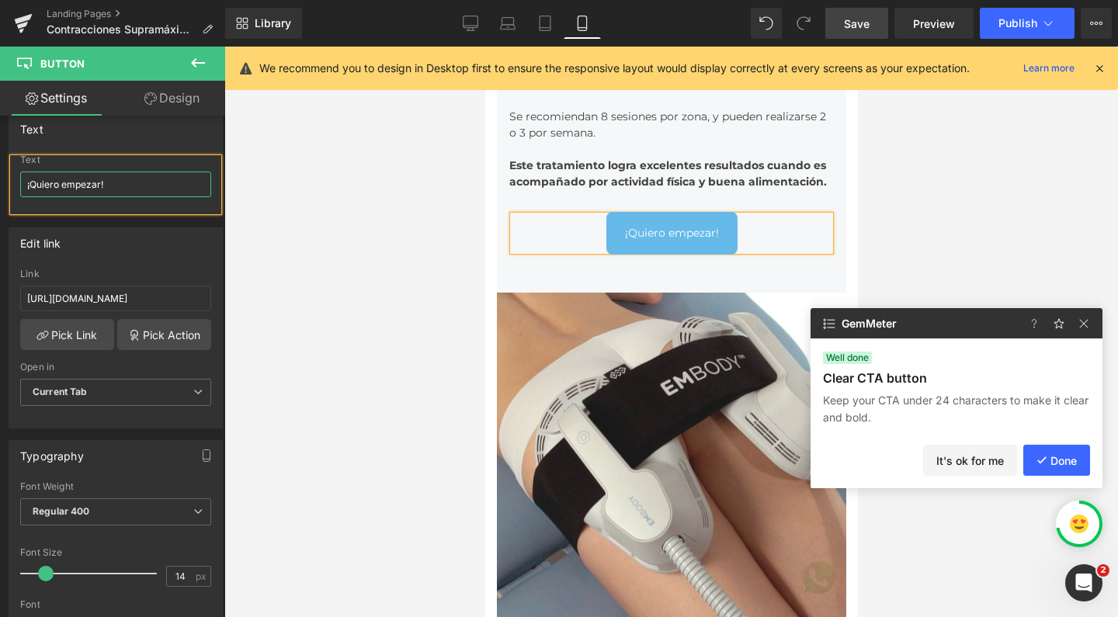
type input "¡Quiero empezar!"
click at [863, 27] on span "Save" at bounding box center [857, 24] width 26 height 16
click at [1056, 465] on button "Done" at bounding box center [1056, 460] width 67 height 31
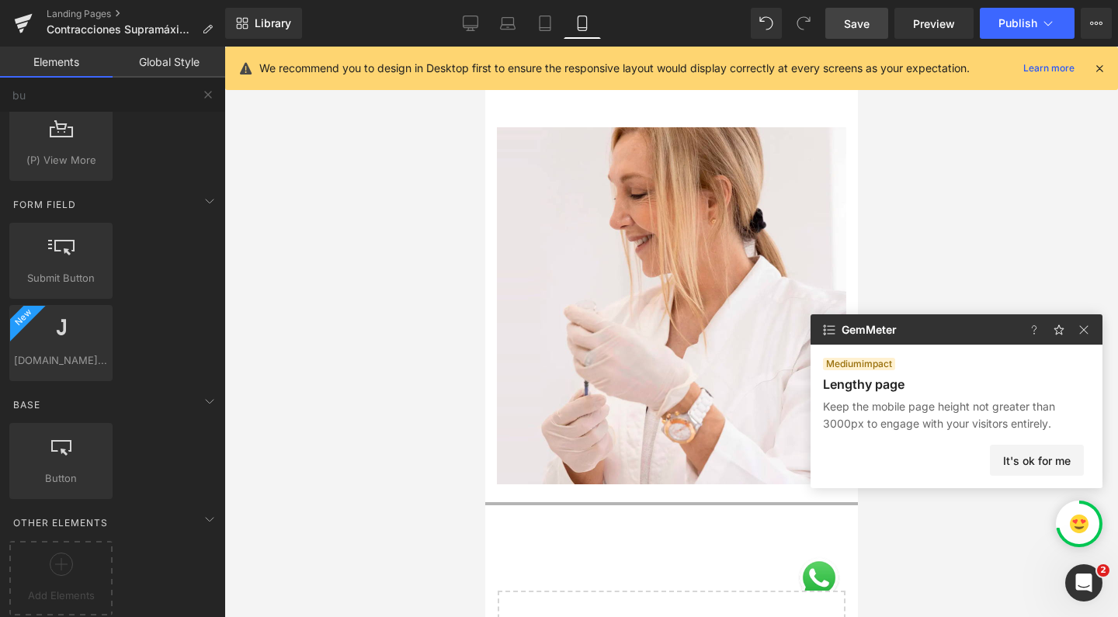
scroll to position [9972, 0]
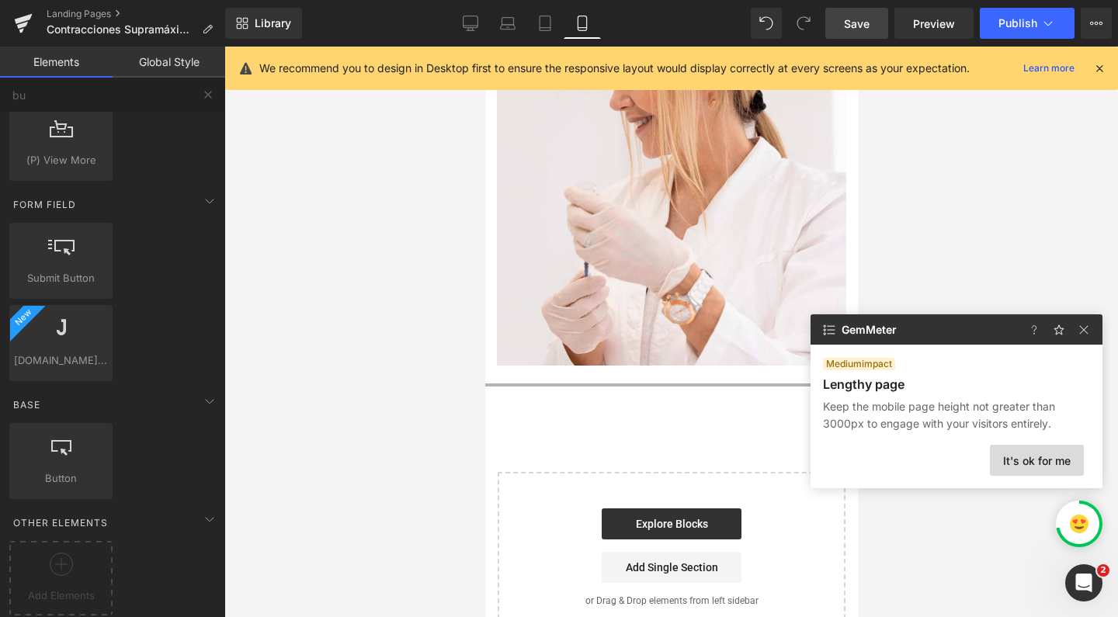
click at [1037, 462] on button "It's ok for me" at bounding box center [1037, 460] width 94 height 31
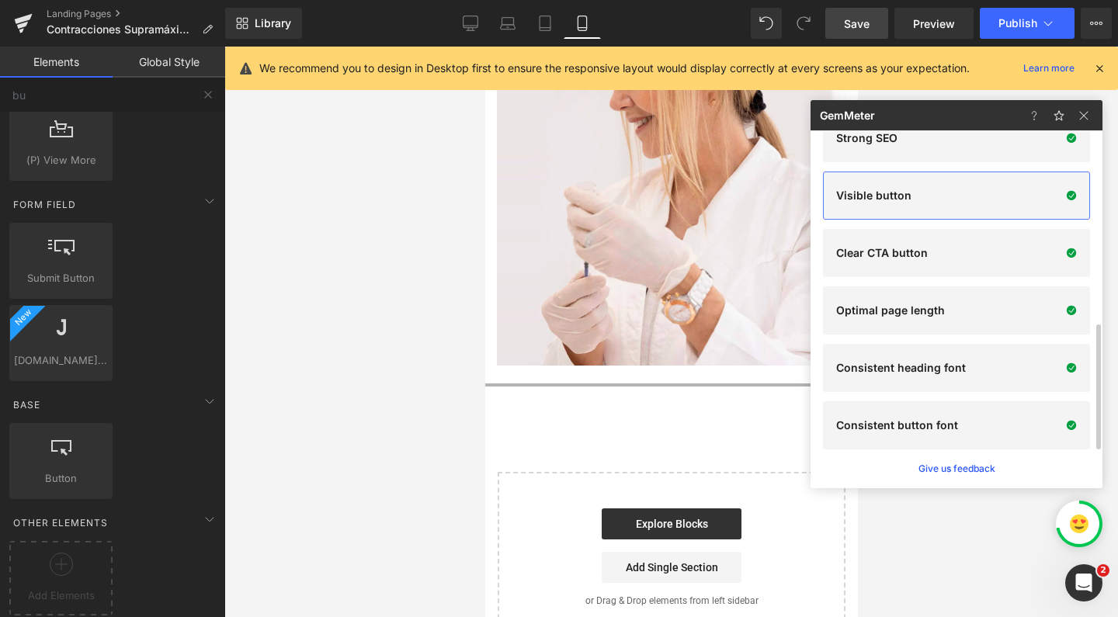
scroll to position [0, 0]
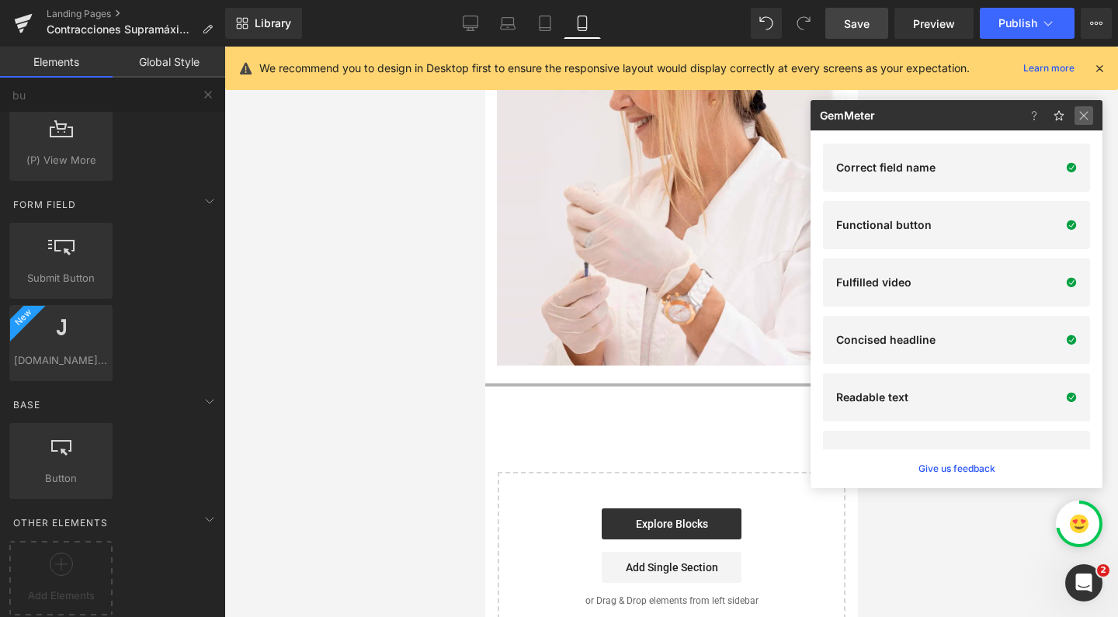
click at [1083, 113] on img at bounding box center [1084, 115] width 19 height 19
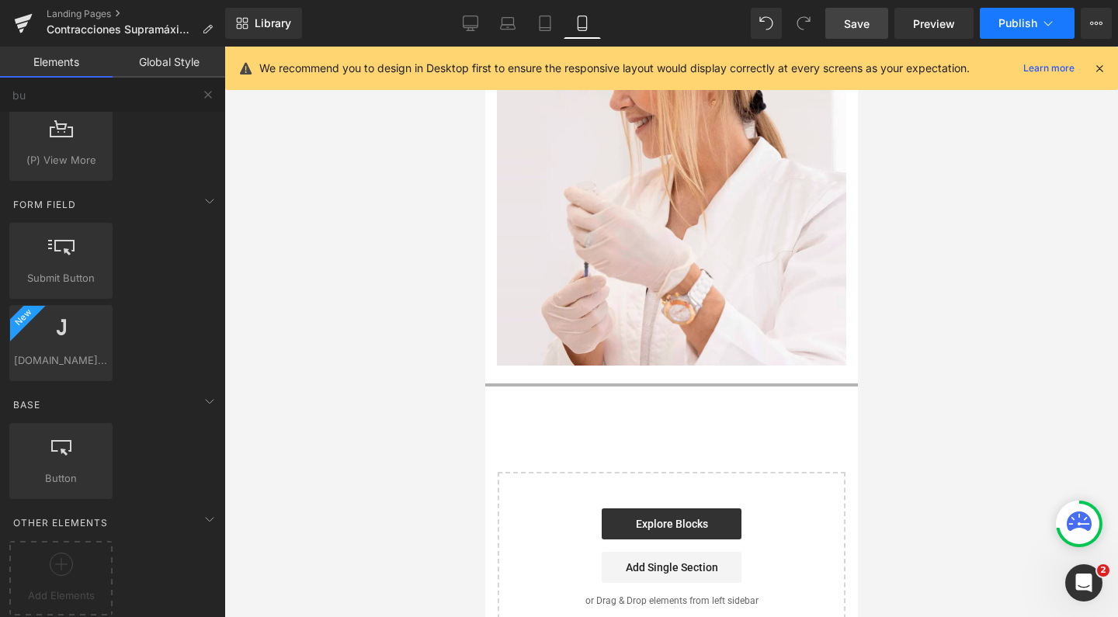
click at [1021, 27] on span "Publish" at bounding box center [1017, 23] width 39 height 12
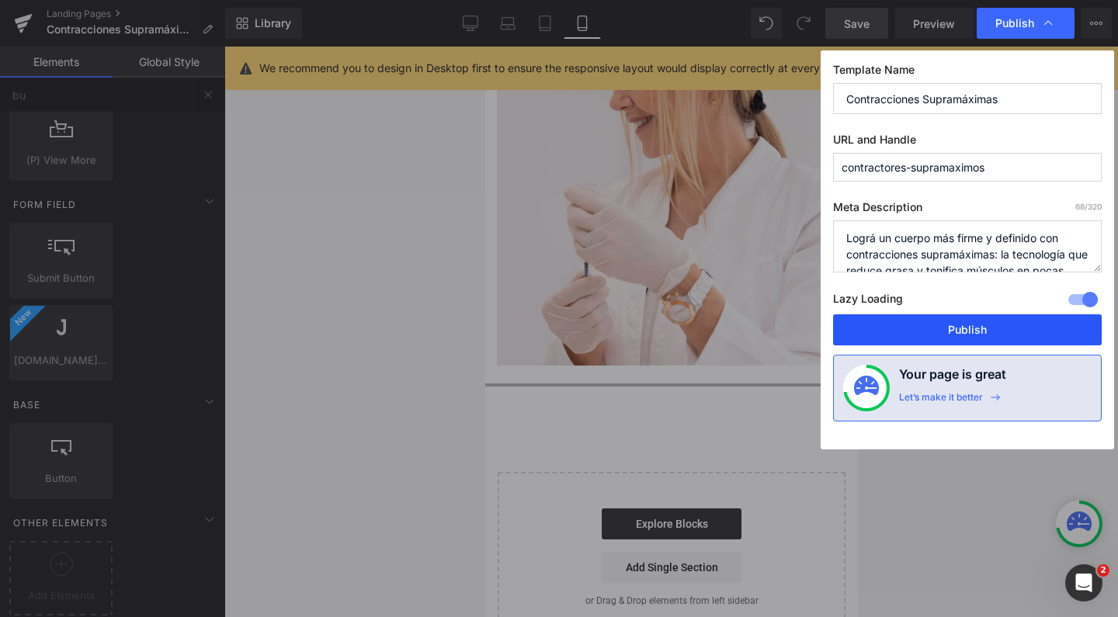
click at [971, 321] on button "Publish" at bounding box center [967, 329] width 269 height 31
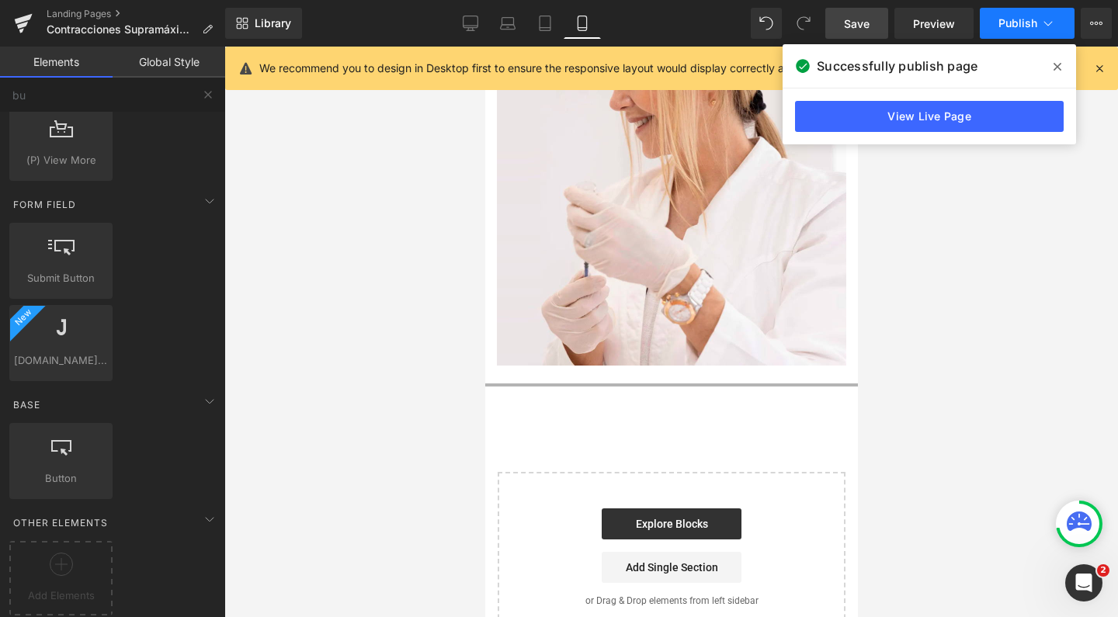
click at [1054, 36] on button "Publish" at bounding box center [1027, 23] width 95 height 31
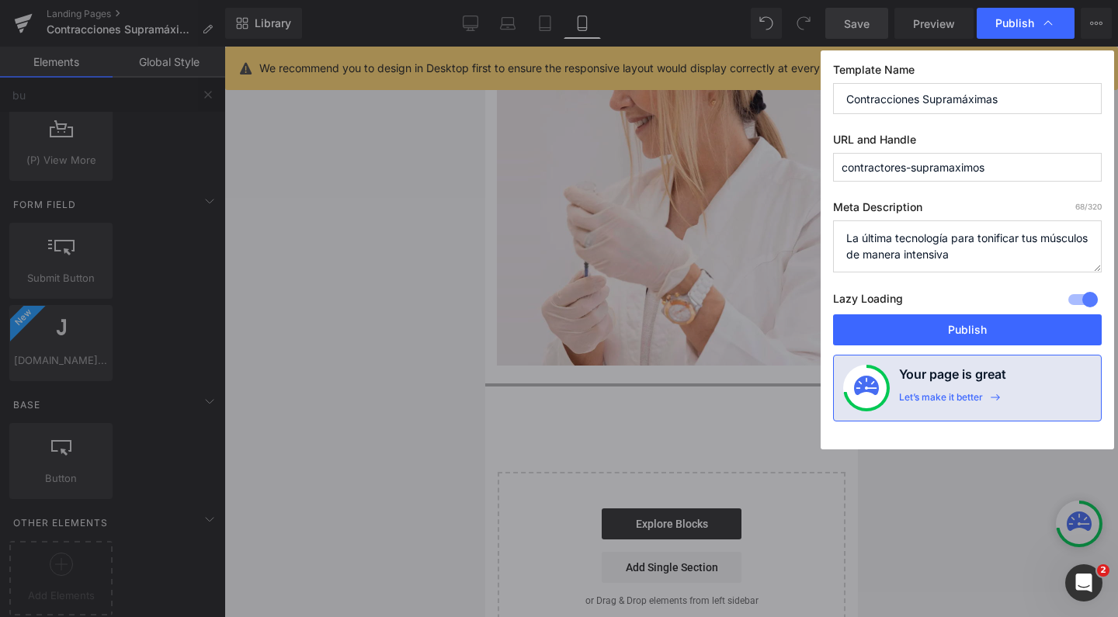
click at [921, 256] on textarea "La última tecnología para tonificar tus músculos de manera intensiva" at bounding box center [967, 247] width 269 height 52
paste textarea "ográ un cuerpo más firme y definido con contracciones supramáximas: la tecnolog…"
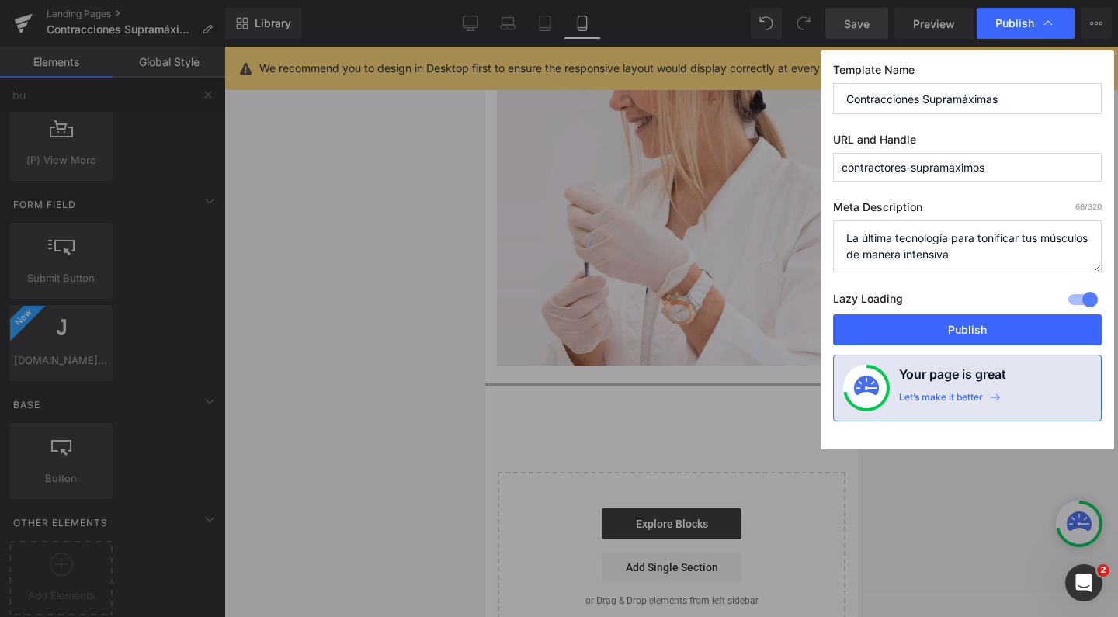
type textarea "Lográ un cuerpo más firme y definido con contracciones supramáximas: la tecnolo…"
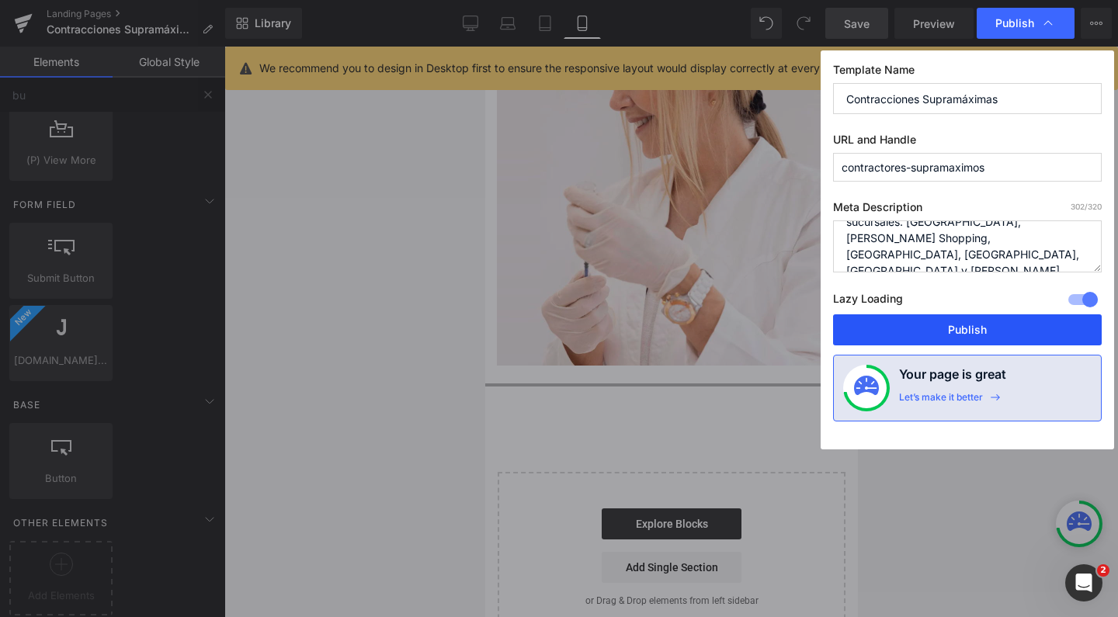
click at [954, 333] on button "Publish" at bounding box center [967, 329] width 269 height 31
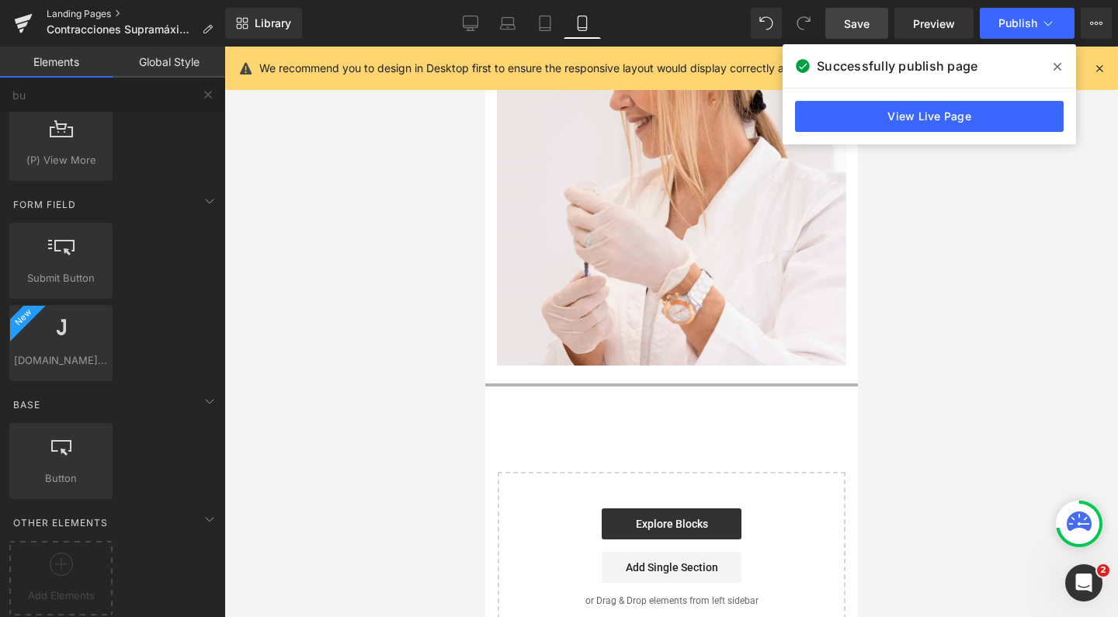
click at [87, 9] on link "Landing Pages" at bounding box center [136, 14] width 179 height 12
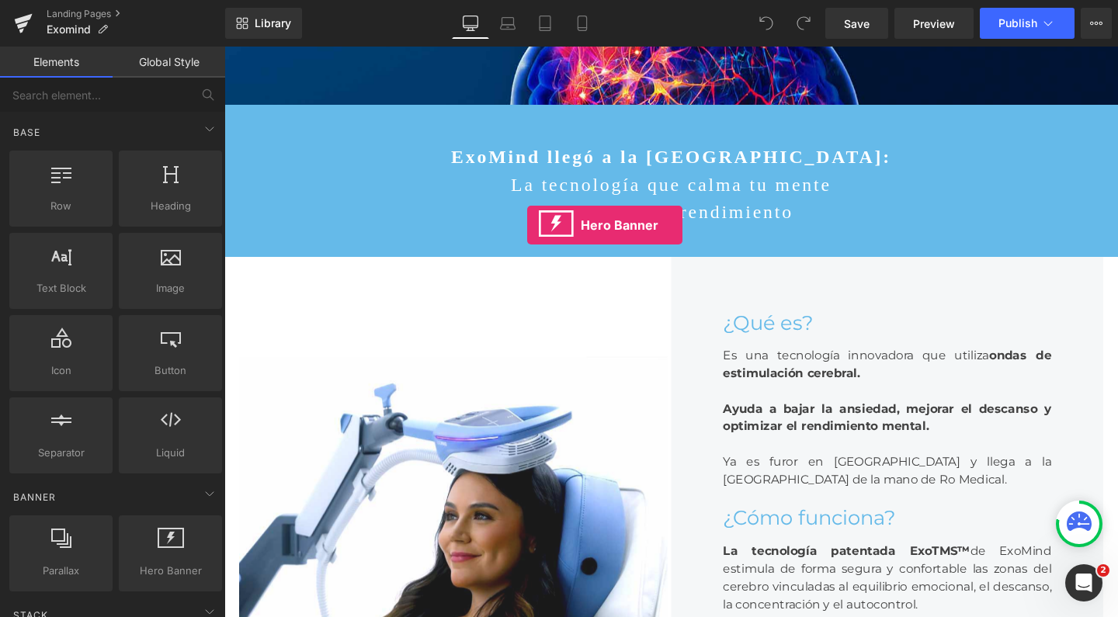
scroll to position [59, 0]
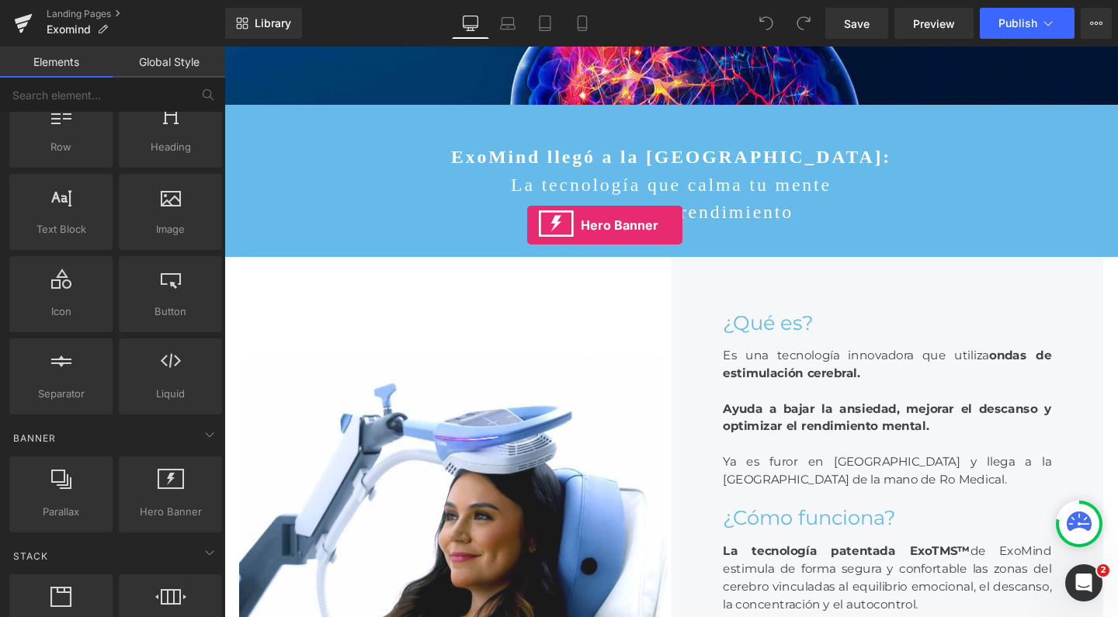
drag, startPoint x: 391, startPoint y: 544, endPoint x: 580, endPoint y: 272, distance: 331.5
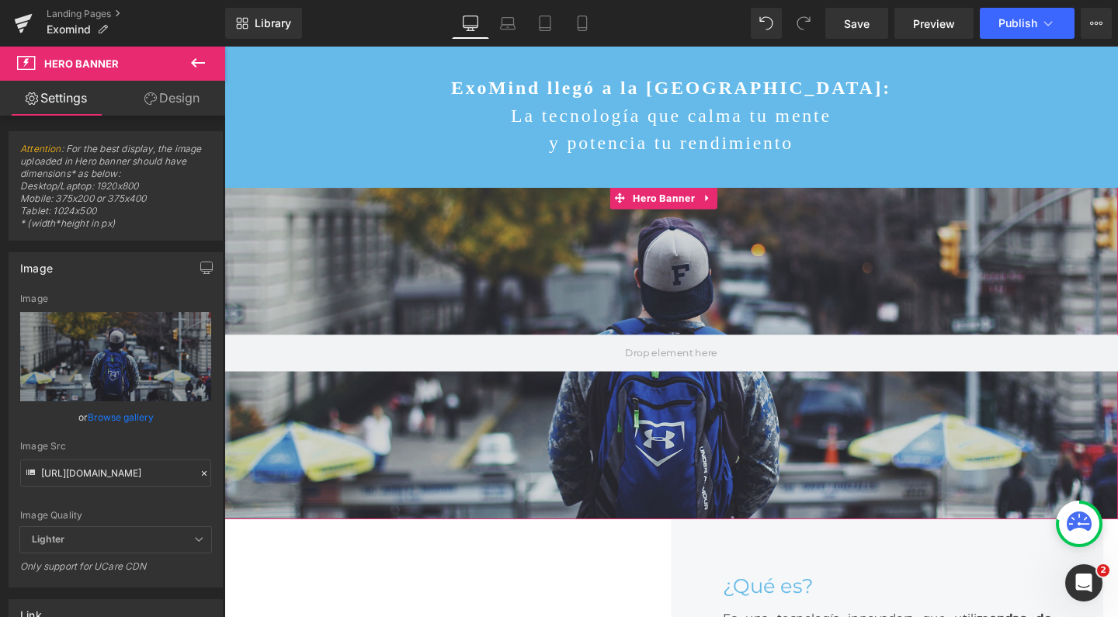
scroll to position [357, 0]
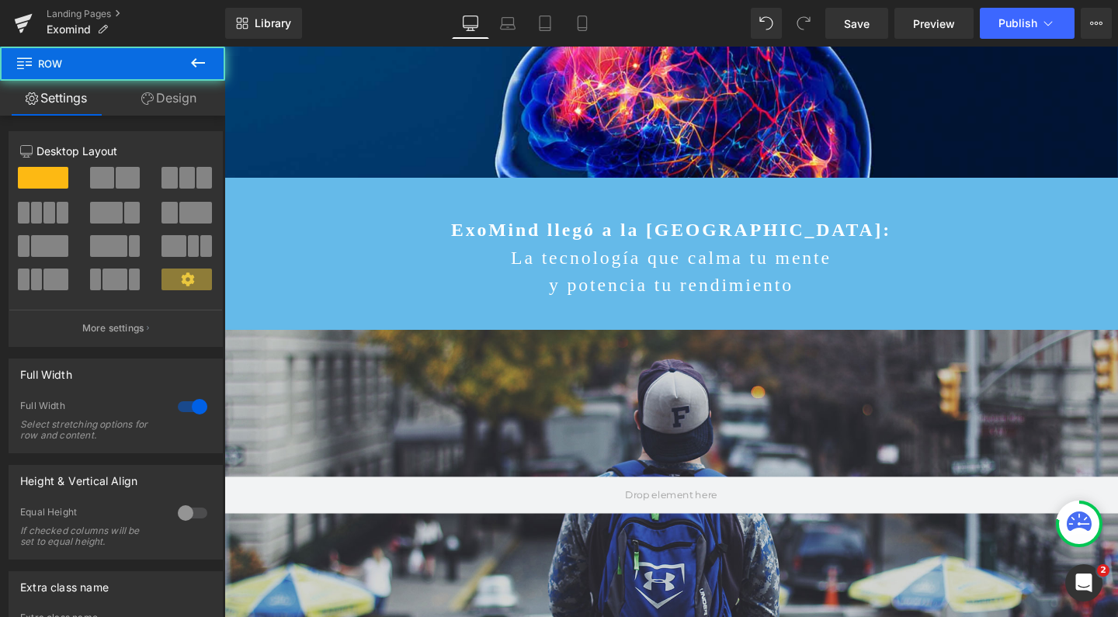
click at [608, 315] on div "Image Parallax Image Fortalece tu mente Heading Parallax ExoMind llegó a la Arg…" at bounding box center [693, 62] width 939 height 563
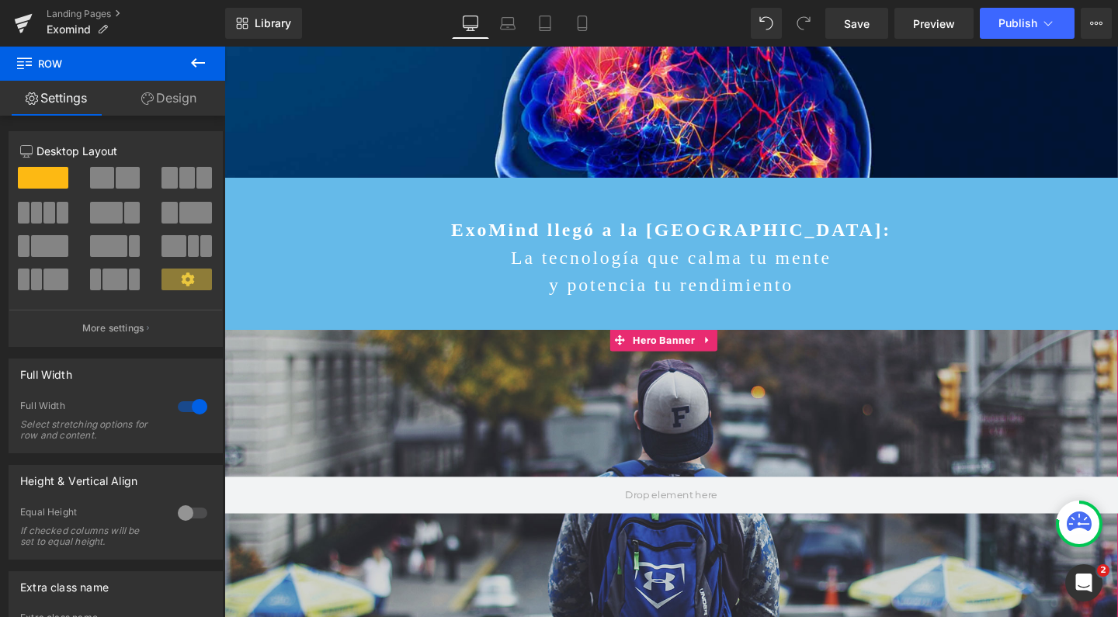
click at [641, 394] on div at bounding box center [693, 518] width 939 height 349
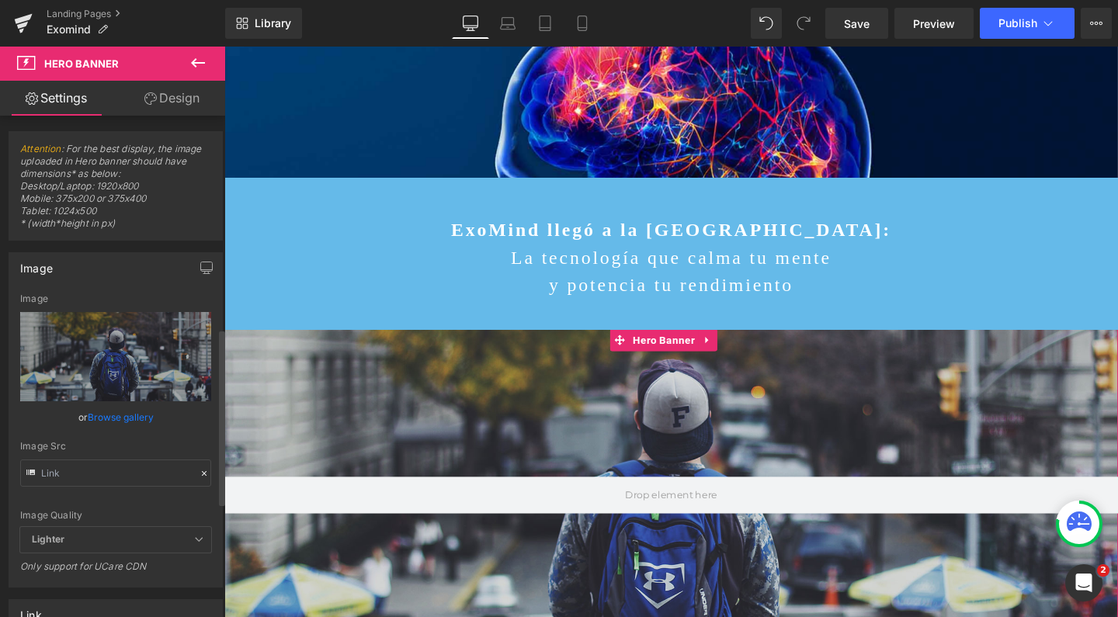
scroll to position [604, 0]
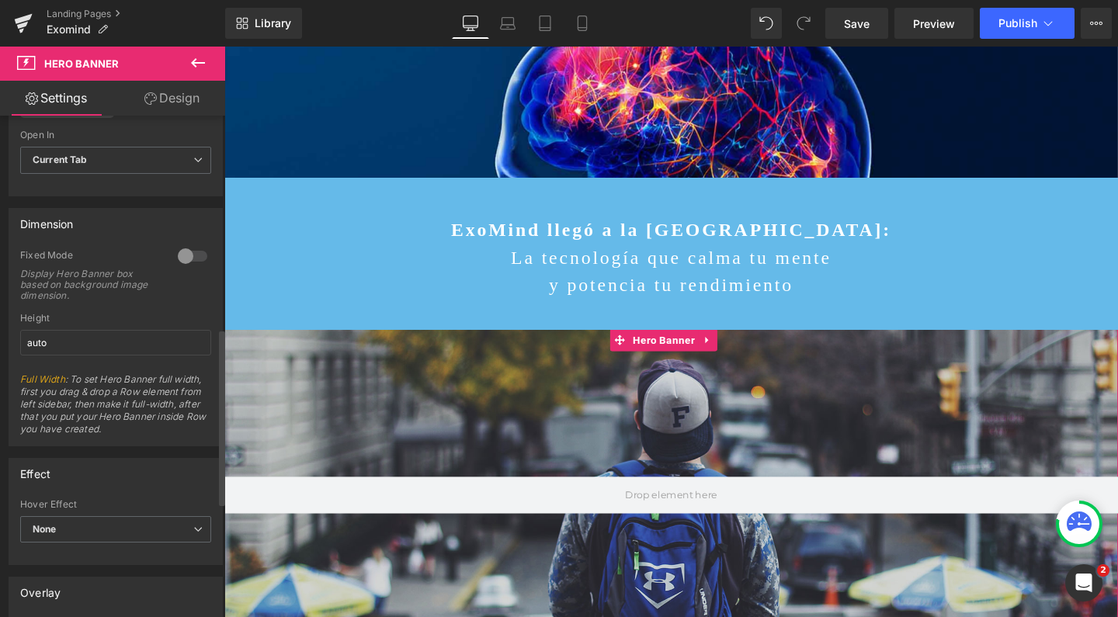
click at [186, 257] on div at bounding box center [192, 256] width 37 height 25
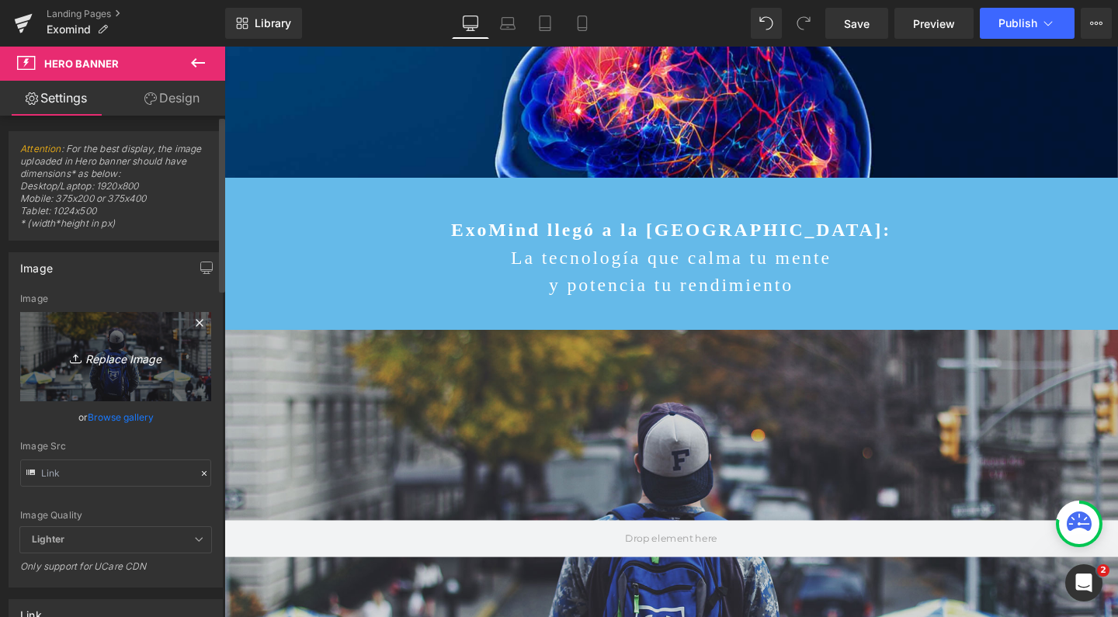
scroll to position [0, 0]
click at [142, 328] on link "Replace Image" at bounding box center [115, 356] width 191 height 89
type input "C:\fakepath\Captura de pantalla 2025-09-16 a las 13.36.54.png"
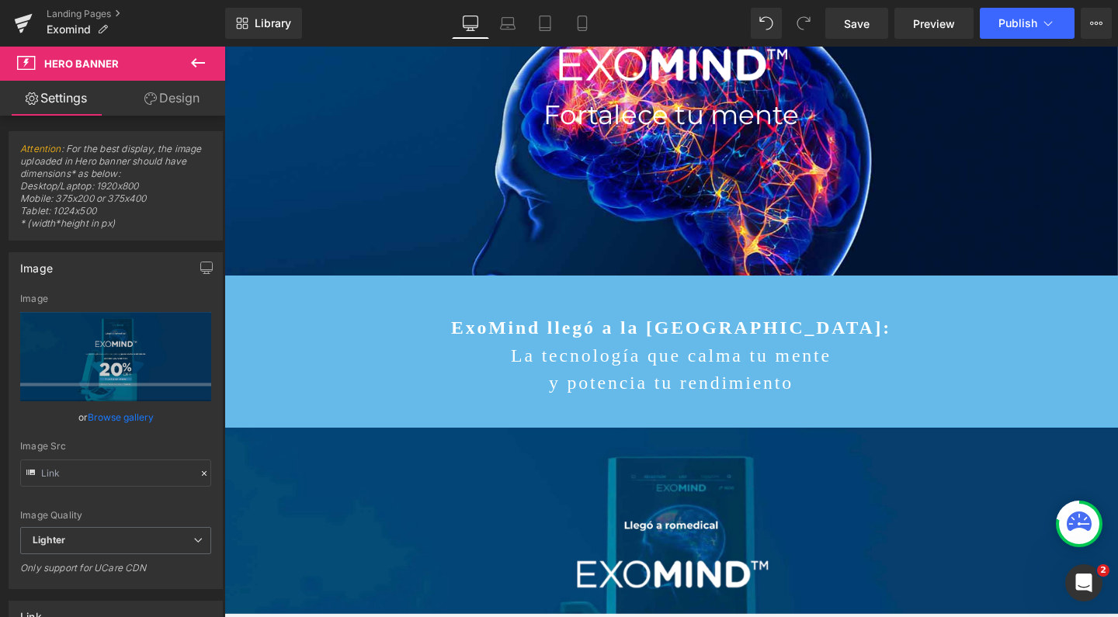
scroll to position [259, 0]
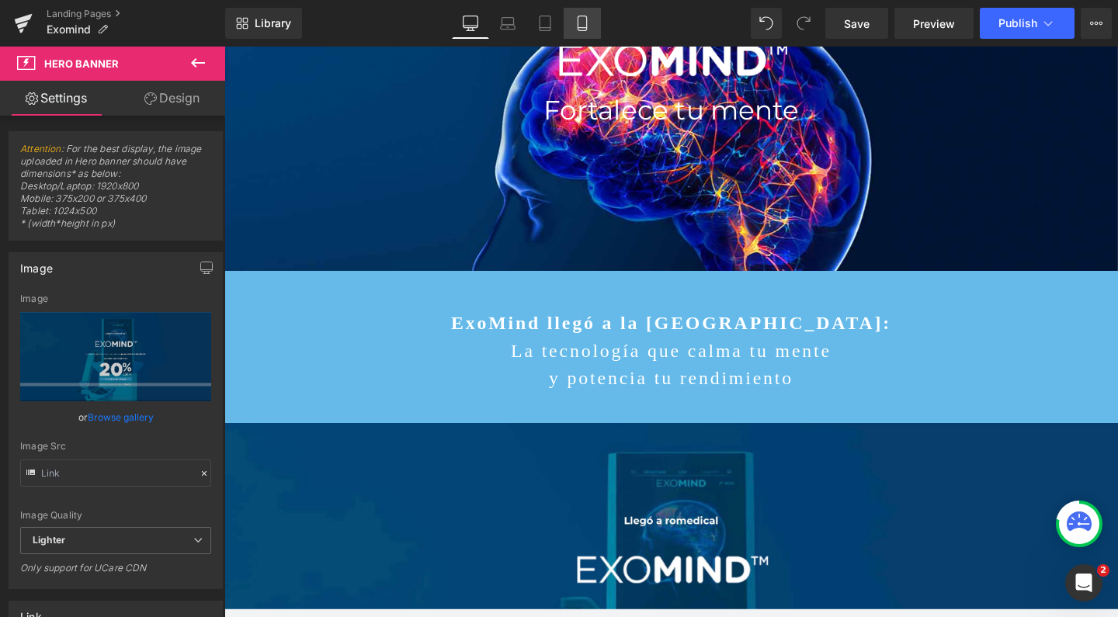
click at [589, 26] on icon at bounding box center [583, 24] width 16 height 16
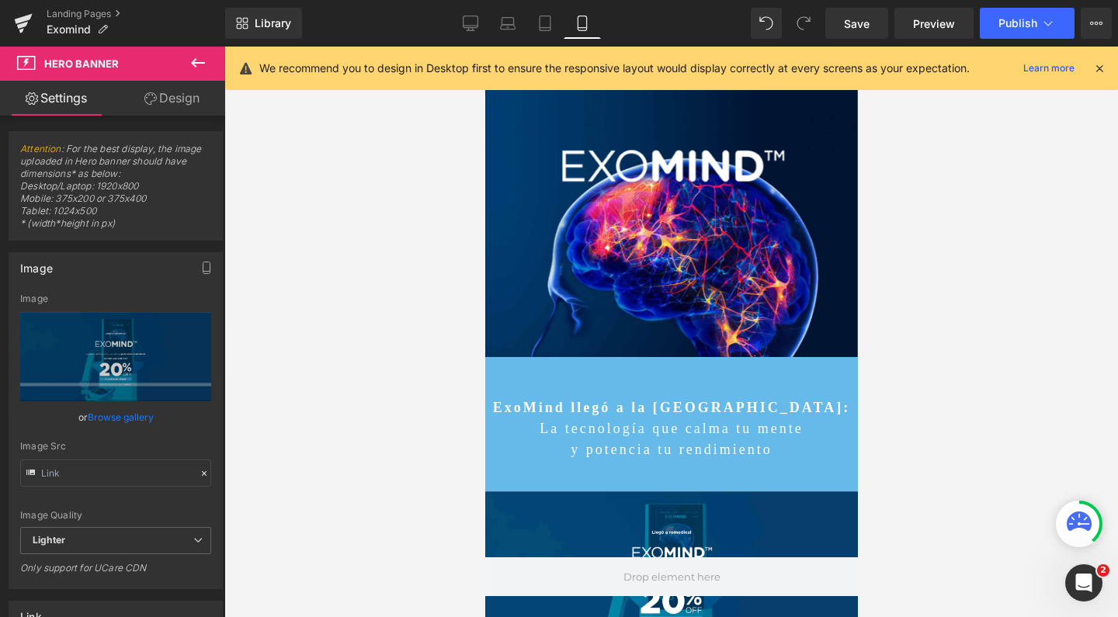
scroll to position [328, 0]
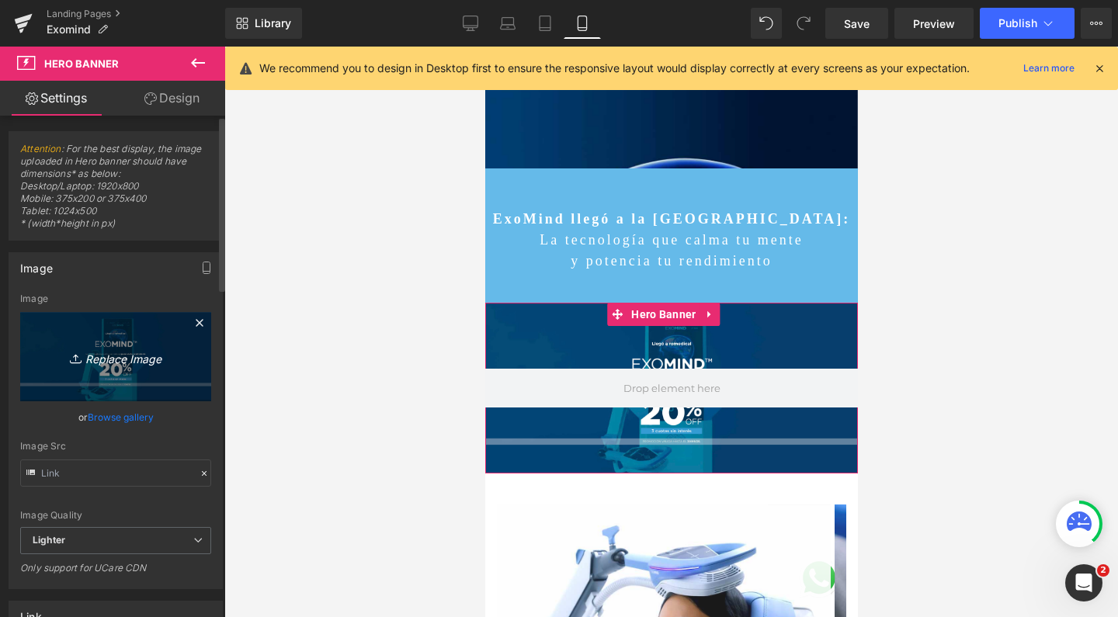
click at [92, 337] on link "Replace Image" at bounding box center [115, 356] width 191 height 89
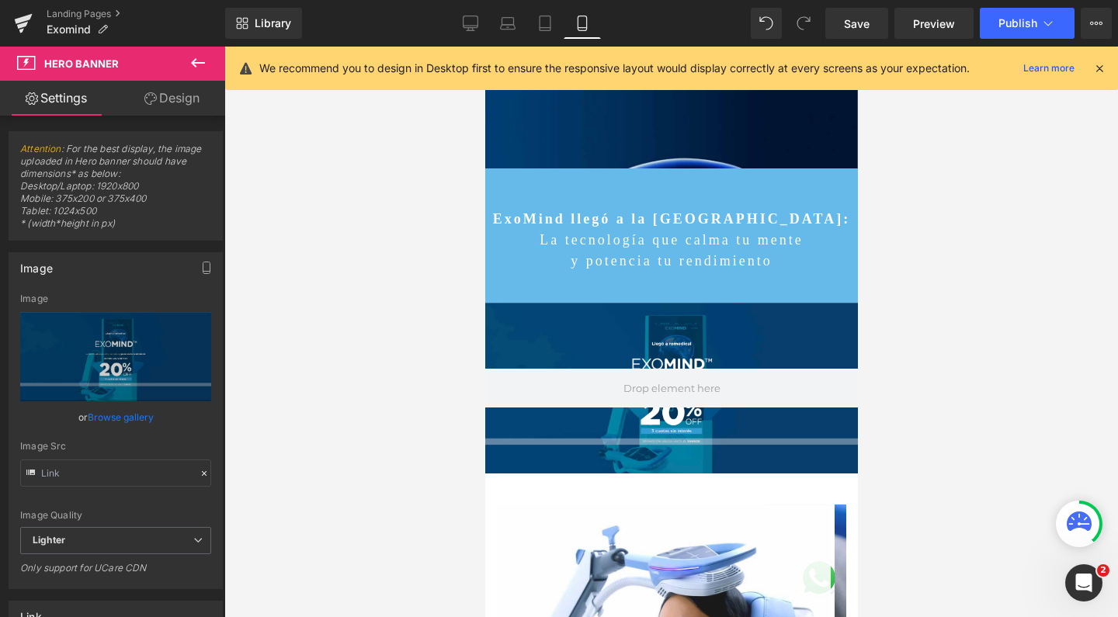
type input "C:\fakepath\Captura de pantalla 2025-09-16 a las 13.39.00.png"
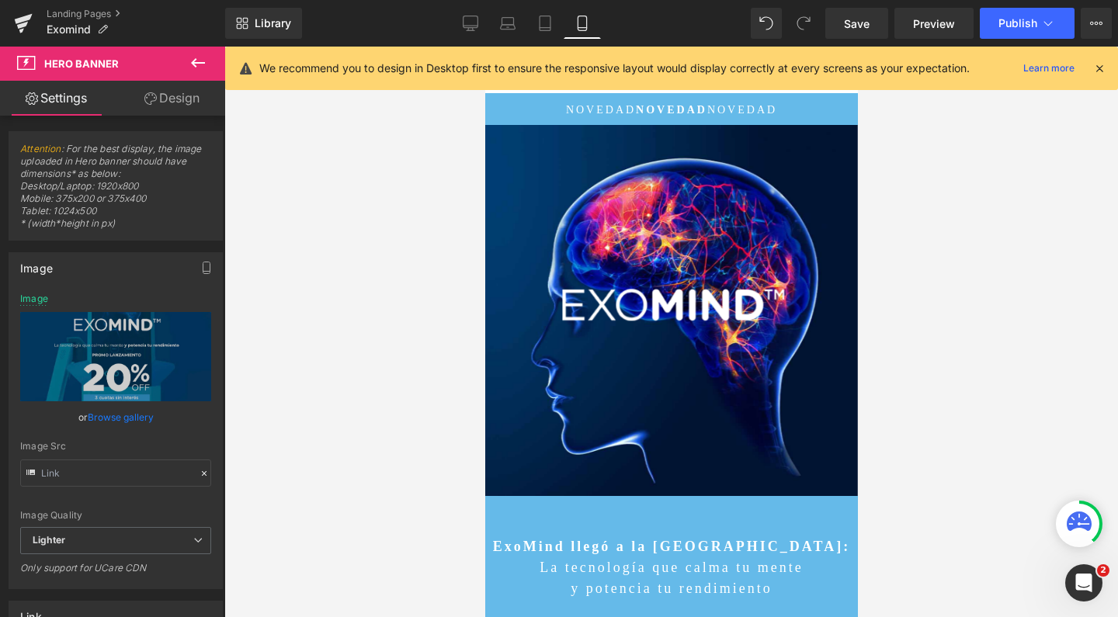
scroll to position [0, 0]
